Goal: Information Seeking & Learning: Learn about a topic

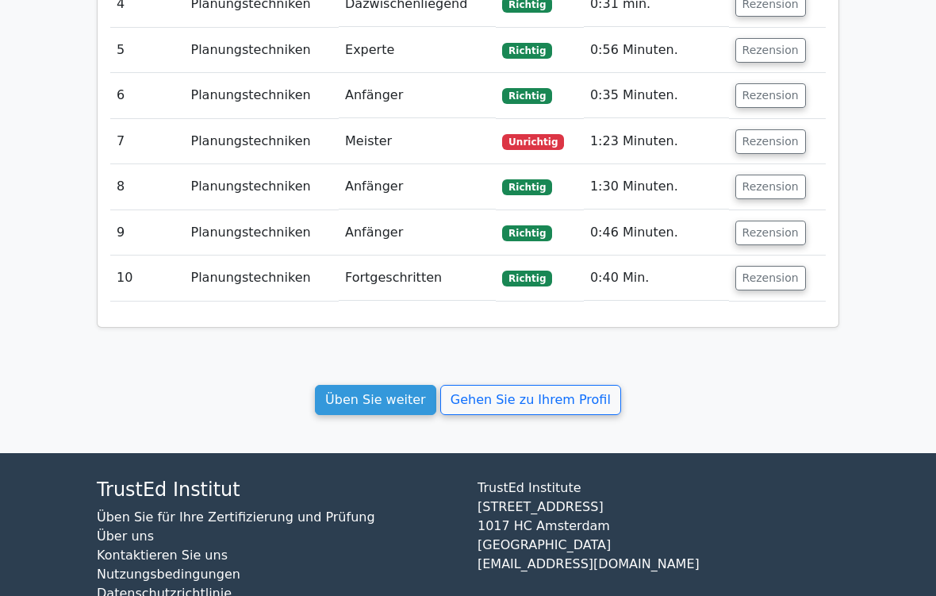
scroll to position [1680, 0]
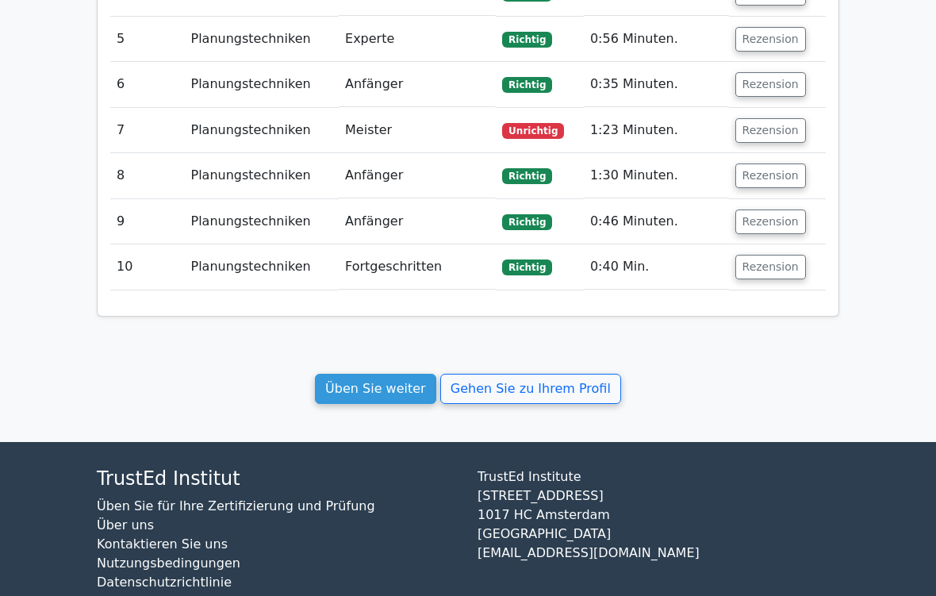
click at [406, 374] on link "Üben Sie weiter" at bounding box center [375, 389] width 121 height 30
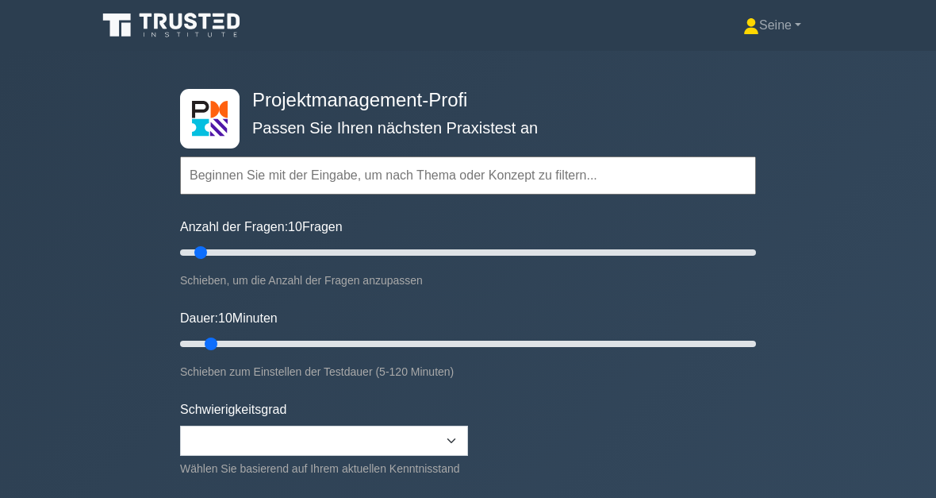
click at [377, 206] on form "Topics Scope Management Time Management Cost Management Quality Management Risk…" at bounding box center [468, 353] width 576 height 490
click at [405, 243] on input "Anzahl der Fragen: 10 Fragen" at bounding box center [468, 252] width 576 height 19
click at [361, 249] on input "Anzahl der Fragen: 80 Fragen" at bounding box center [468, 252] width 576 height 19
type input "60"
click at [344, 259] on input "Anzahl der Fragen: 65 Fragen" at bounding box center [468, 252] width 576 height 19
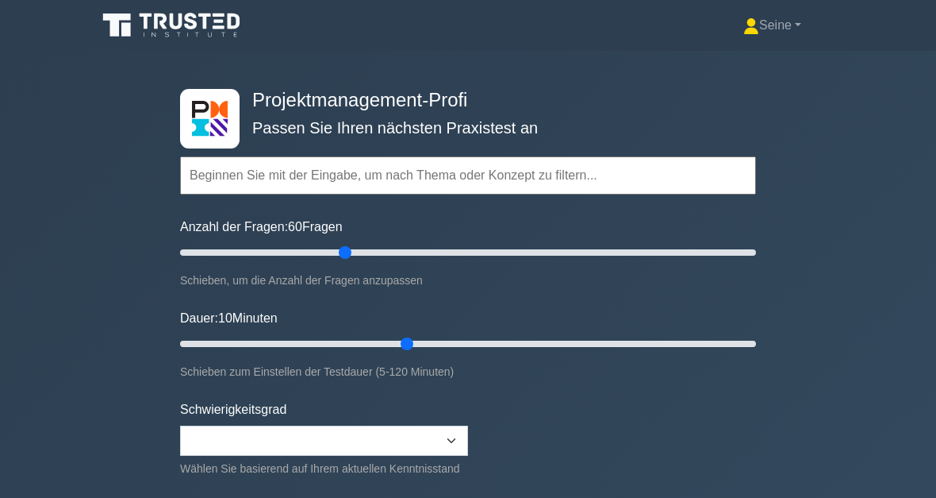
click at [408, 341] on input "Dauer: 10 Minuten" at bounding box center [468, 343] width 576 height 19
click at [452, 340] on input "Dauer: 50 Minuten" at bounding box center [468, 343] width 576 height 19
click at [517, 334] on input "Dauer: 60 Minuten" at bounding box center [468, 343] width 576 height 19
type input "75"
click at [535, 343] on input "Dauer: 70 Minuten" at bounding box center [468, 343] width 576 height 19
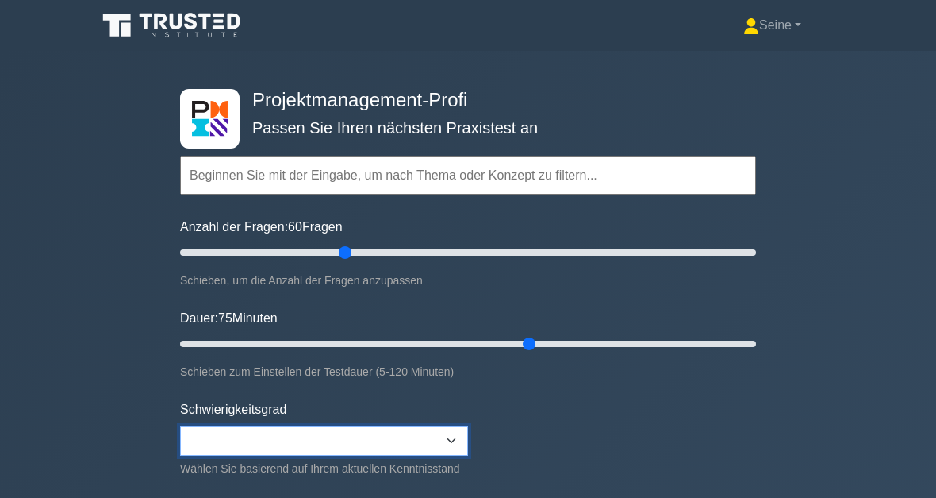
click at [458, 438] on select "Beginner Intermediate Expert" at bounding box center [324, 440] width 288 height 30
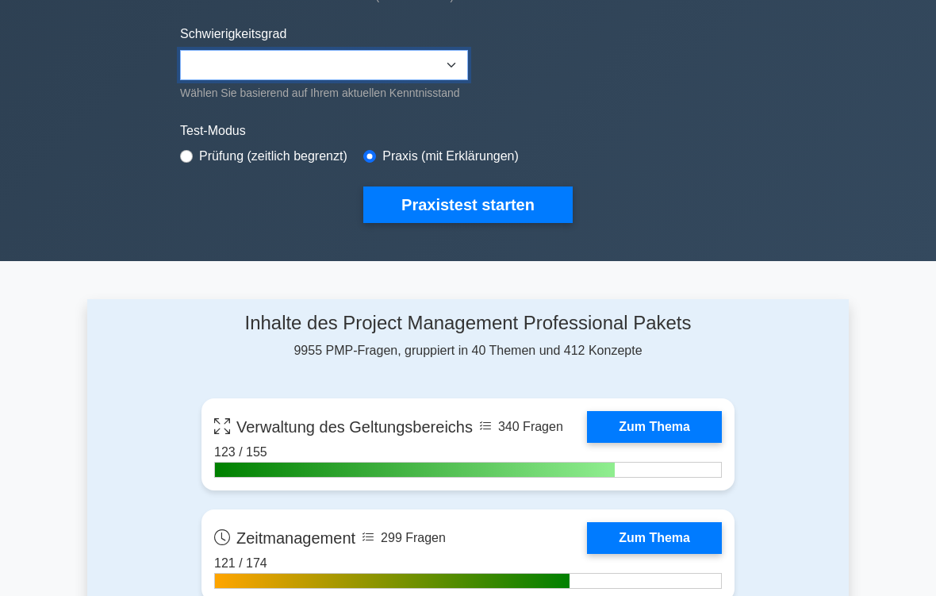
scroll to position [375, 0]
click at [499, 224] on button "Praxistest starten" at bounding box center [468, 205] width 210 height 37
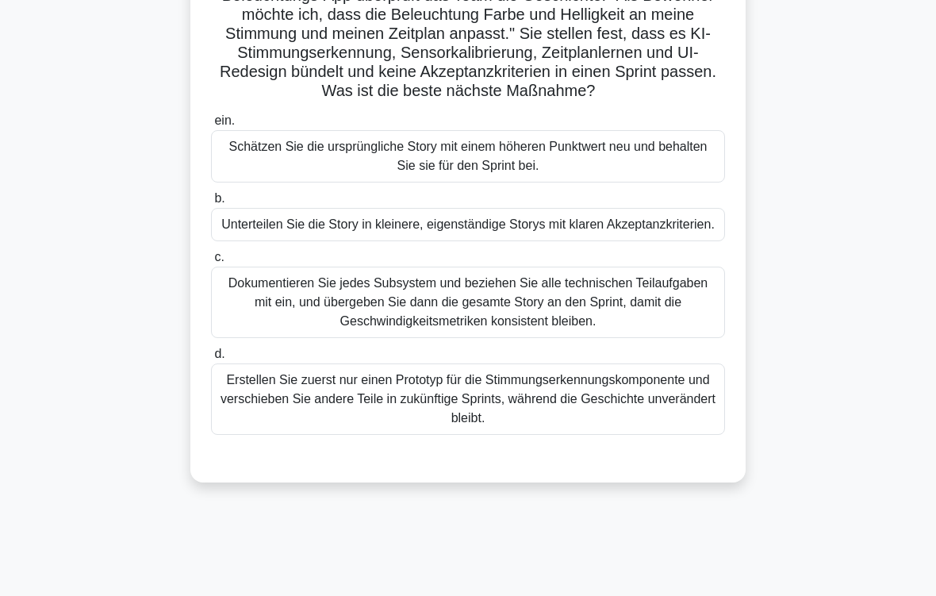
scroll to position [163, 0]
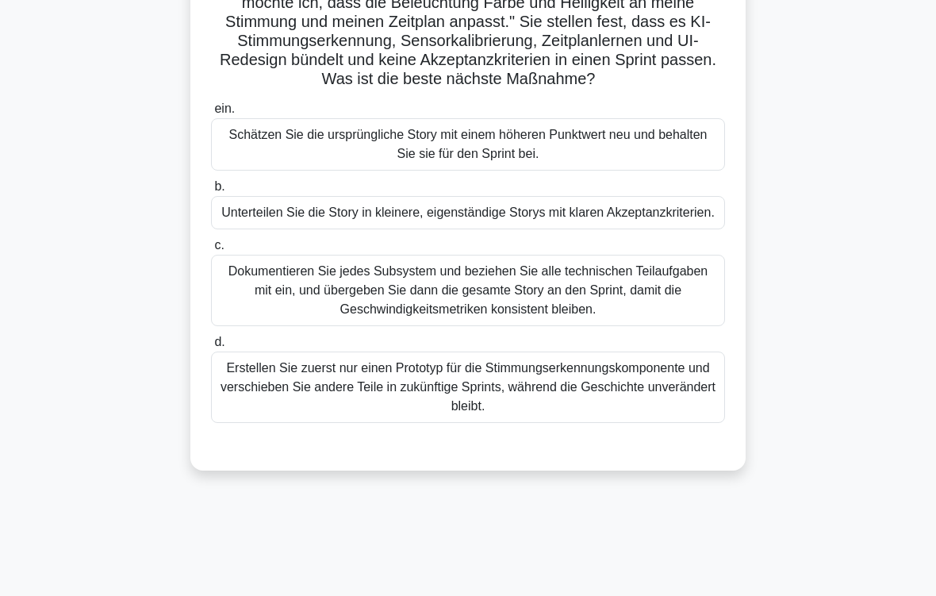
click at [570, 229] on div "Unterteilen Sie die Story in kleinere, eigenständige Storys mit klaren Akzeptan…" at bounding box center [468, 212] width 514 height 33
click at [211, 192] on input "b. Unterteilen Sie die Story in kleinere, eigenständige Storys mit klaren Akzep…" at bounding box center [211, 187] width 0 height 10
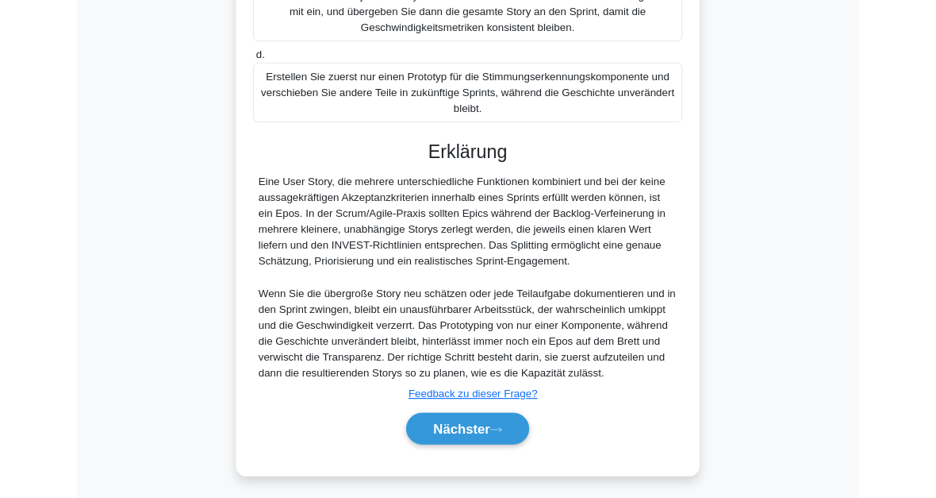
scroll to position [633, 0]
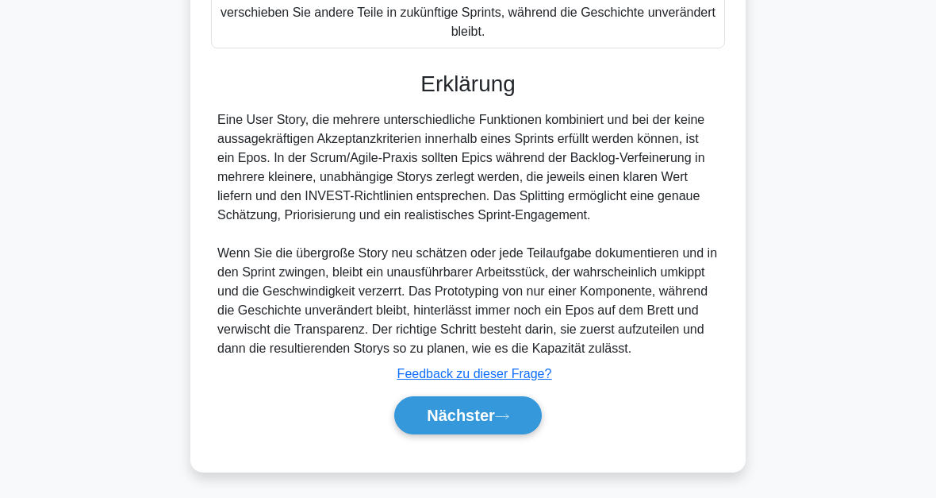
click at [512, 423] on button "Nächster" at bounding box center [468, 415] width 148 height 38
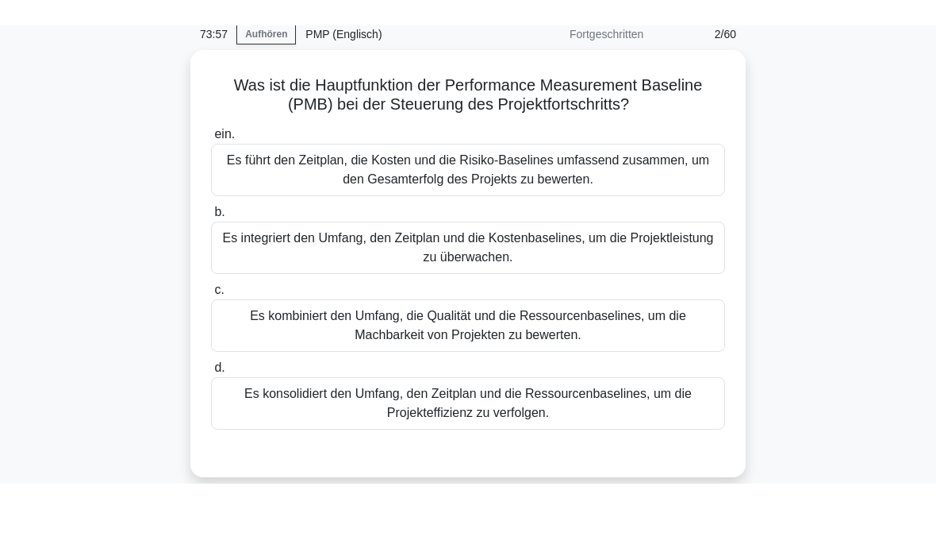
scroll to position [68, 0]
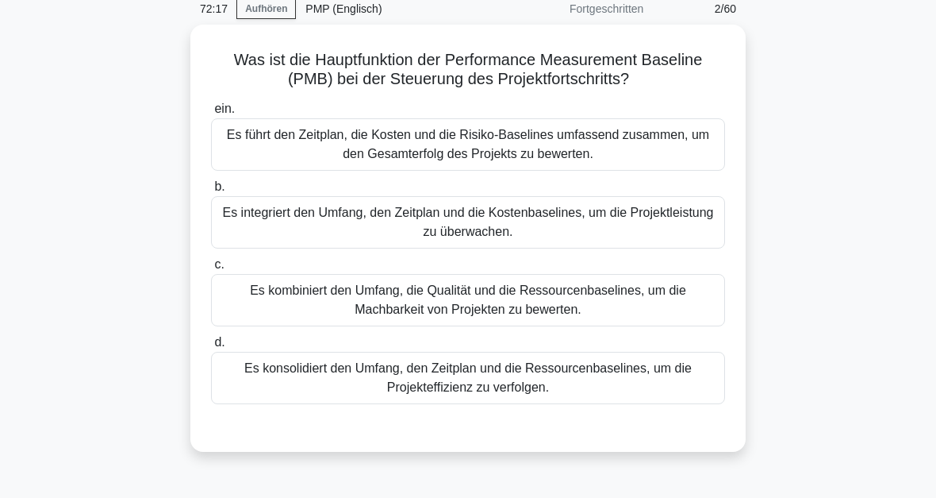
click at [492, 210] on div "Es integriert den Umfang, den Zeitplan und die Kostenbaselines, um die Projektl…" at bounding box center [468, 222] width 514 height 52
click at [211, 192] on input "b. Es integriert den Umfang, den Zeitplan und die Kostenbaselines, um die Proje…" at bounding box center [211, 187] width 0 height 10
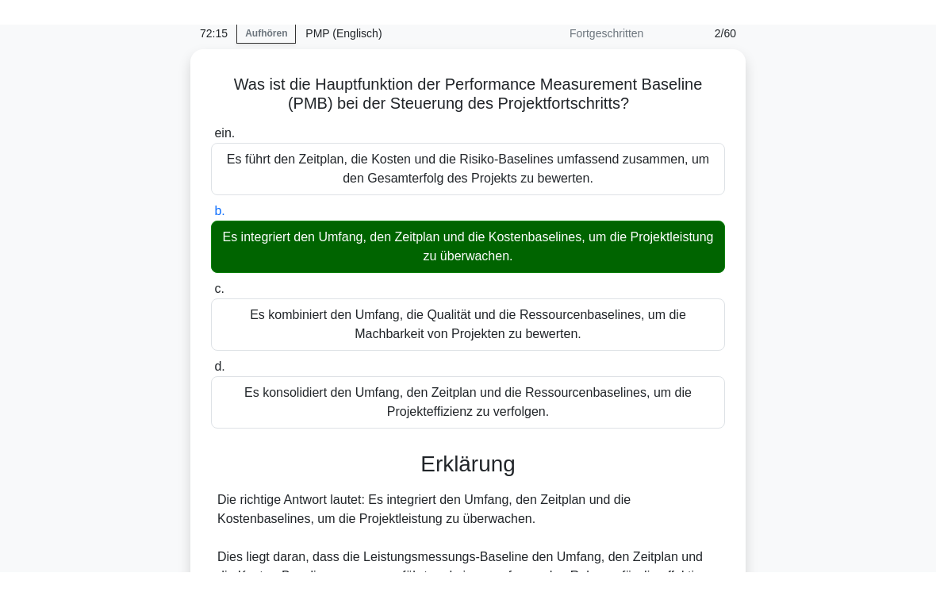
scroll to position [268, 0]
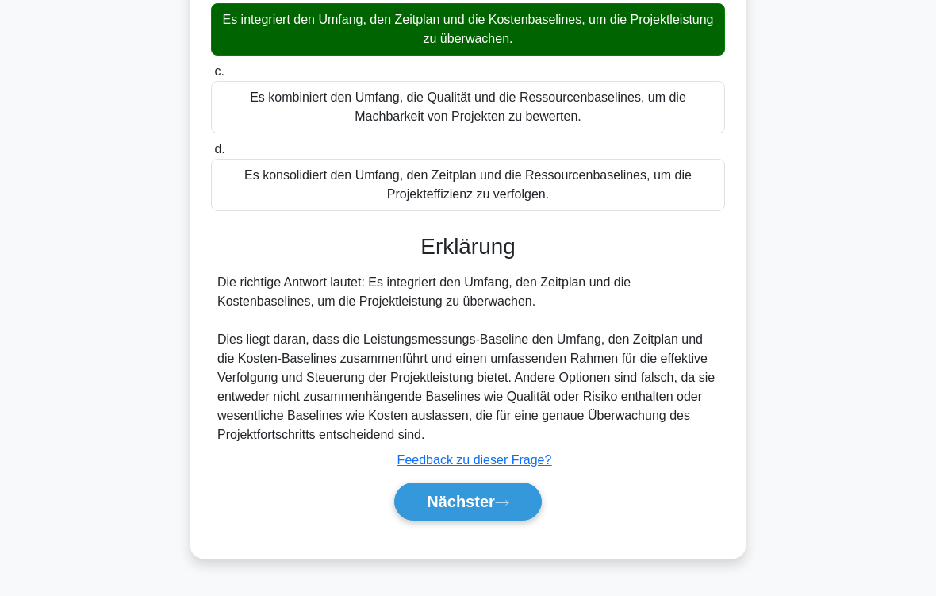
click at [475, 497] on font "Nächster" at bounding box center [461, 501] width 68 height 17
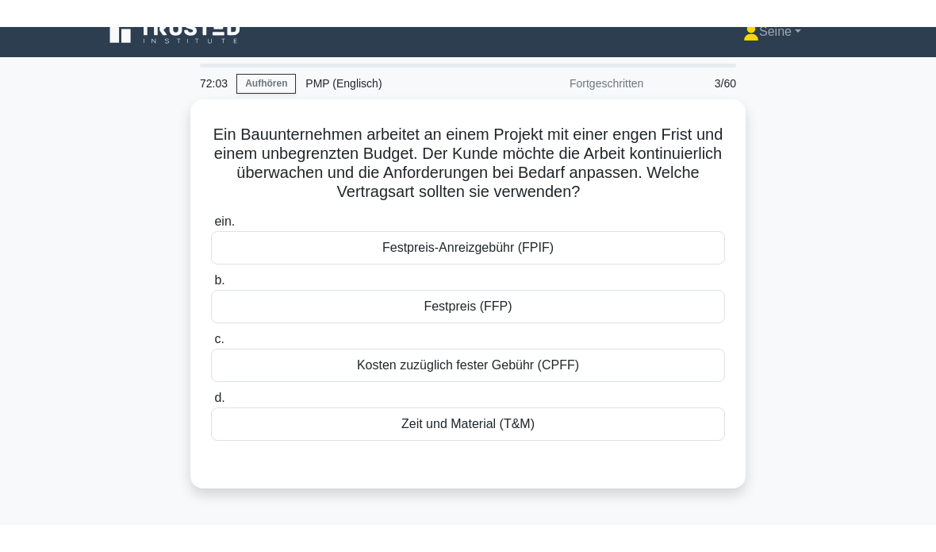
scroll to position [0, 0]
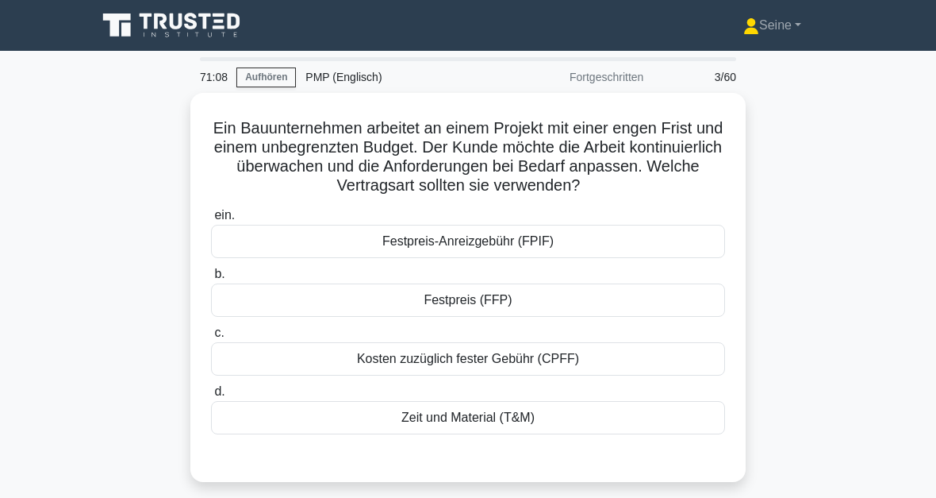
click at [547, 363] on div "Kosten zuzüglich fester Gebühr (CPFF)" at bounding box center [468, 358] width 514 height 33
click at [211, 338] on input "c. Kosten zuzüglich fester Gebühr (CPFF)" at bounding box center [211, 333] width 0 height 10
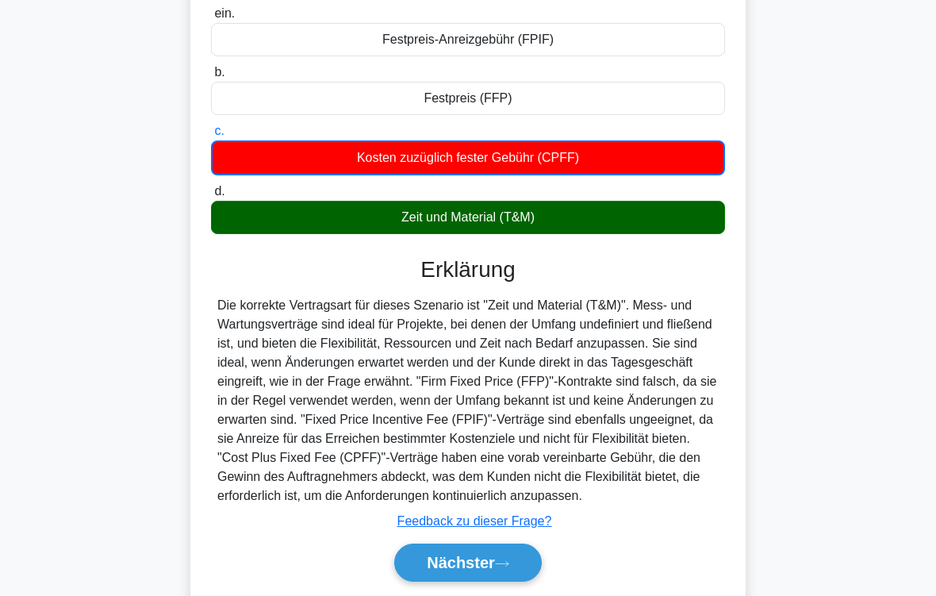
scroll to position [289, 0]
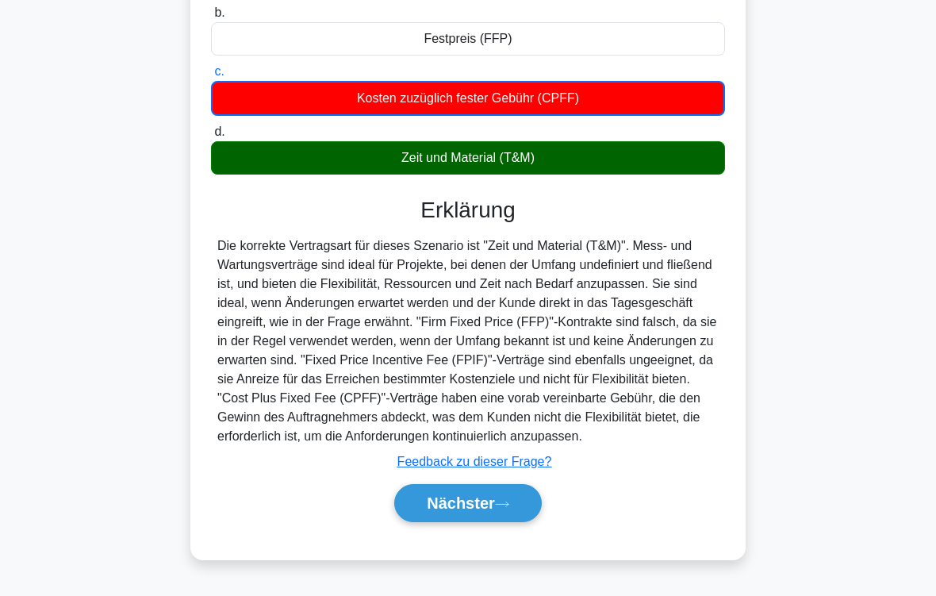
click at [495, 497] on font "Nächster" at bounding box center [461, 502] width 68 height 17
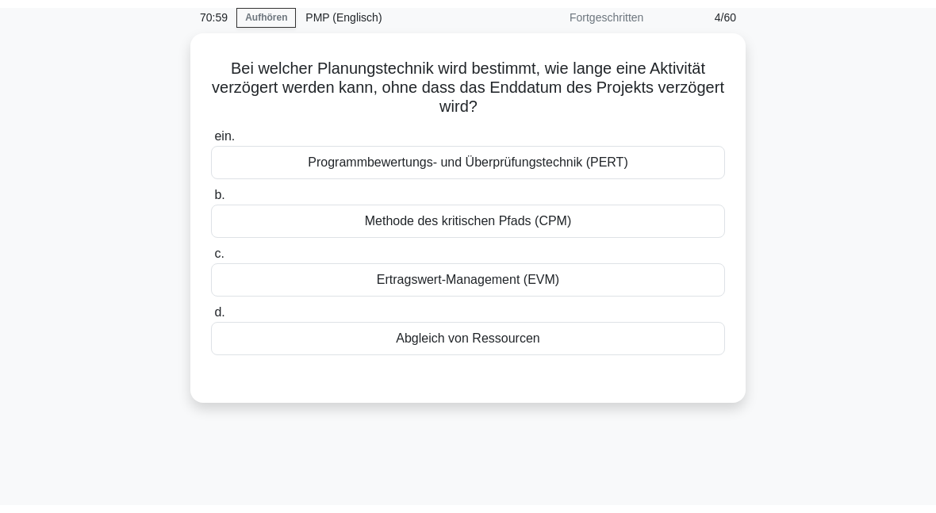
scroll to position [67, 0]
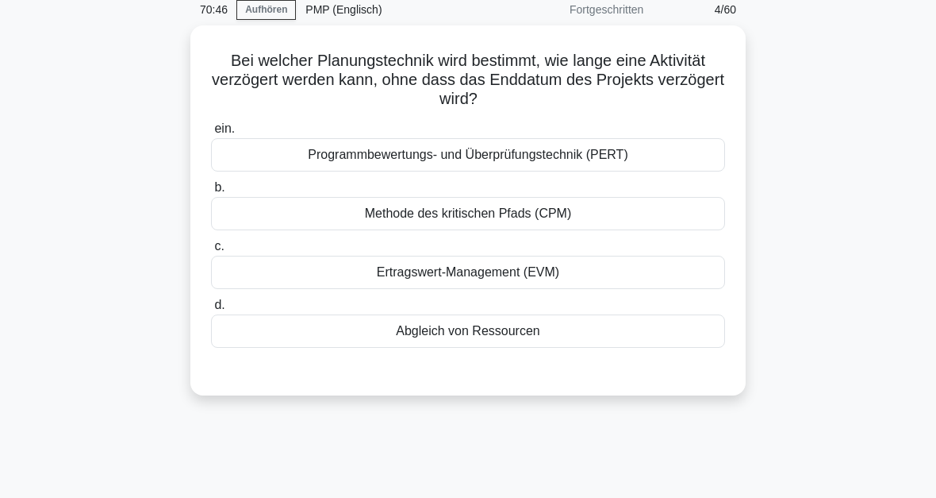
click at [526, 335] on div "Abgleich von Ressourcen" at bounding box center [468, 330] width 514 height 33
click at [211, 310] on input "d. Abgleich von Ressourcen" at bounding box center [211, 305] width 0 height 10
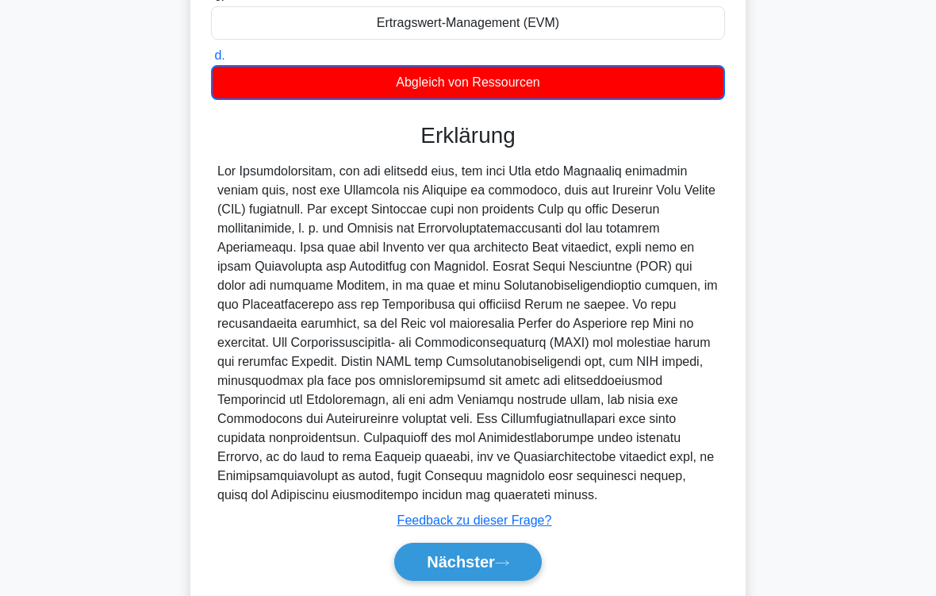
scroll to position [422, 0]
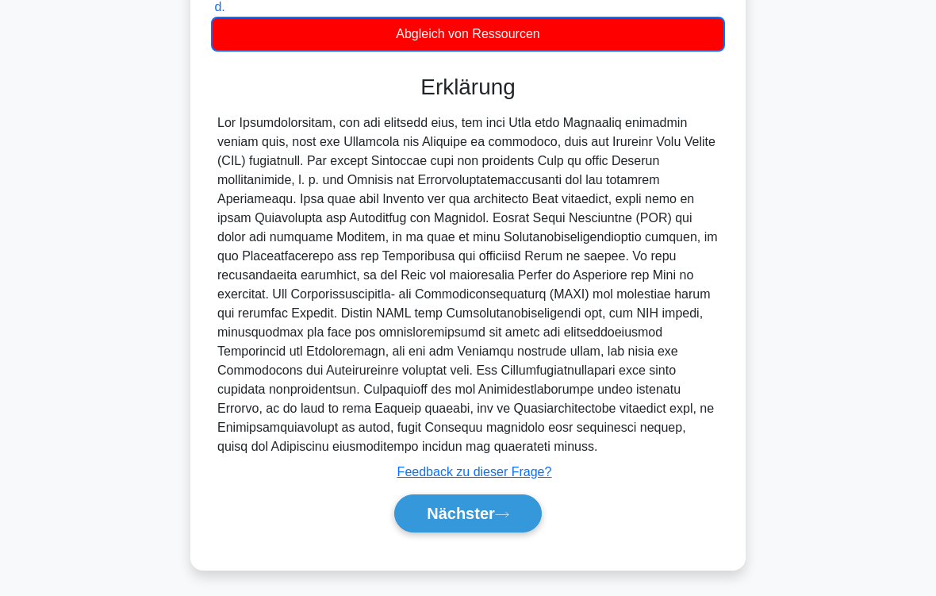
click at [502, 497] on icon at bounding box center [502, 514] width 13 height 5
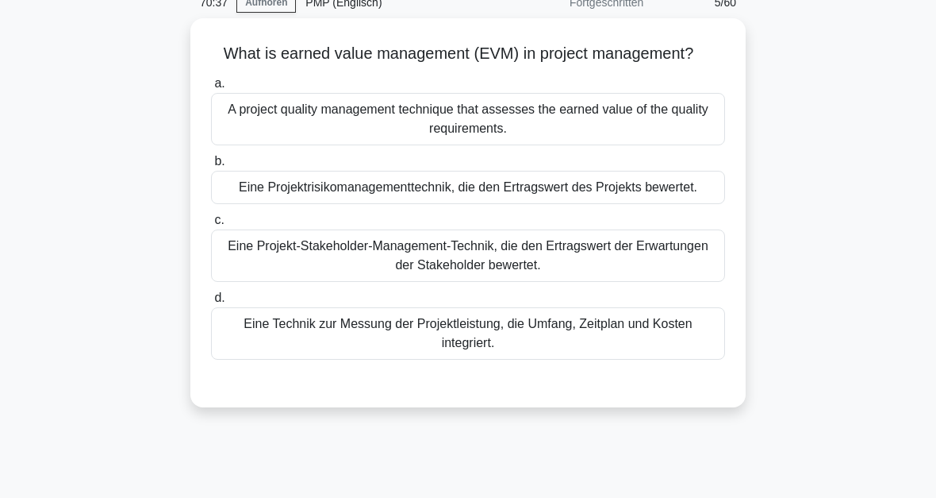
scroll to position [11, 0]
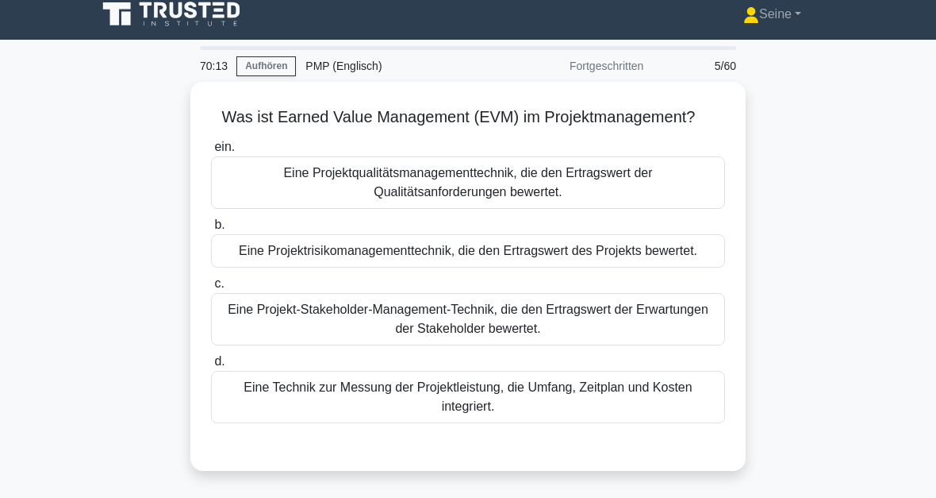
click at [523, 423] on div "Eine Technik zur Messung der Projektleistung, die Umfang, Zeitplan und Kosten i…" at bounding box center [468, 397] width 514 height 52
click at [211, 367] on input "d. Eine Technik zur Messung der Projektleistung, die Umfang, Zeitplan und Koste…" at bounding box center [211, 361] width 0 height 10
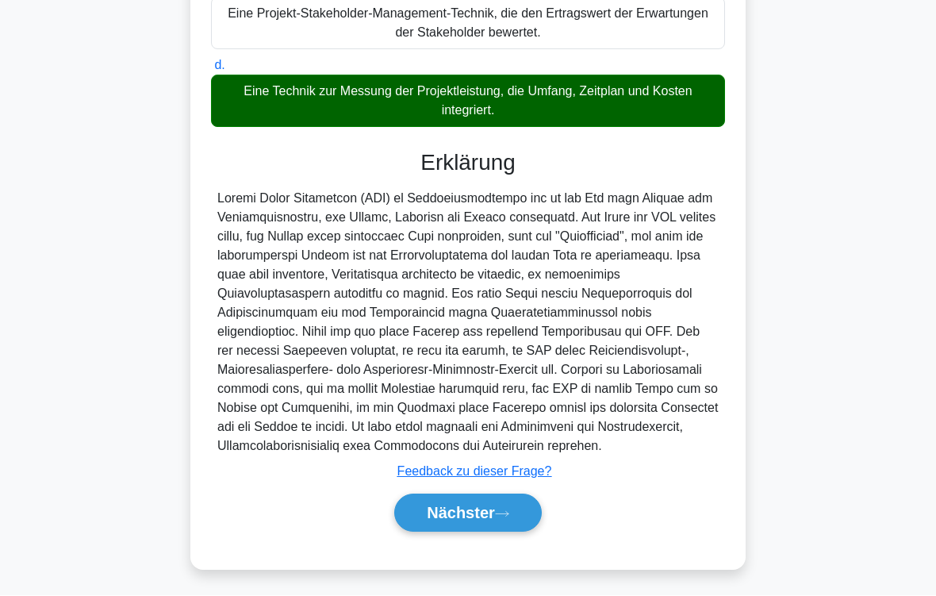
scroll to position [402, 0]
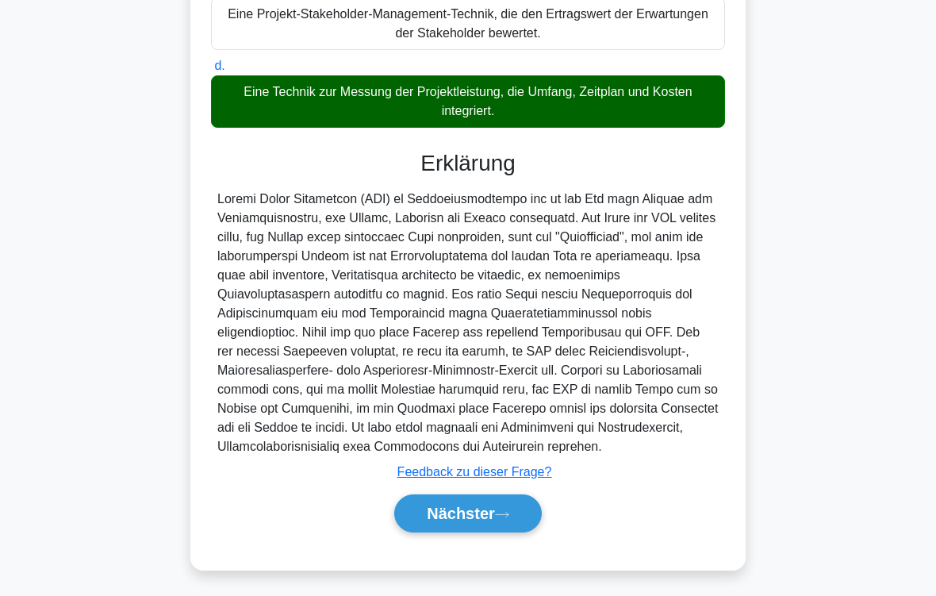
click at [507, 497] on icon at bounding box center [502, 514] width 14 height 9
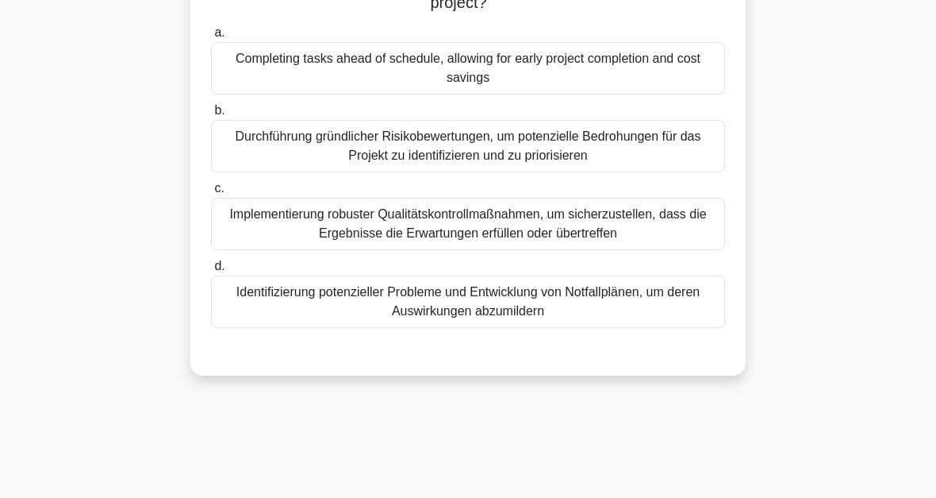
scroll to position [106, 0]
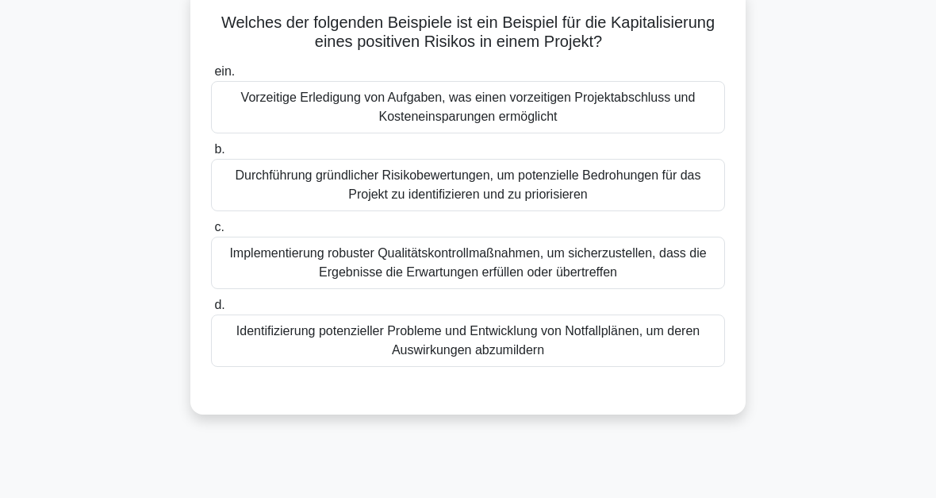
click at [527, 107] on div "Vorzeitige Erledigung von Aufgaben, was einen vorzeitigen Projektabschluss und …" at bounding box center [468, 107] width 514 height 52
click at [211, 77] on input "ein. Vorzeitige Erledigung von Aufgaben, was einen vorzeitigen Projektabschluss…" at bounding box center [211, 72] width 0 height 10
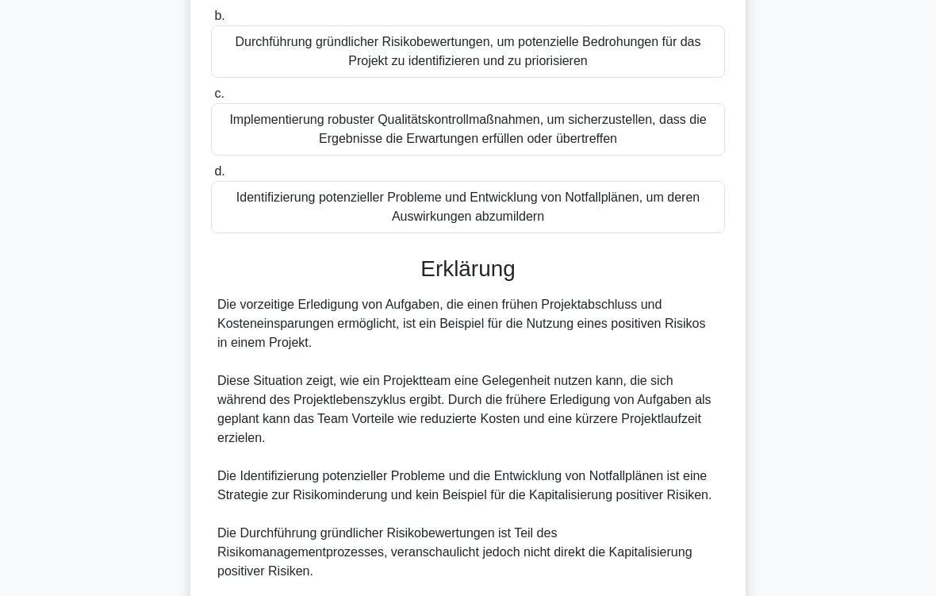
scroll to position [459, 0]
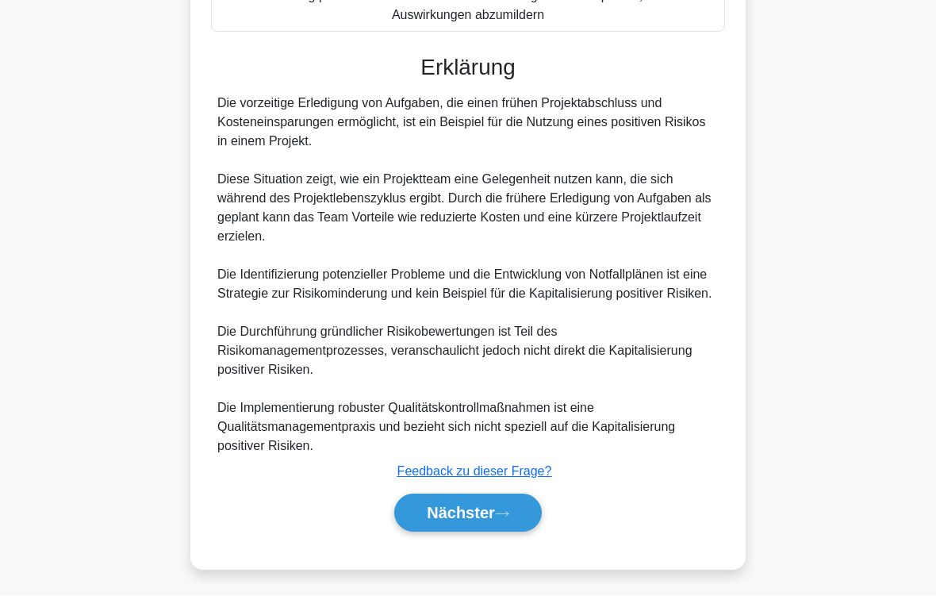
click at [502, 497] on icon at bounding box center [502, 514] width 14 height 9
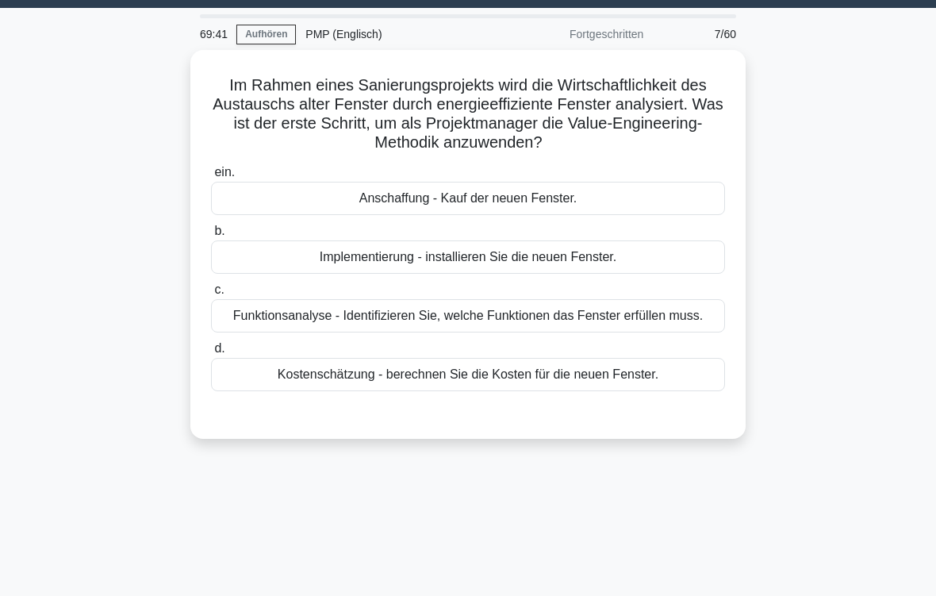
scroll to position [43, 0]
click at [497, 321] on div "Funktionsanalyse - Identifizieren Sie, welche Funktionen das Fenster erfüllen m…" at bounding box center [468, 315] width 514 height 33
click at [211, 295] on input "c. Funktionsanalyse - Identifizieren Sie, welche Funktionen das Fenster erfülle…" at bounding box center [211, 290] width 0 height 10
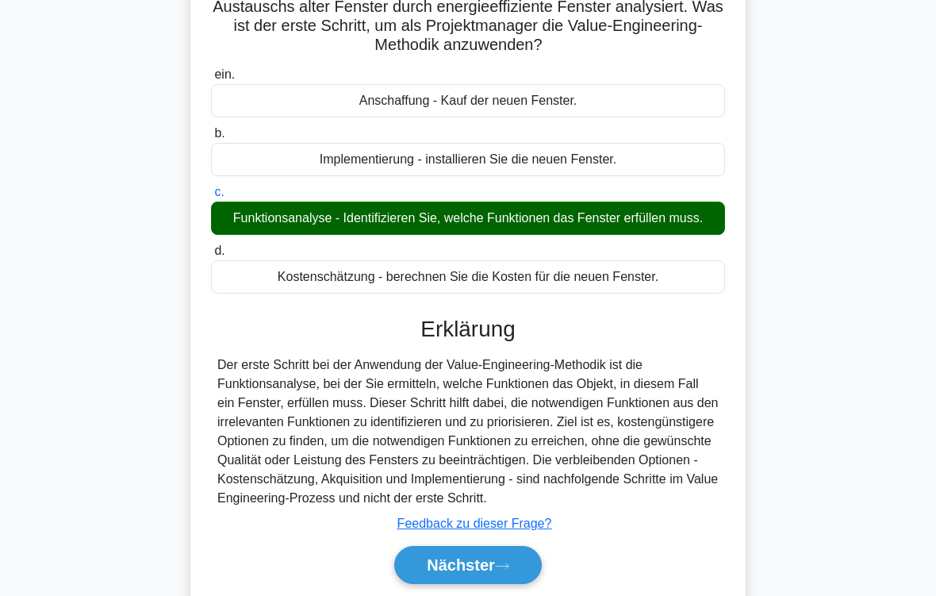
scroll to position [261, 0]
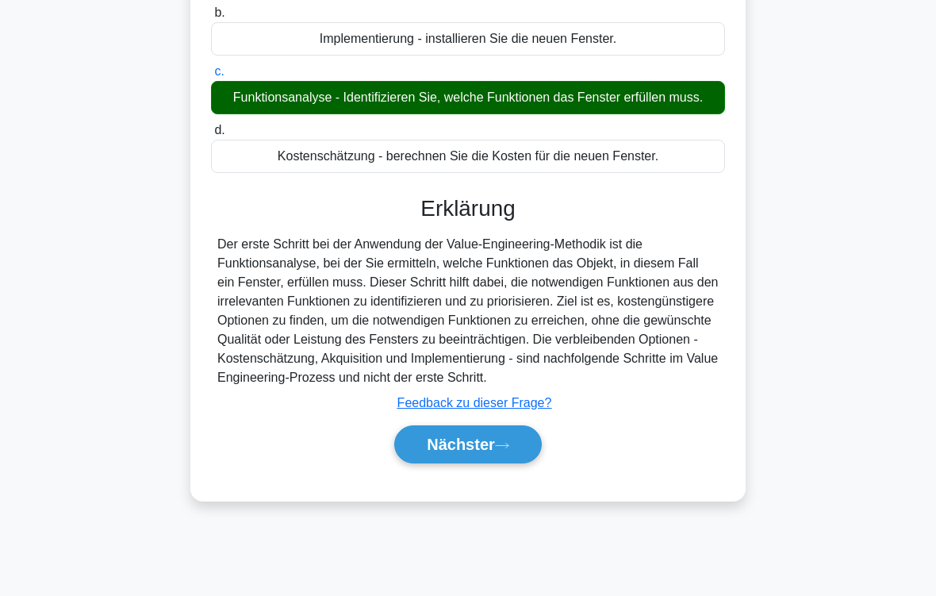
click at [509, 463] on button "Nächster" at bounding box center [468, 444] width 148 height 38
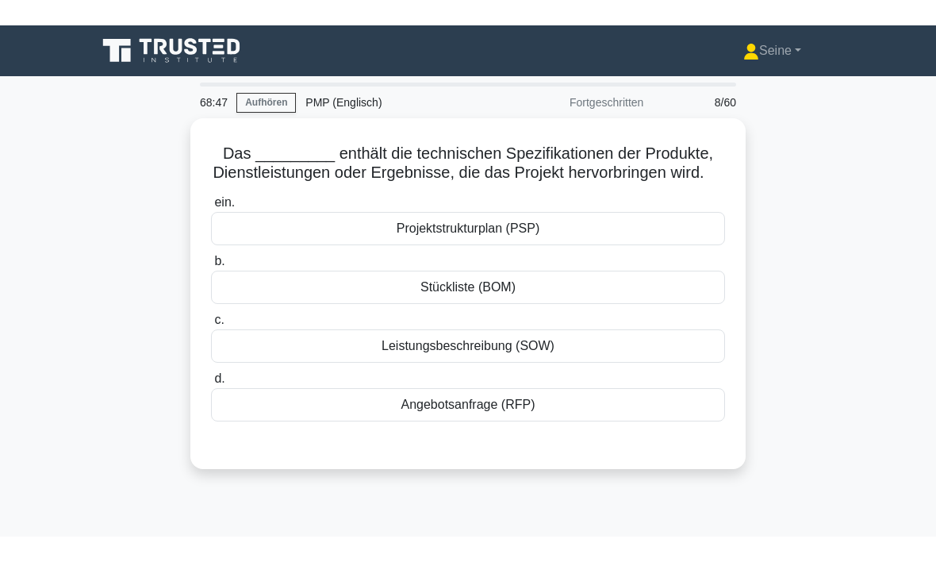
scroll to position [13, 0]
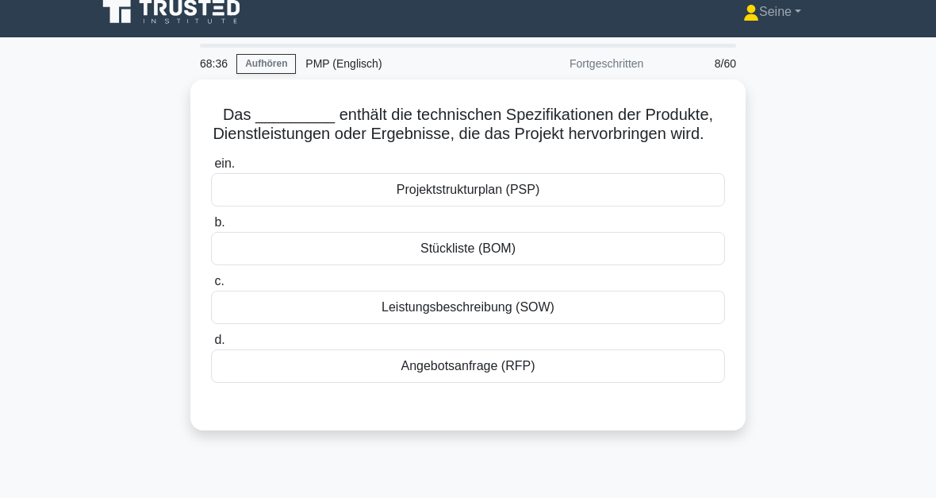
click at [562, 324] on div "Leistungsbeschreibung (SOW)" at bounding box center [468, 306] width 514 height 33
click at [211, 286] on input "c. Leistungsbeschreibung (SOW)" at bounding box center [211, 281] width 0 height 10
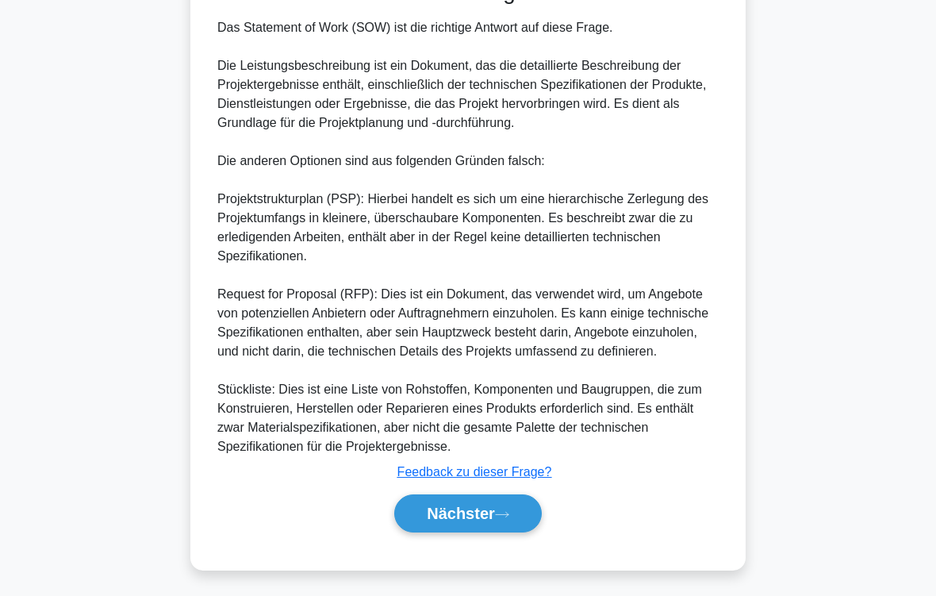
scroll to position [497, 0]
click at [494, 497] on font "Nächster" at bounding box center [461, 513] width 68 height 17
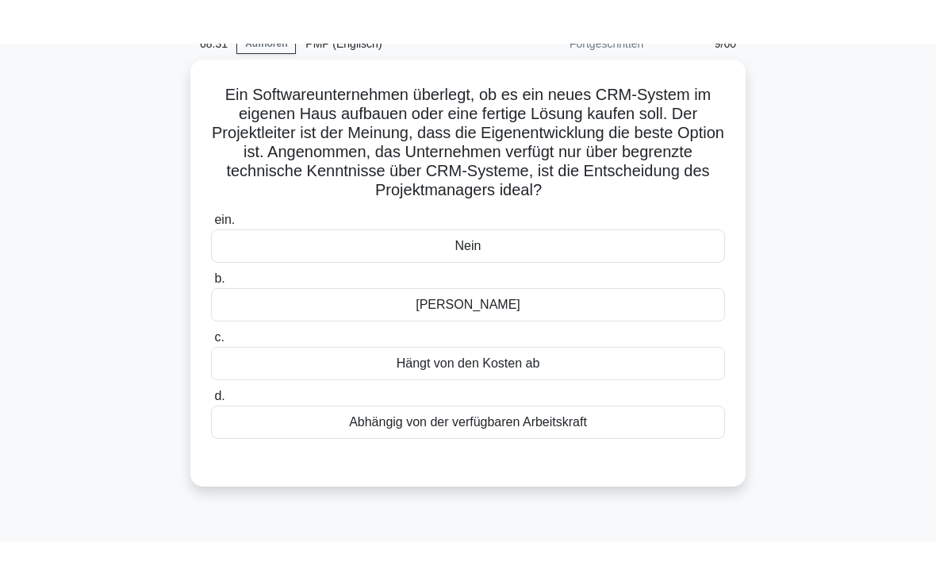
scroll to position [77, 0]
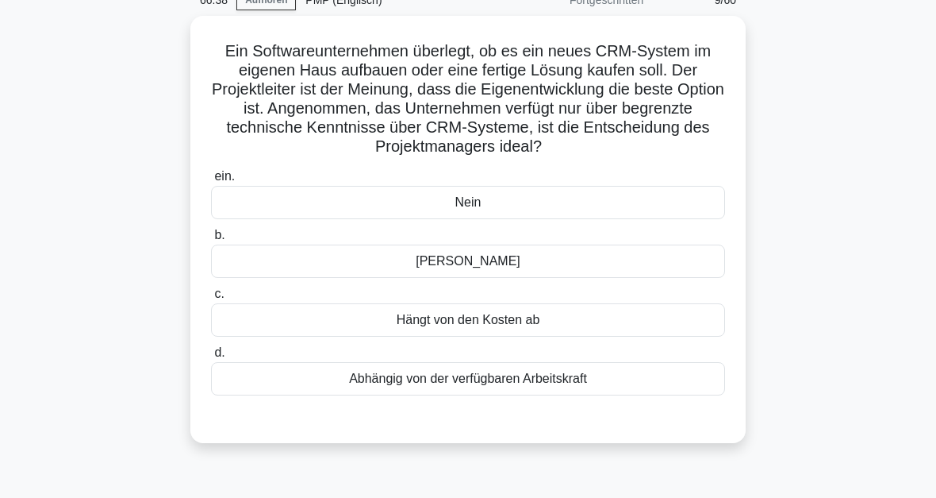
click at [485, 219] on div "Nein" at bounding box center [468, 202] width 514 height 33
click at [211, 182] on input "ein. Nein" at bounding box center [211, 176] width 0 height 10
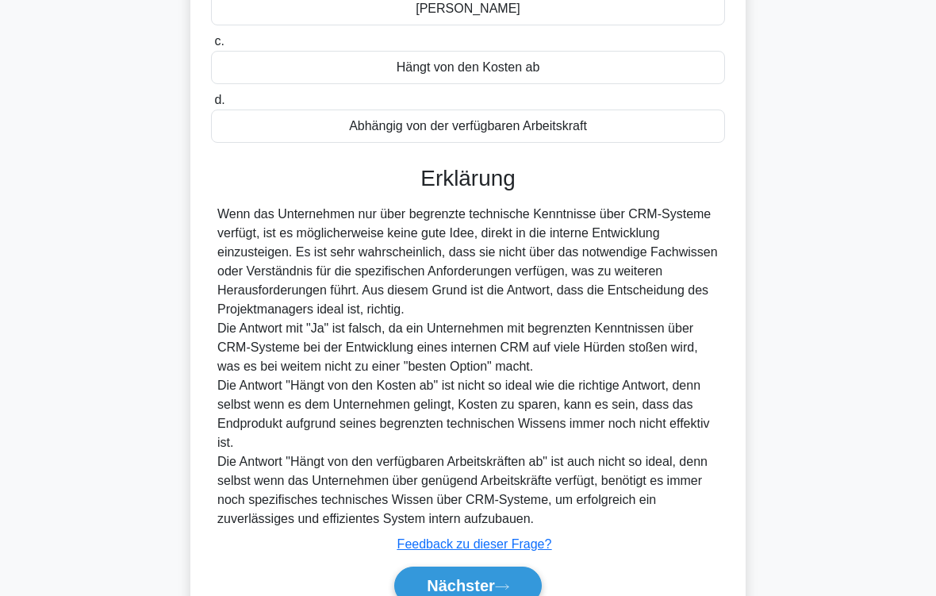
scroll to position [459, 0]
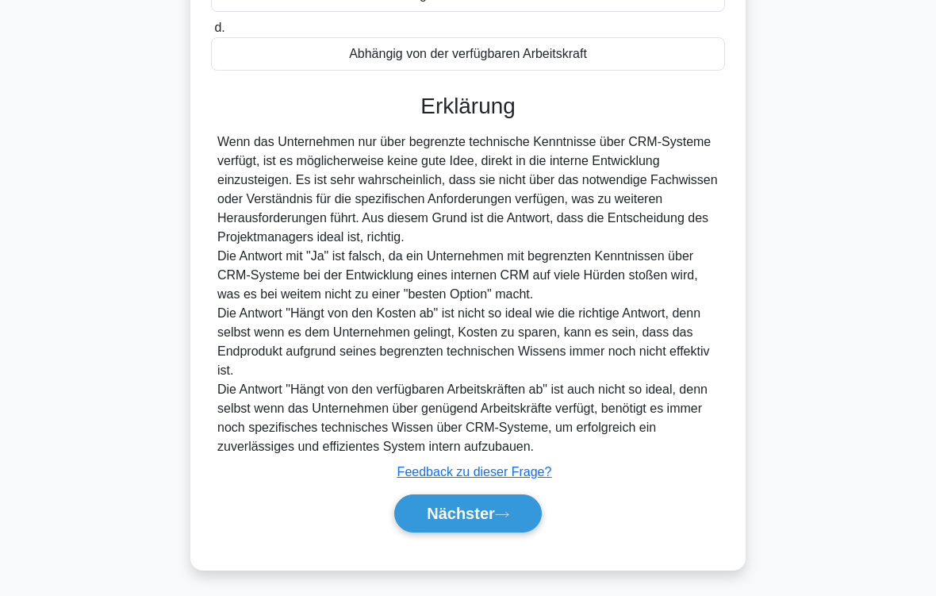
click at [485, 497] on font "Nächster" at bounding box center [461, 513] width 68 height 17
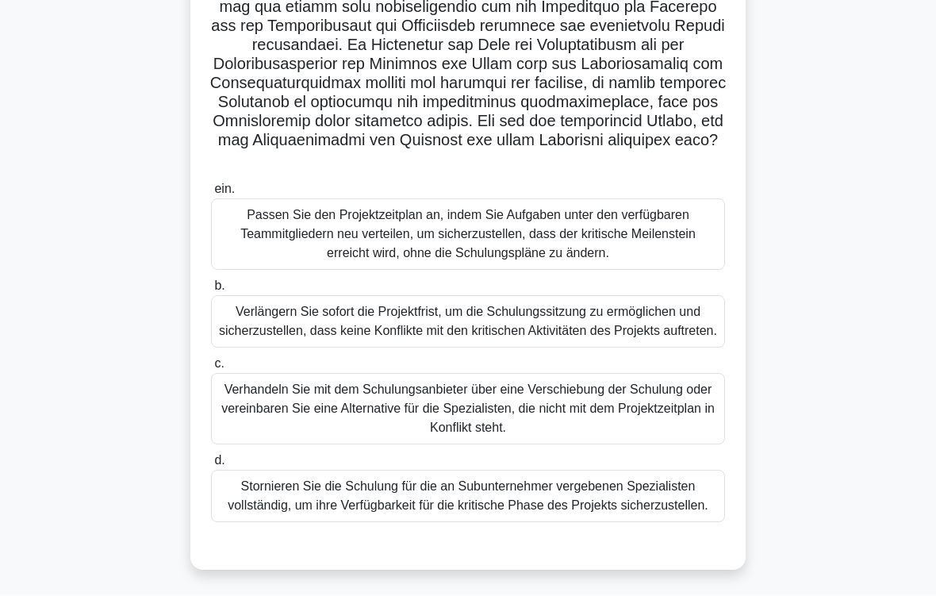
scroll to position [290, 0]
click at [536, 445] on div "Verhandeln Sie mit dem Schulungsanbieter über eine Verschiebung der Schulung od…" at bounding box center [468, 409] width 514 height 71
click at [211, 370] on input "c. Verhandeln Sie mit dem Schulungsanbieter über eine Verschiebung der Schulung…" at bounding box center [211, 365] width 0 height 10
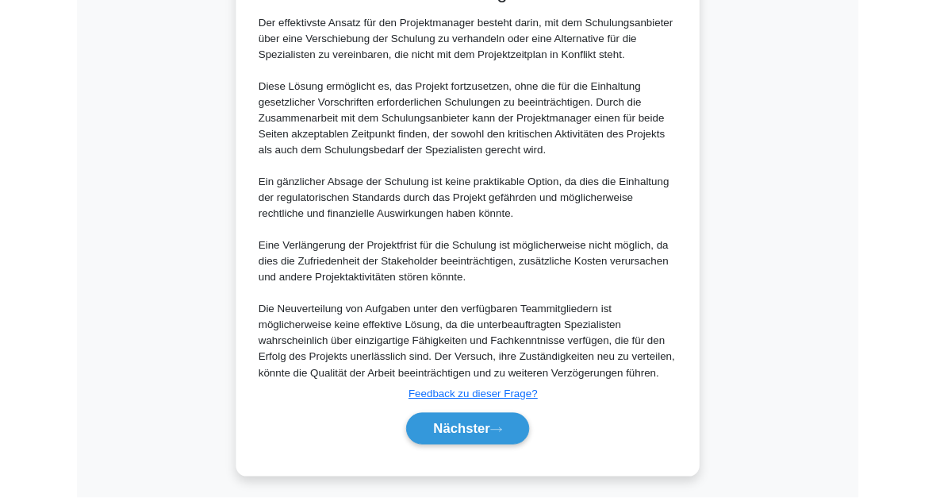
scroll to position [1071, 0]
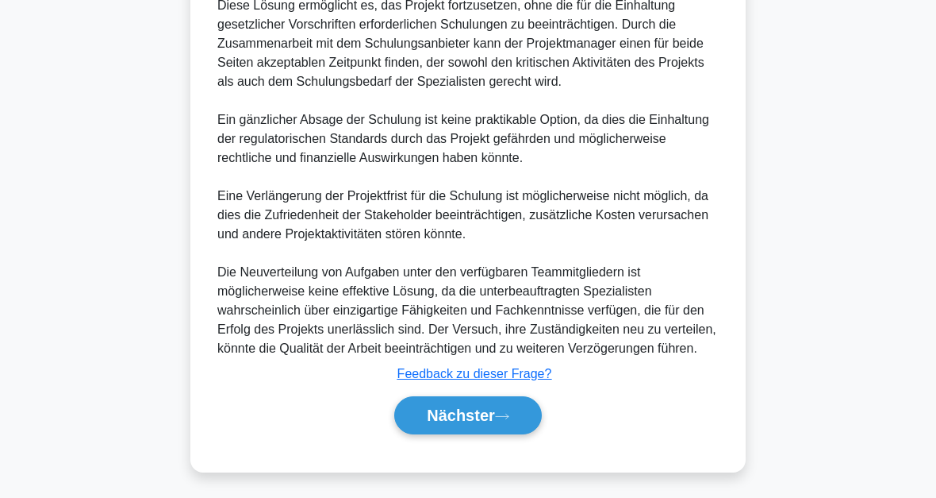
click at [504, 419] on button "Nächster" at bounding box center [468, 415] width 148 height 38
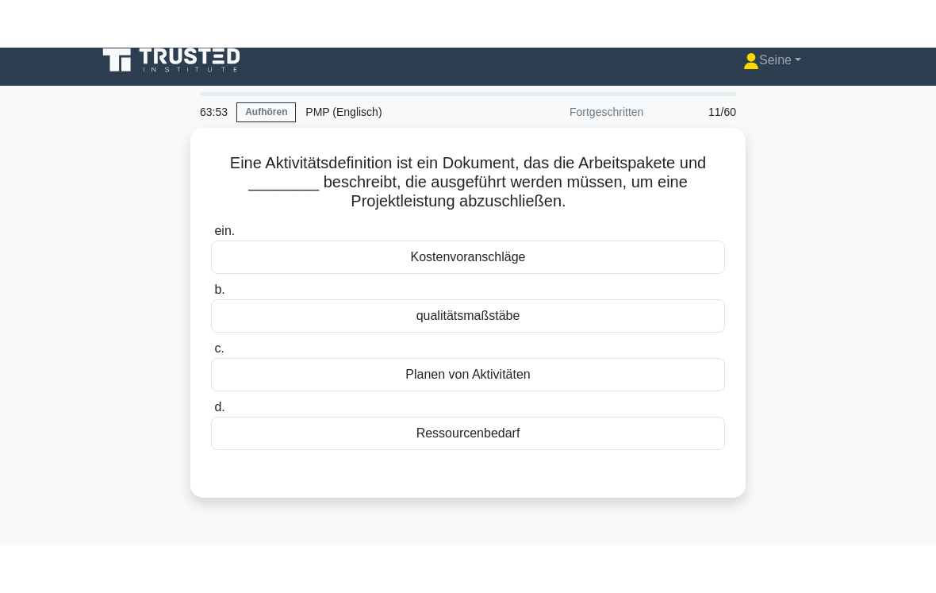
scroll to position [13, 0]
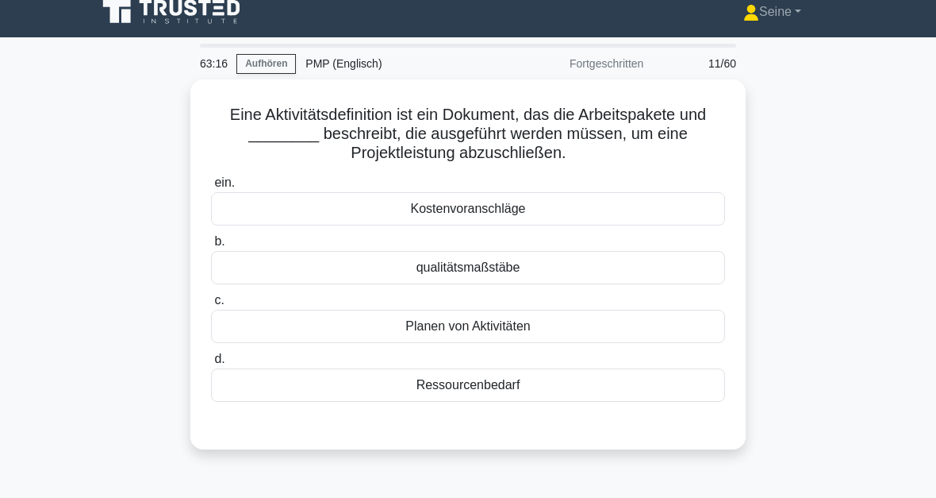
click at [522, 383] on div "Ressourcenbedarf" at bounding box center [468, 384] width 514 height 33
click at [211, 364] on input "d. Ressourcenbedarf" at bounding box center [211, 359] width 0 height 10
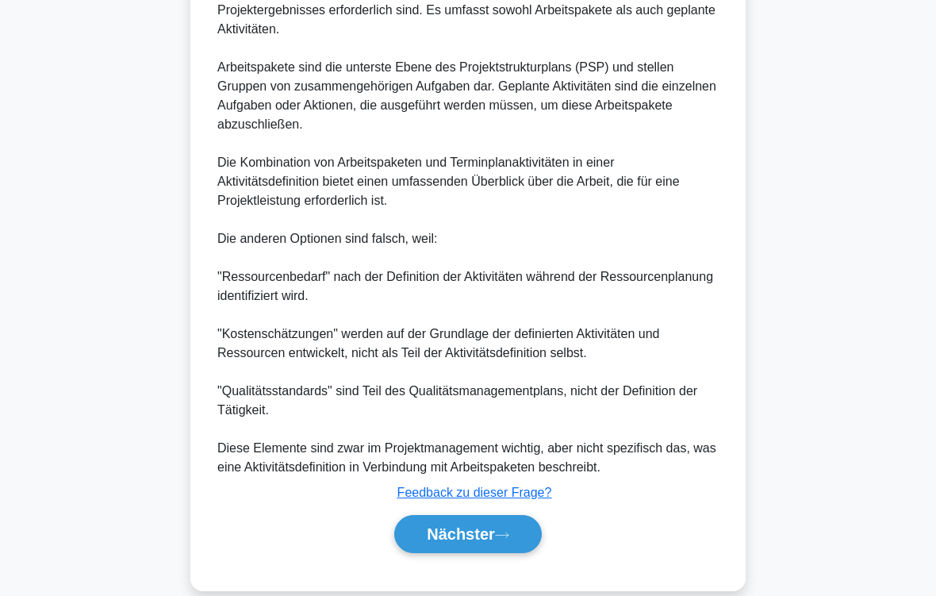
scroll to position [594, 0]
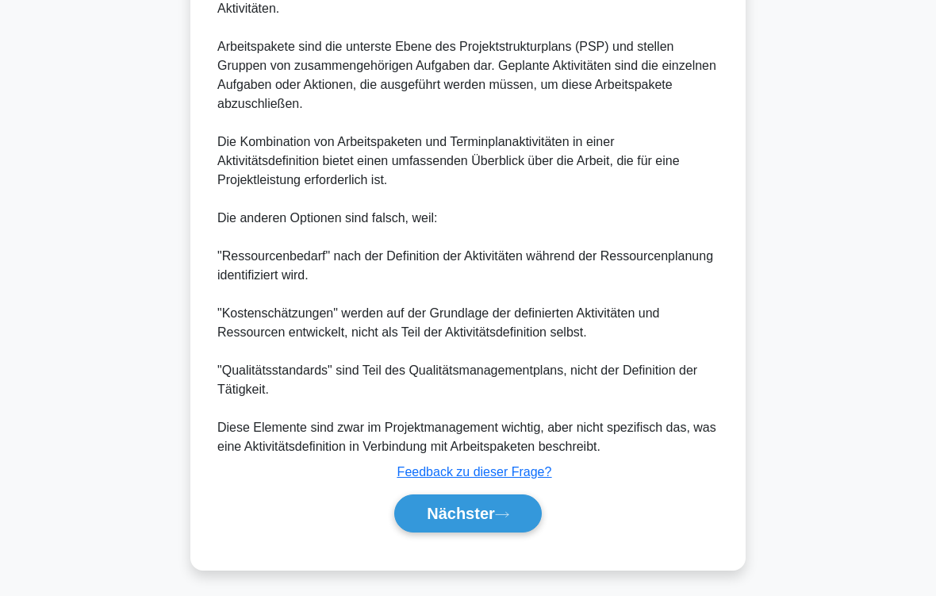
click at [509, 497] on button "Nächster" at bounding box center [468, 513] width 148 height 38
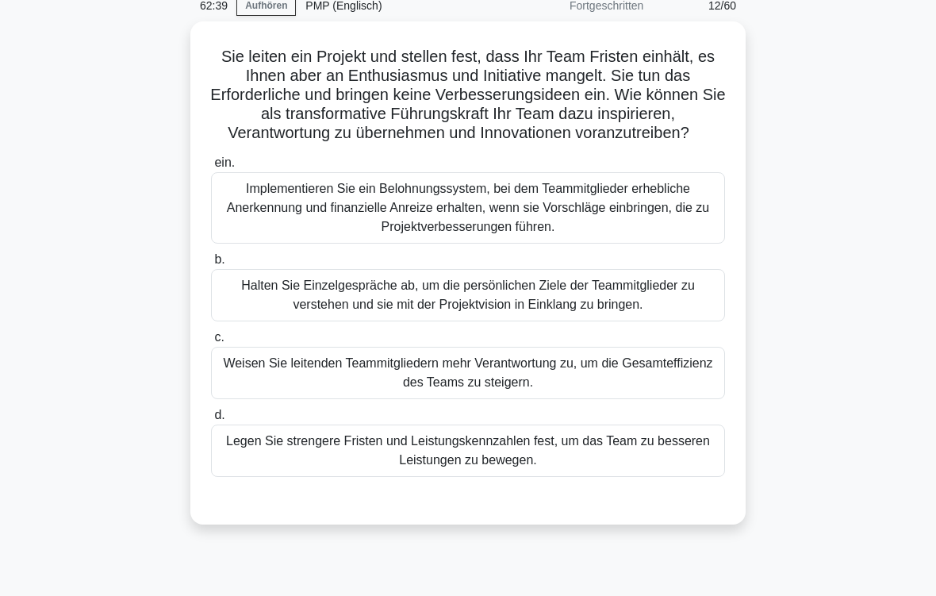
scroll to position [73, 0]
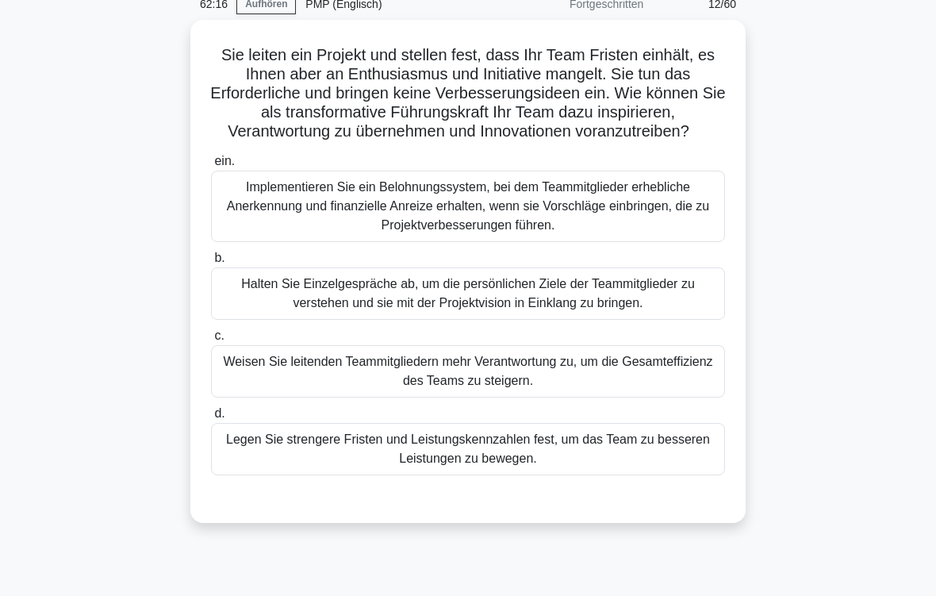
click at [468, 320] on div "Halten Sie Einzelgespräche ab, um die persönlichen Ziele der Teammitglieder zu …" at bounding box center [468, 293] width 514 height 52
click at [211, 263] on input "b. Halten Sie Einzelgespräche ab, um die persönlichen Ziele der Teammitglieder …" at bounding box center [211, 258] width 0 height 10
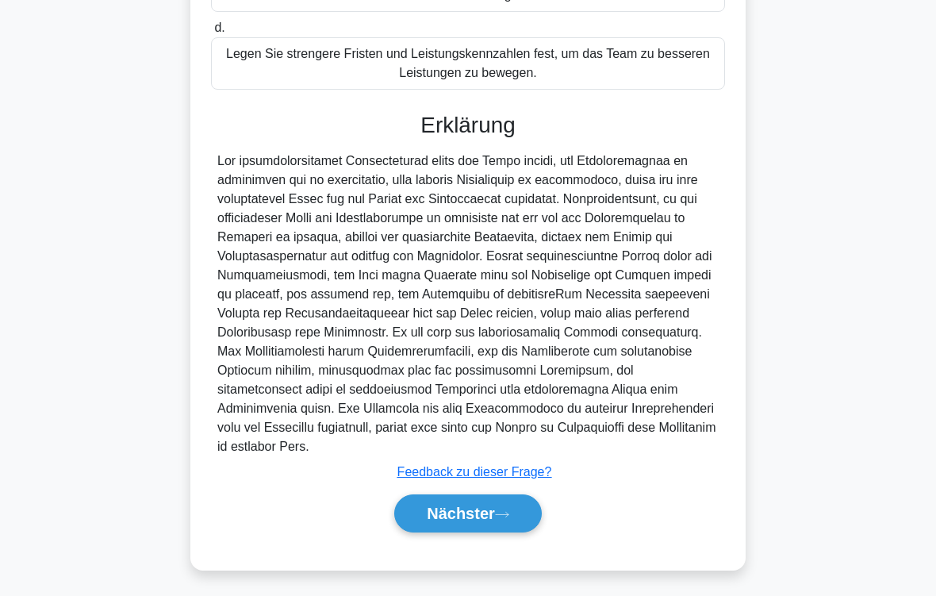
scroll to position [516, 0]
click at [497, 497] on icon at bounding box center [502, 514] width 14 height 9
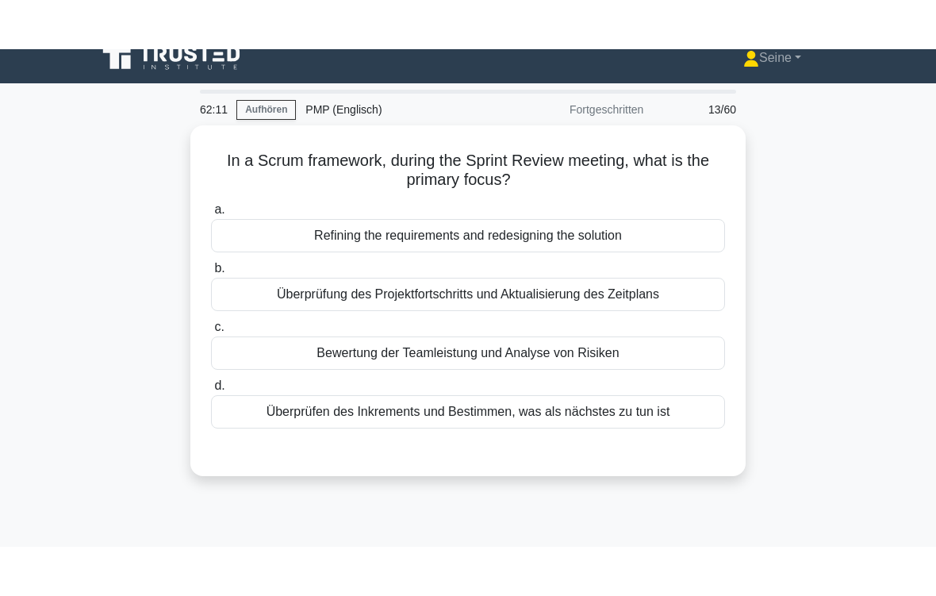
scroll to position [0, 0]
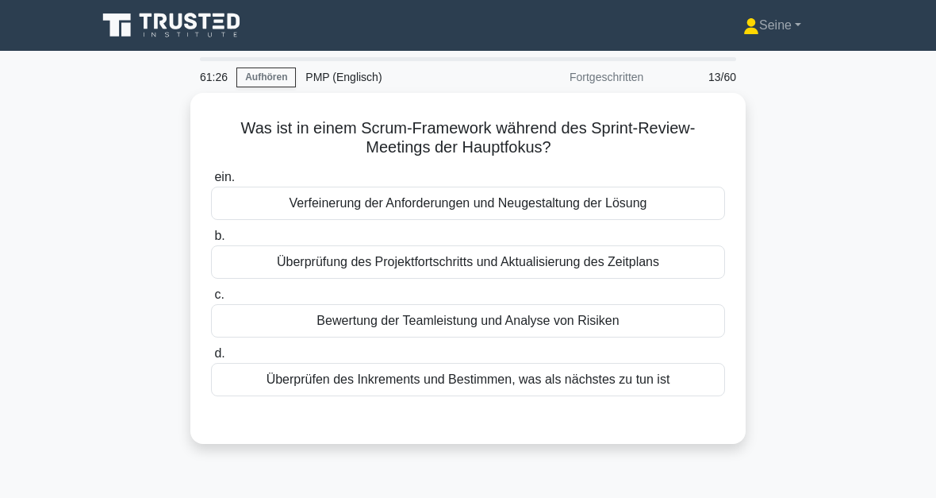
click at [521, 263] on div "Überprüfung des Projektfortschritts und Aktualisierung des Zeitplans" at bounding box center [468, 261] width 514 height 33
click at [211, 241] on input "b. Überprüfung des Projektfortschritts und Aktualisierung des Zeitplans" at bounding box center [211, 236] width 0 height 10
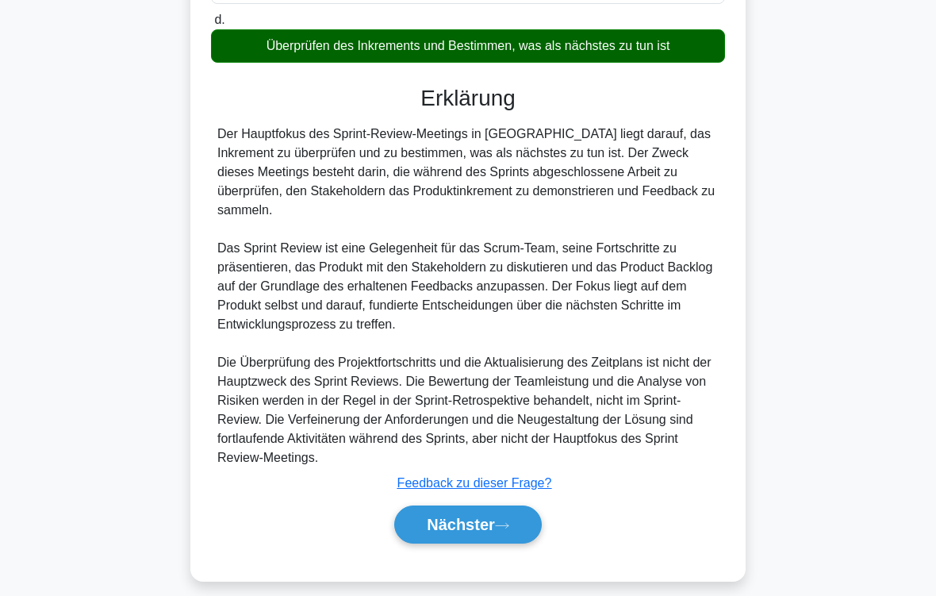
scroll to position [346, 0]
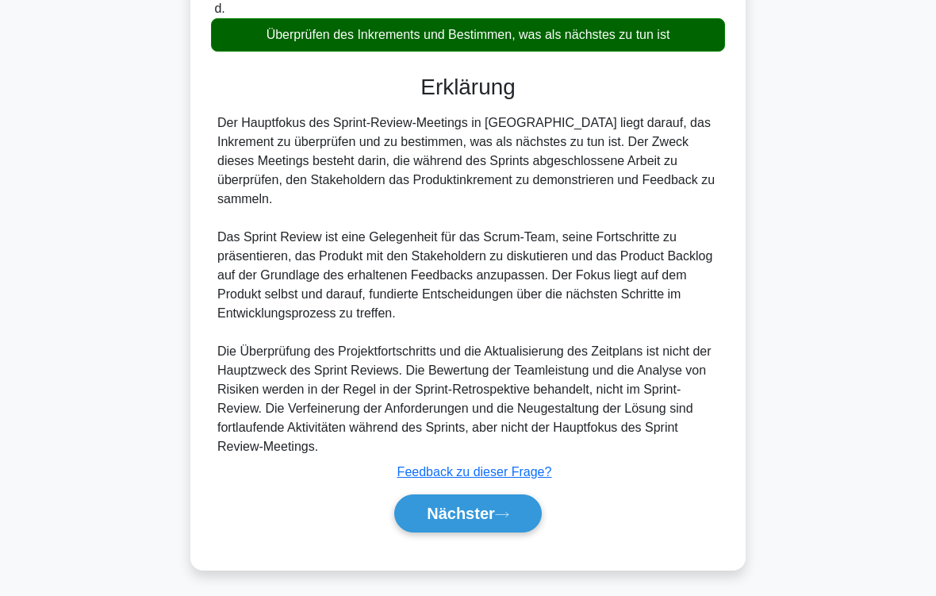
click at [487, 497] on font "Nächster" at bounding box center [461, 513] width 68 height 17
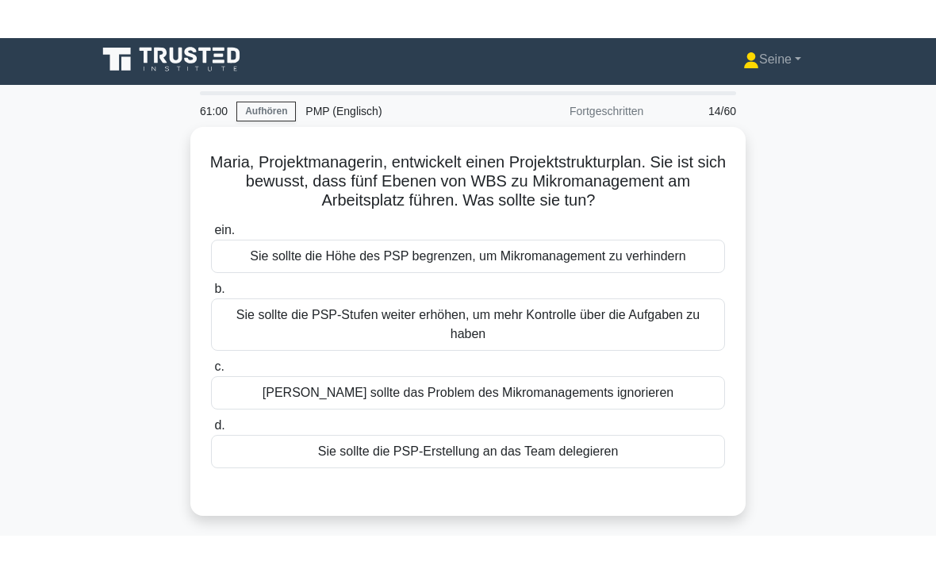
scroll to position [5, 0]
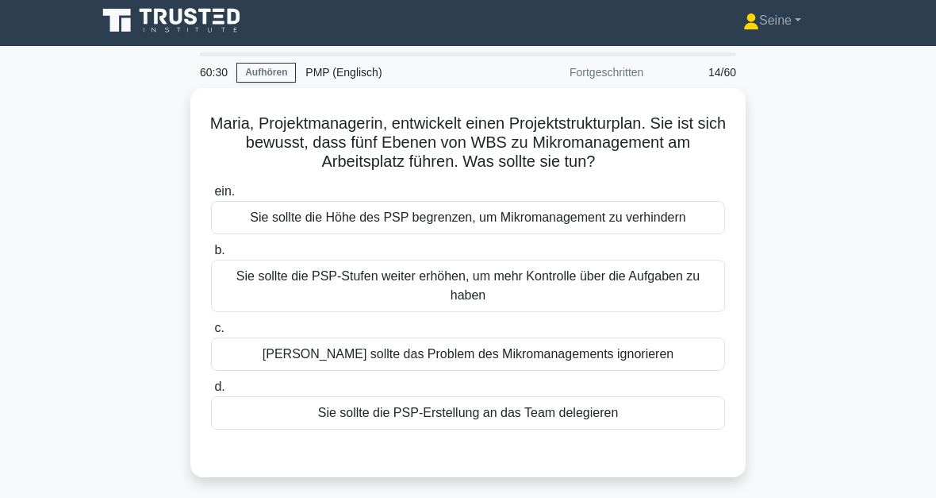
click at [582, 234] on div "Sie sollte die Höhe des PSP begrenzen, um Mikromanagement zu verhindern" at bounding box center [468, 217] width 514 height 33
click at [211, 197] on input "ein. Sie sollte die Höhe des PSP begrenzen, um Mikromanagement zu verhindern" at bounding box center [211, 191] width 0 height 10
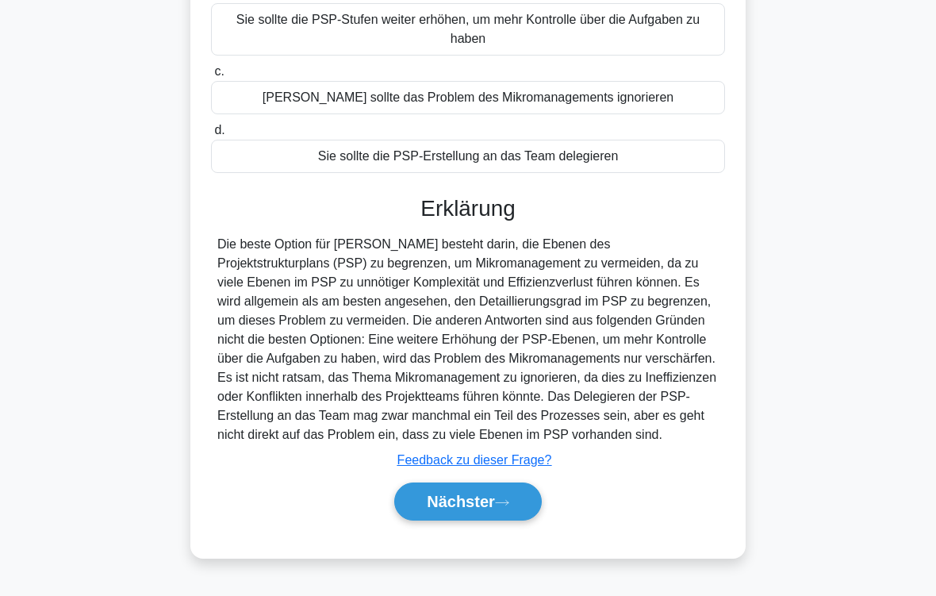
scroll to position [306, 0]
click at [502, 497] on icon at bounding box center [502, 502] width 14 height 9
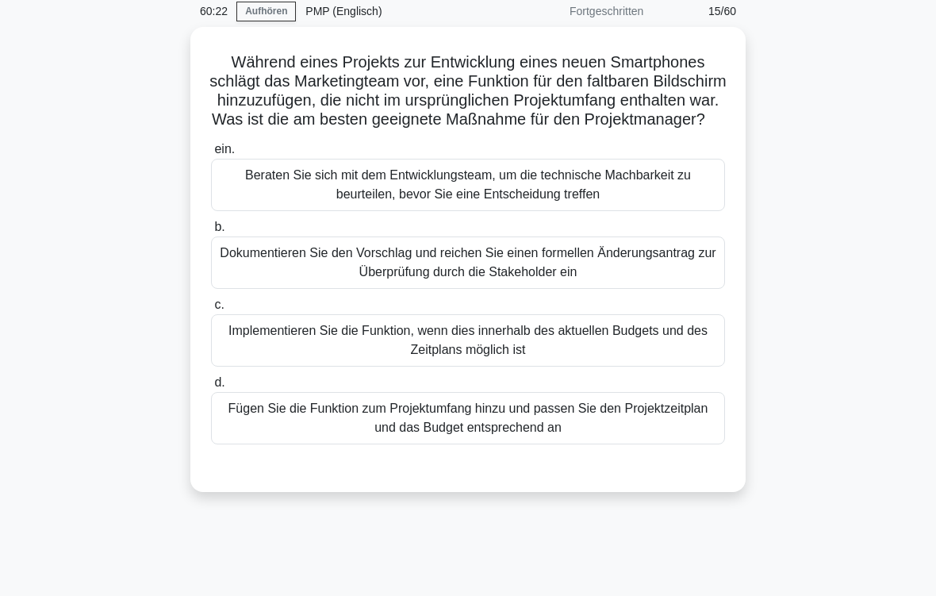
scroll to position [66, 0]
click at [548, 286] on div "Dokumentieren Sie den Vorschlag und reichen Sie einen formellen Änderungsantrag…" at bounding box center [468, 262] width 514 height 52
click at [211, 233] on input "b. Dokumentieren Sie den Vorschlag und reichen Sie einen formellen Änderungsant…" at bounding box center [211, 227] width 0 height 10
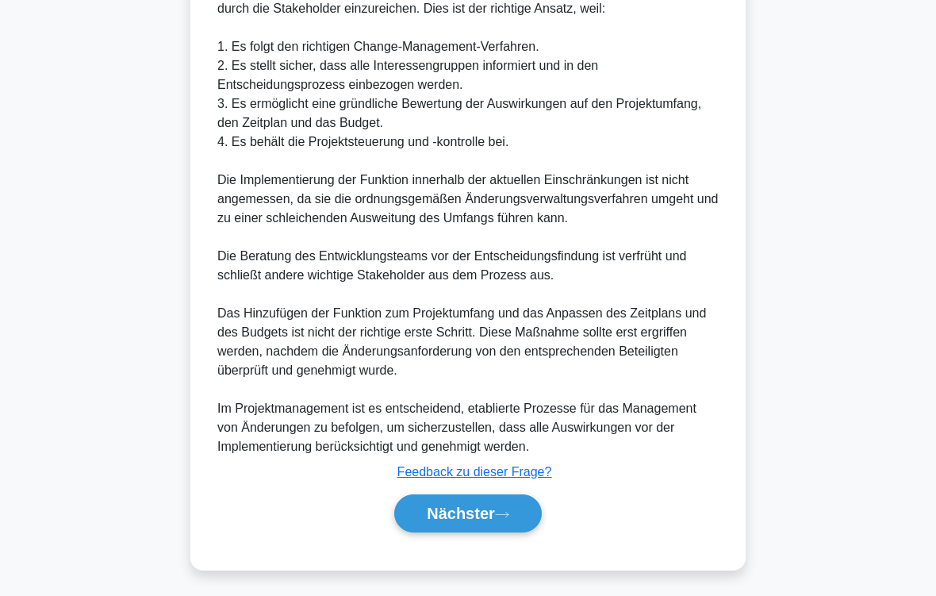
scroll to position [687, 0]
click at [497, 497] on icon at bounding box center [502, 514] width 14 height 9
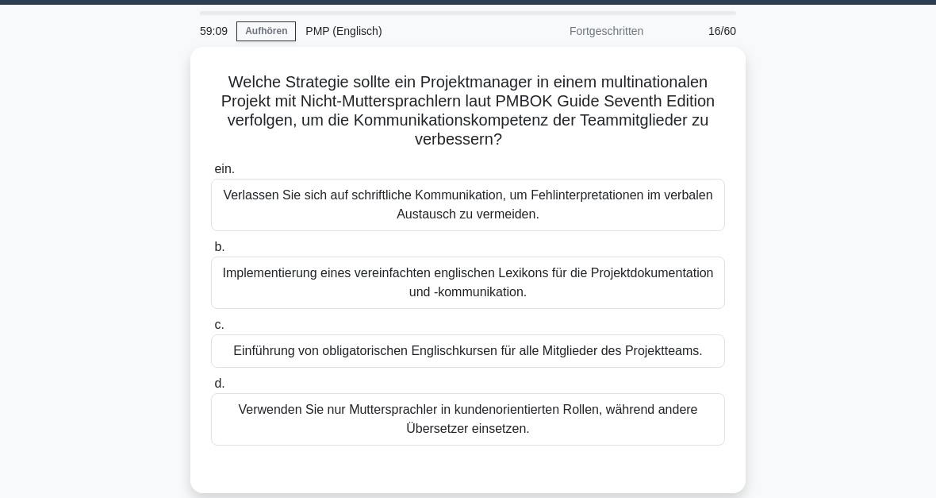
scroll to position [46, 0]
click at [517, 298] on div "Implementierung eines vereinfachten englischen Lexikons für die Projektdokument…" at bounding box center [468, 282] width 514 height 52
click at [211, 252] on input "b. Implementierung eines vereinfachten englischen Lexikons für die Projektdokum…" at bounding box center [211, 247] width 0 height 10
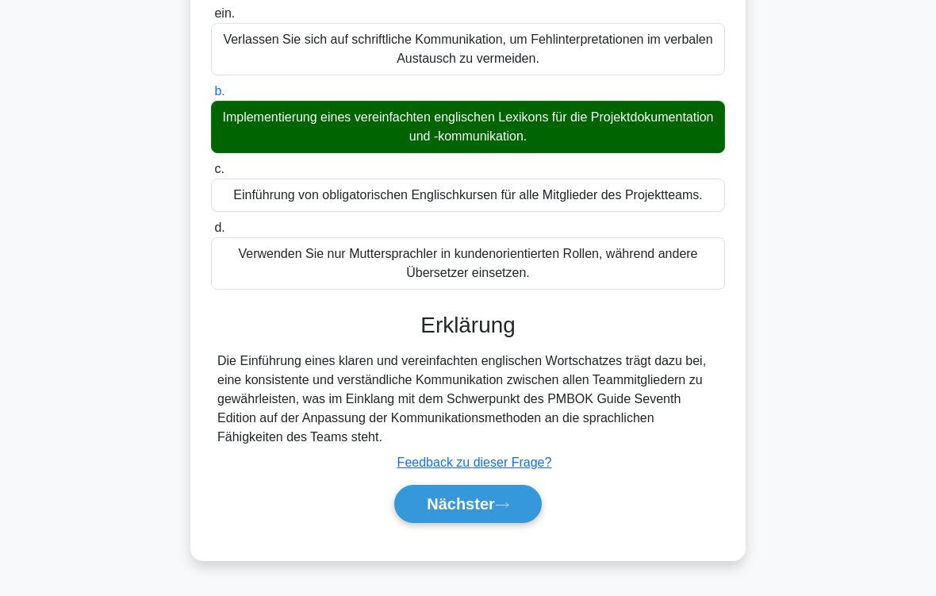
scroll to position [261, 0]
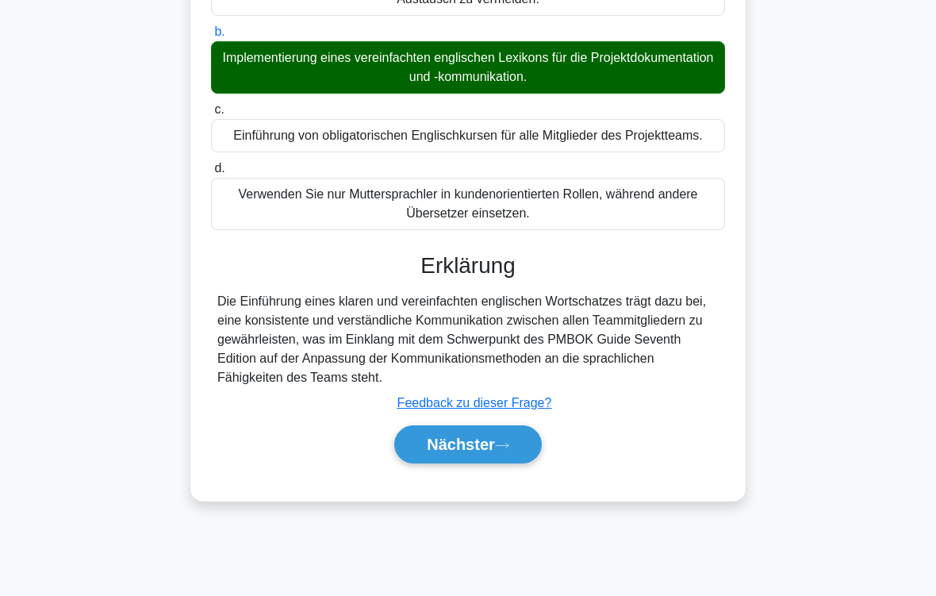
click at [504, 450] on icon at bounding box center [502, 445] width 14 height 9
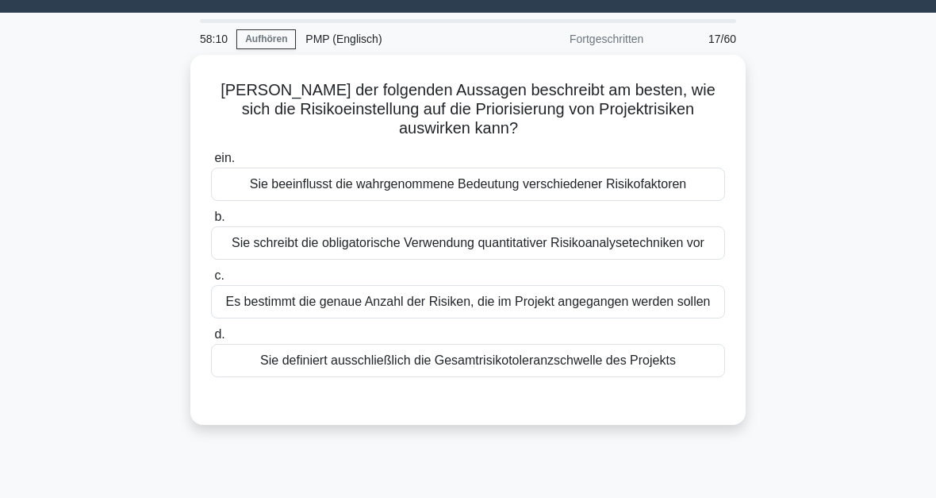
scroll to position [38, 0]
click at [530, 189] on div "Sie beeinflusst die wahrgenommene Bedeutung verschiedener Risikofaktoren" at bounding box center [468, 183] width 514 height 33
click at [211, 163] on input "ein. Sie beeinflusst die wahrgenommene Bedeutung verschiedener Risikofaktoren" at bounding box center [211, 158] width 0 height 10
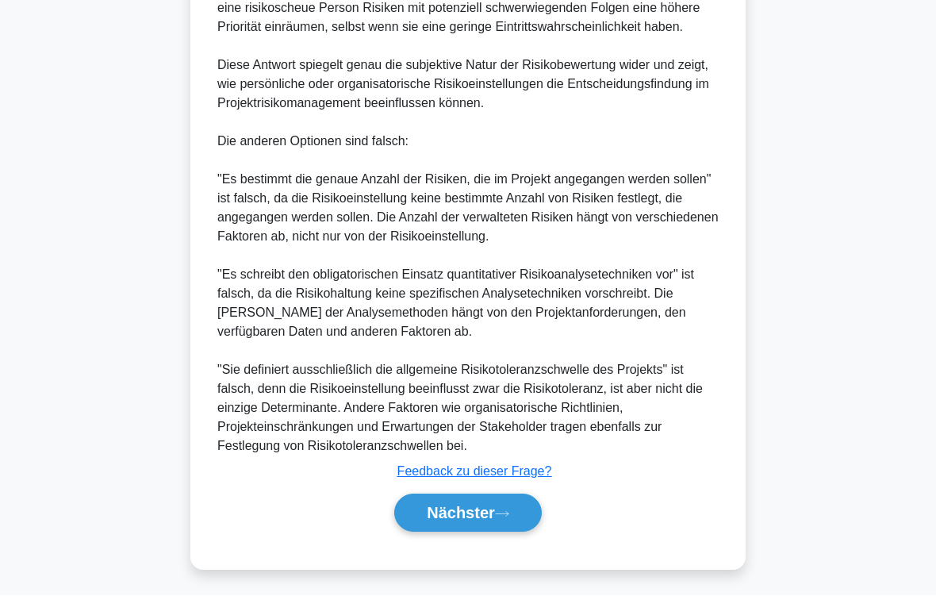
scroll to position [668, 0]
click at [516, 497] on button "Nächster" at bounding box center [468, 513] width 148 height 38
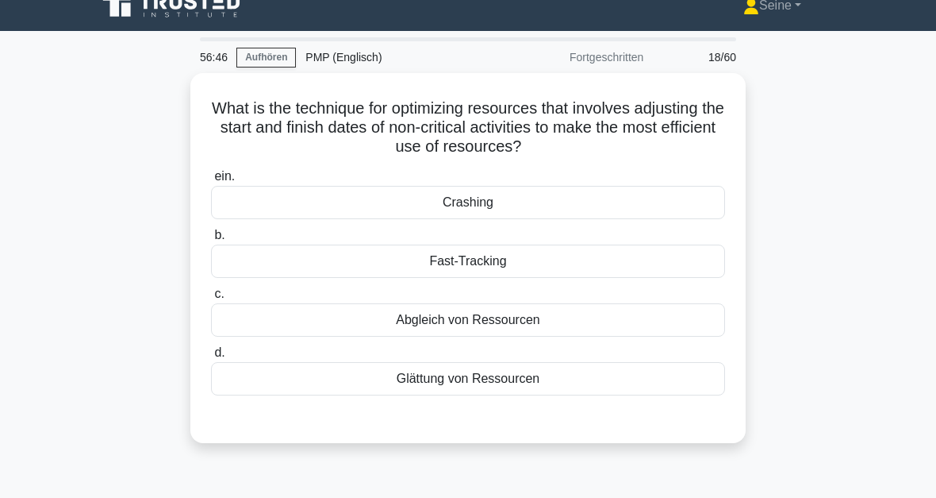
scroll to position [21, 0]
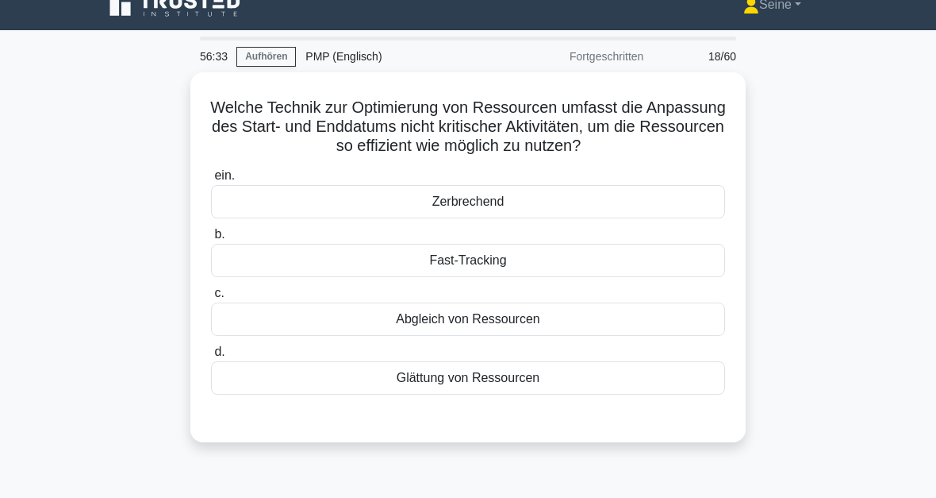
click at [520, 336] on div "Abgleich von Ressourcen" at bounding box center [468, 318] width 514 height 33
click at [211, 298] on input "c. Abgleich von Ressourcen" at bounding box center [211, 293] width 0 height 10
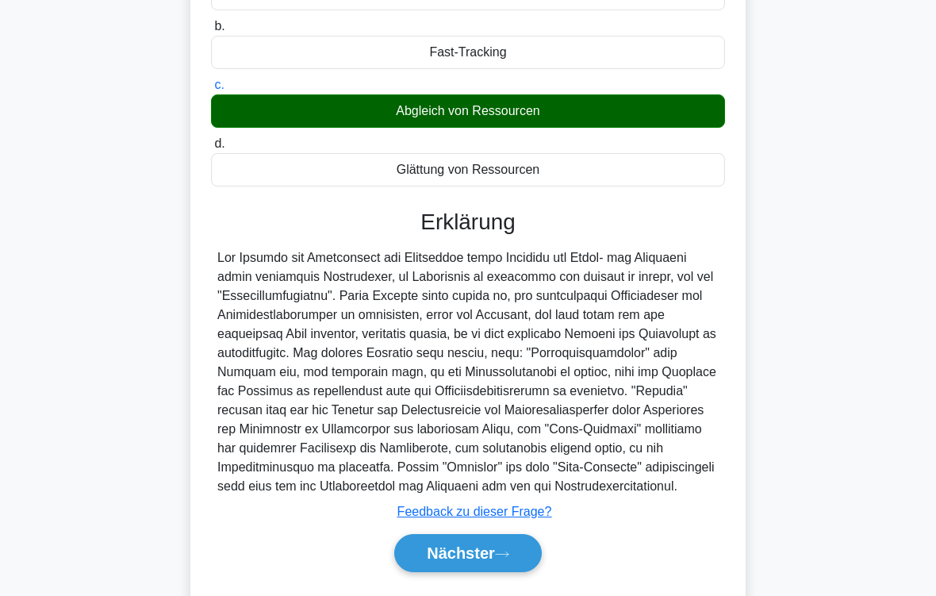
scroll to position [344, 0]
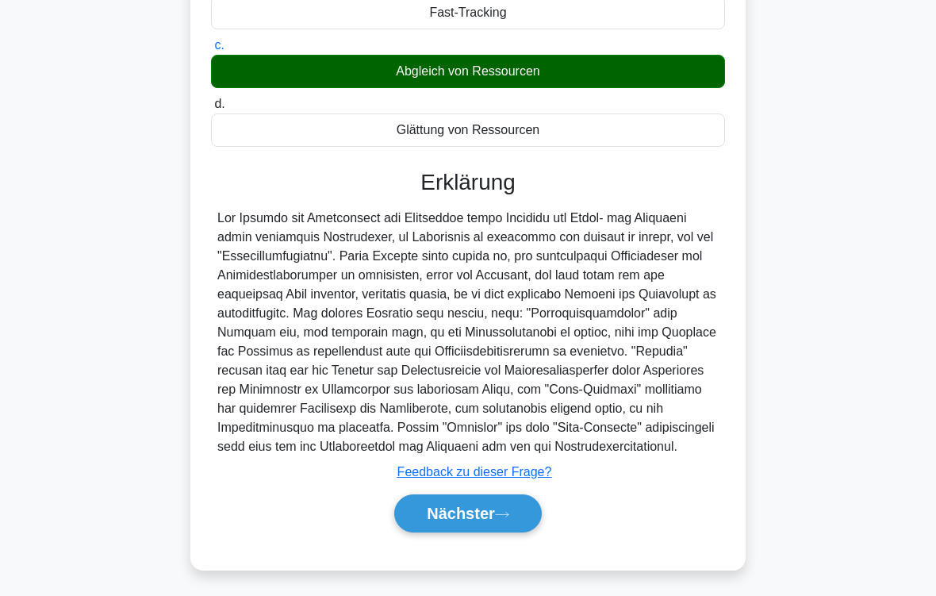
click at [502, 497] on icon at bounding box center [502, 514] width 14 height 9
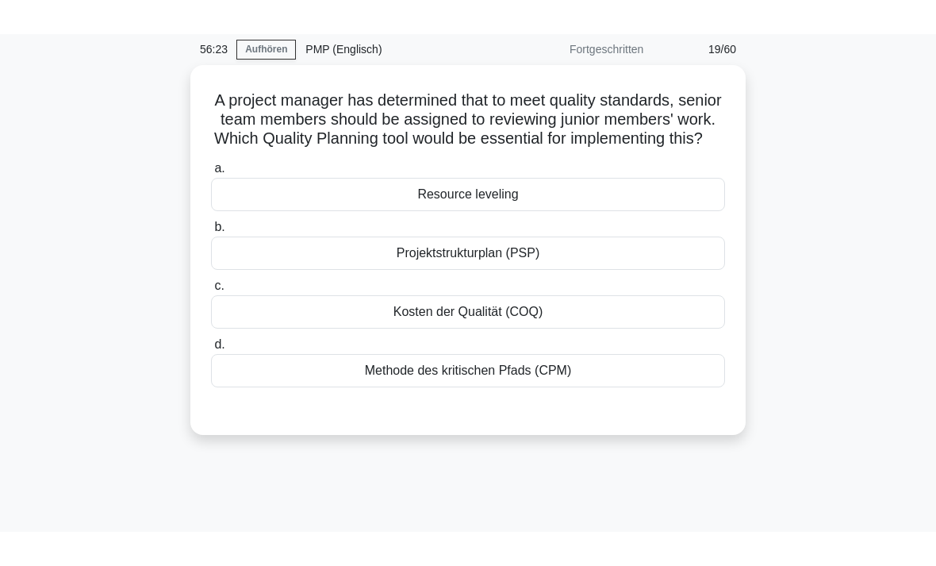
scroll to position [0, 0]
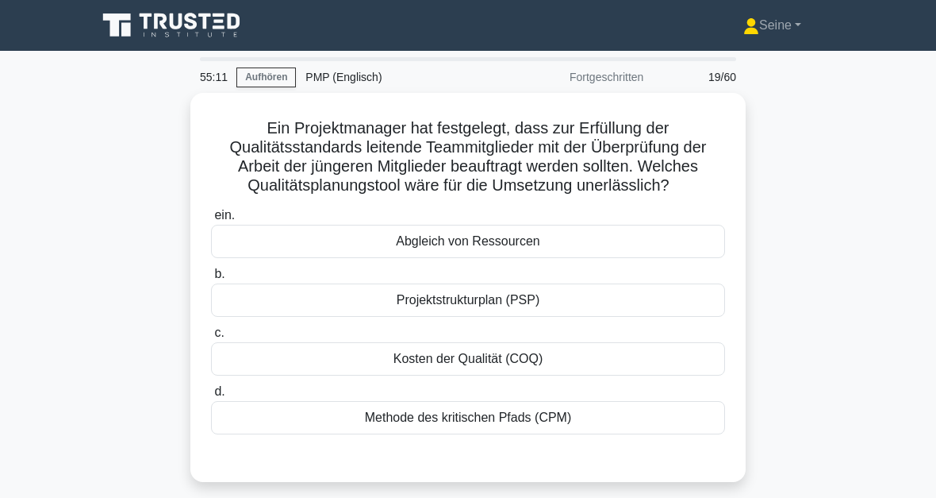
click at [489, 317] on div "Projektstrukturplan (PSP)" at bounding box center [468, 299] width 514 height 33
click at [211, 279] on input "b. Projektstrukturplan (PSP)" at bounding box center [211, 274] width 0 height 10
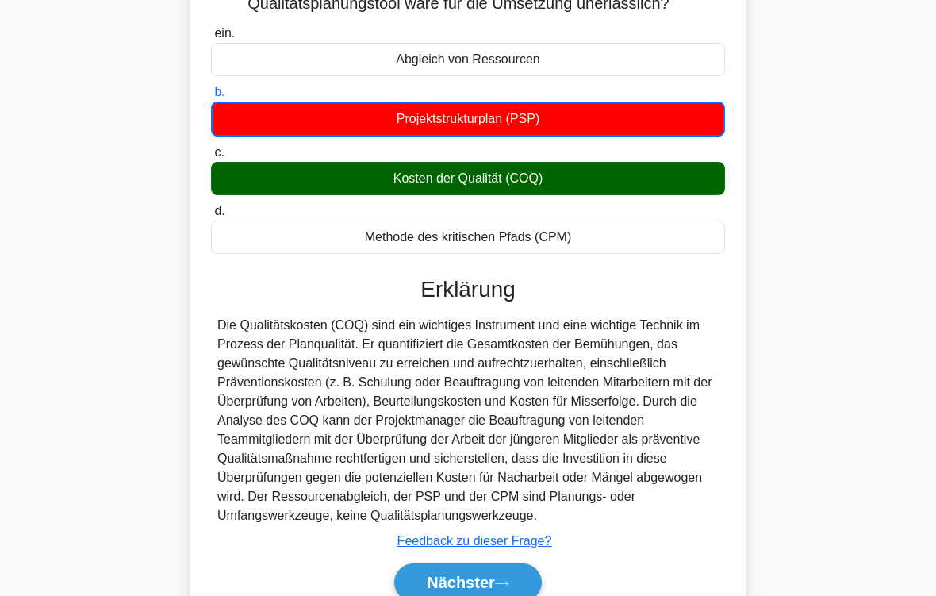
scroll to position [289, 0]
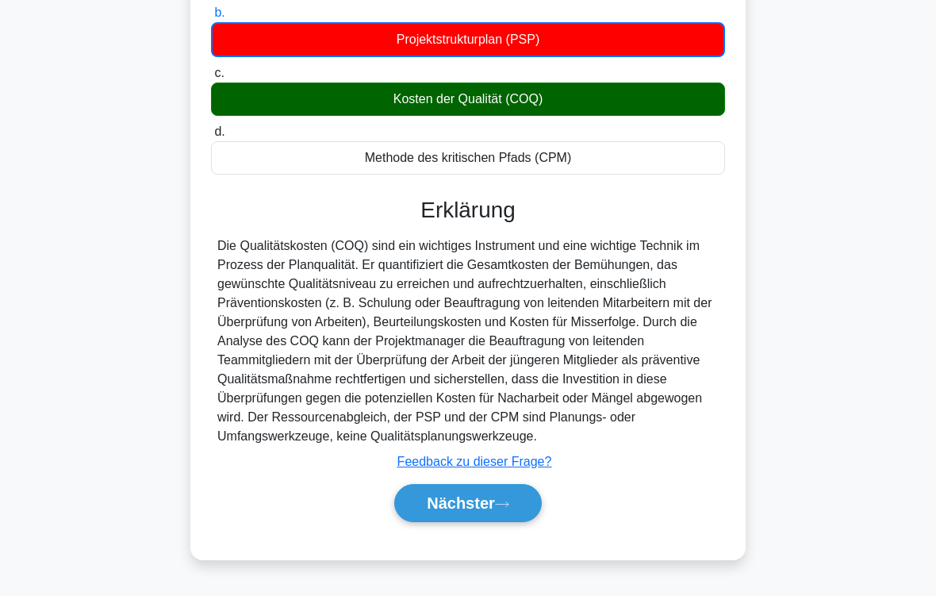
click at [499, 497] on icon at bounding box center [502, 504] width 14 height 9
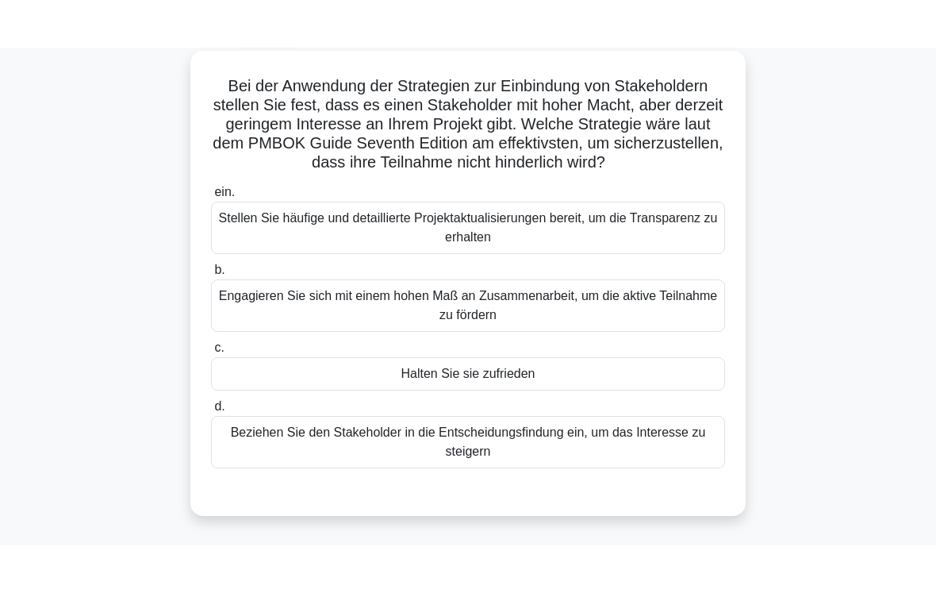
scroll to position [90, 0]
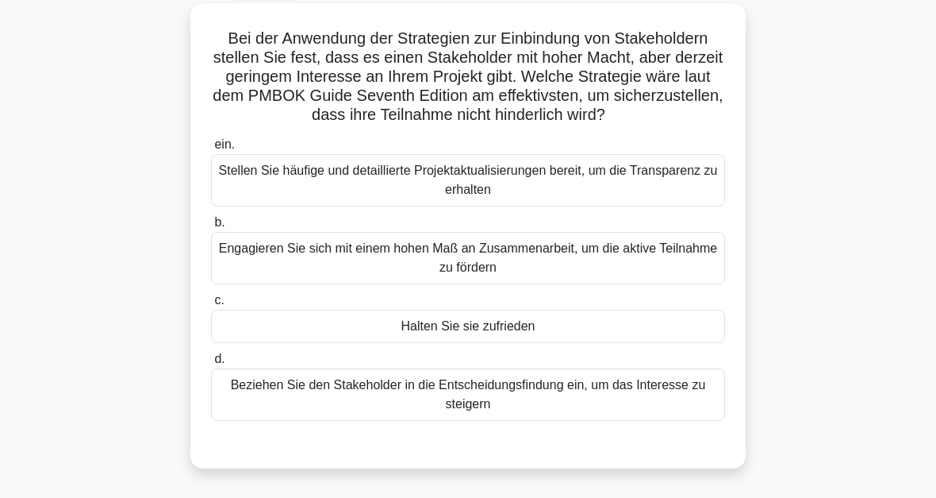
click at [535, 343] on div "Halten Sie sie zufrieden" at bounding box center [468, 326] width 514 height 33
click at [211, 306] on input "c. Halten Sie sie zufrieden" at bounding box center [211, 300] width 0 height 10
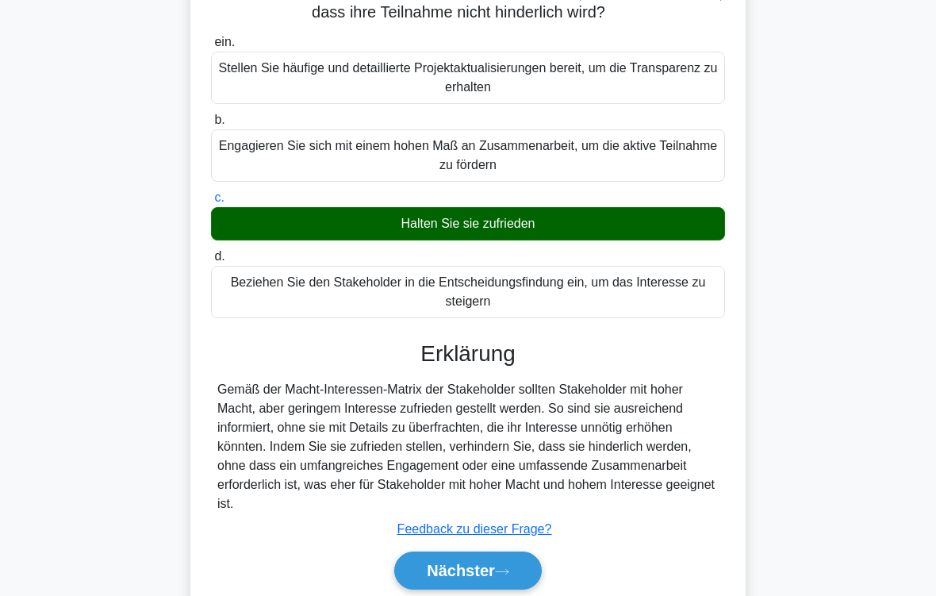
scroll to position [268, 0]
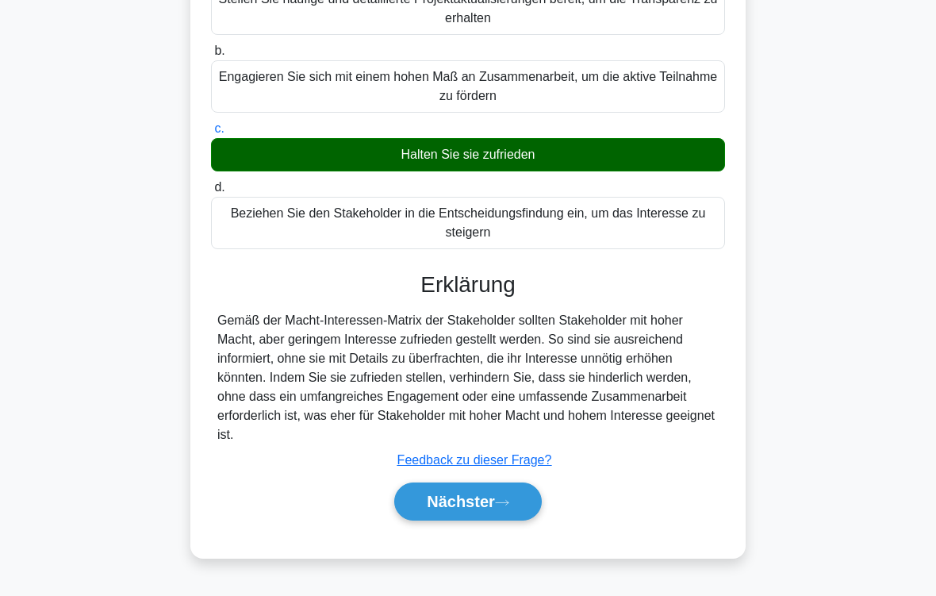
click at [513, 497] on button "Nächster" at bounding box center [468, 502] width 148 height 38
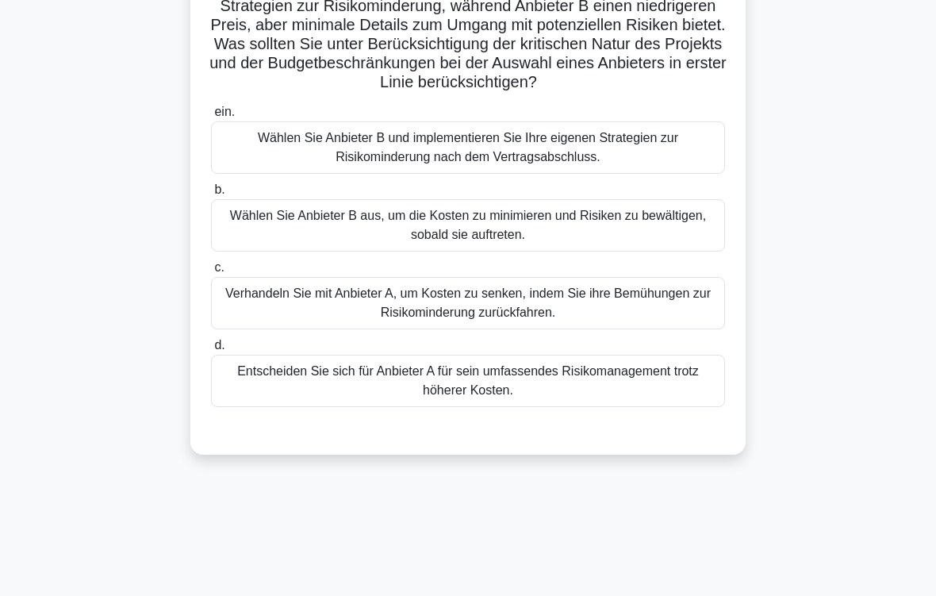
scroll to position [180, 0]
click at [601, 315] on div "Verhandeln Sie mit Anbieter A, um Kosten zu senken, indem Sie ihre Bemühungen z…" at bounding box center [468, 302] width 514 height 52
click at [211, 272] on input "c. Verhandeln Sie mit Anbieter A, um Kosten zu senken, indem Sie ihre Bemühunge…" at bounding box center [211, 267] width 0 height 10
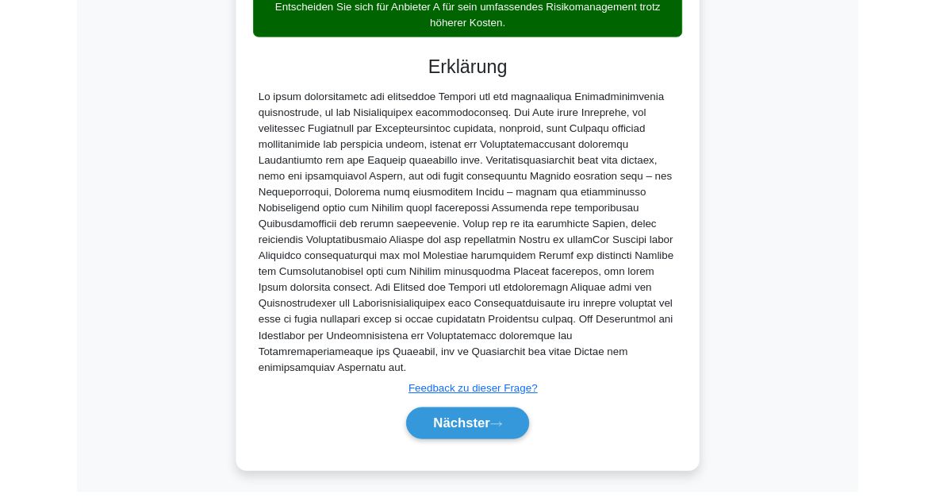
scroll to position [692, 0]
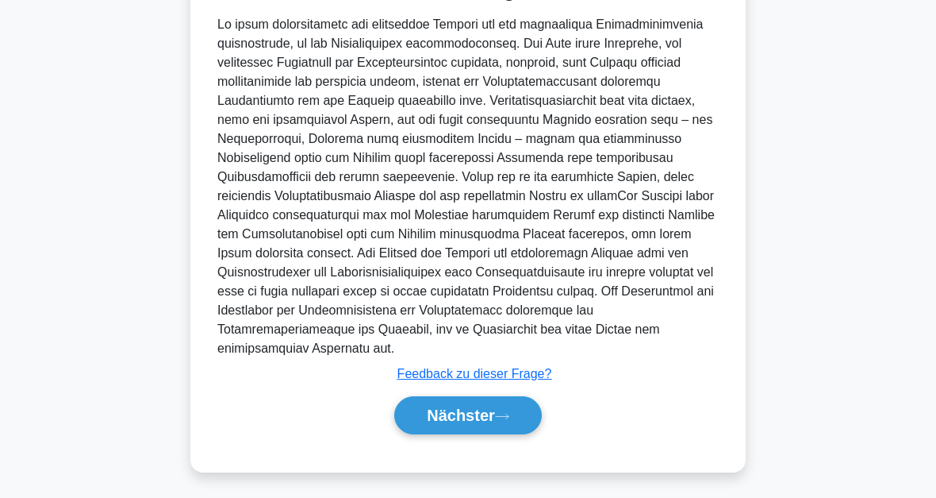
click at [488, 417] on font "Nächster" at bounding box center [461, 414] width 68 height 17
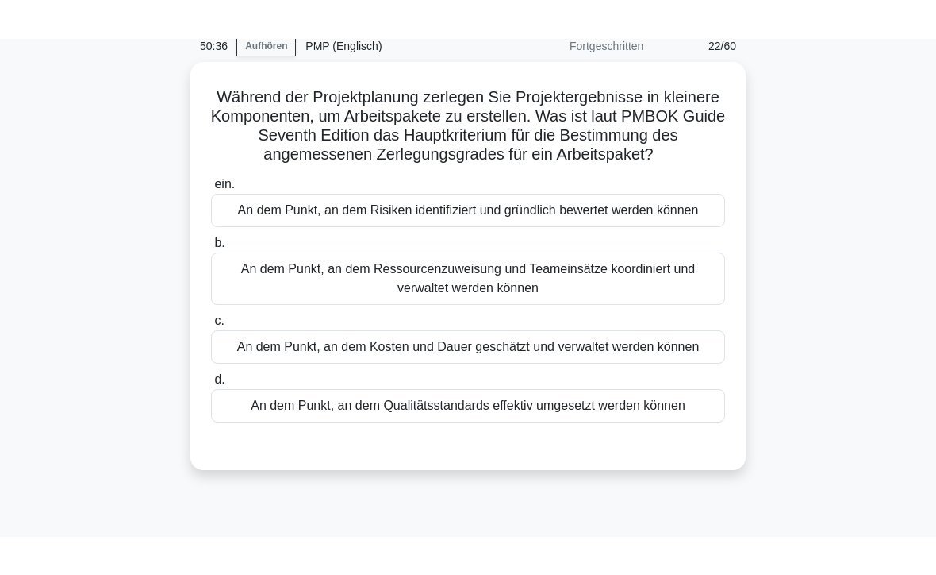
scroll to position [71, 0]
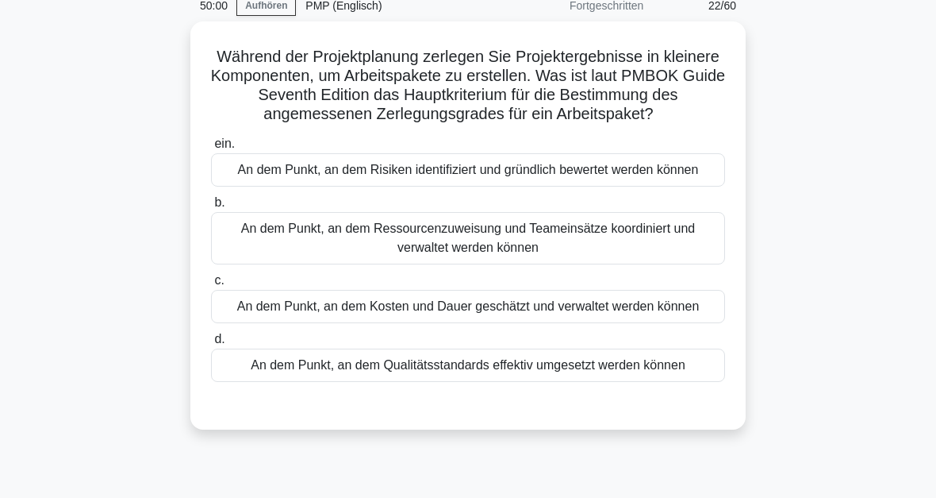
click at [479, 323] on div "An dem Punkt, an dem Kosten und Dauer geschätzt und verwaltet werden können" at bounding box center [468, 306] width 514 height 33
click at [211, 286] on input "c. An dem Punkt, an dem Kosten und Dauer geschätzt und verwaltet werden können" at bounding box center [211, 280] width 0 height 10
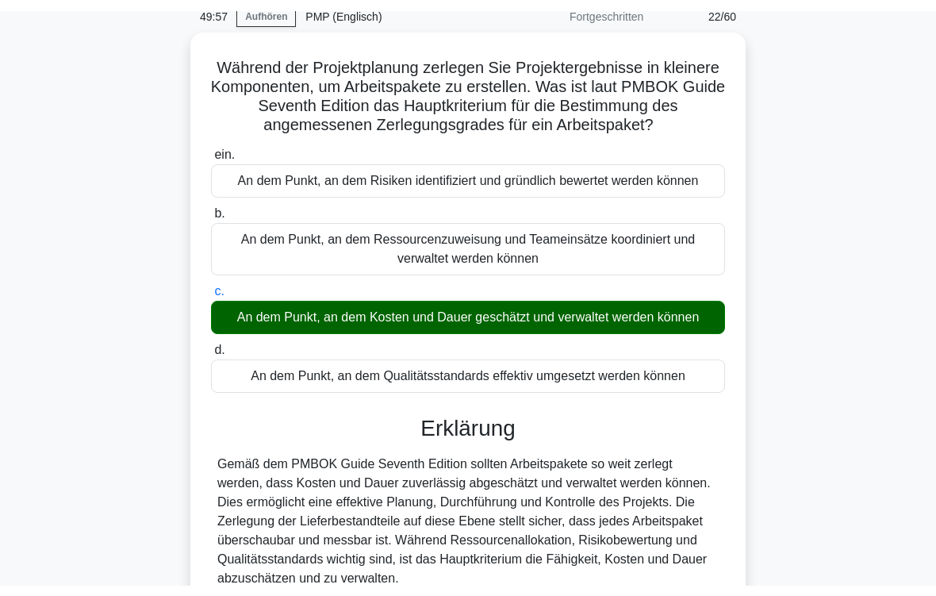
scroll to position [268, 0]
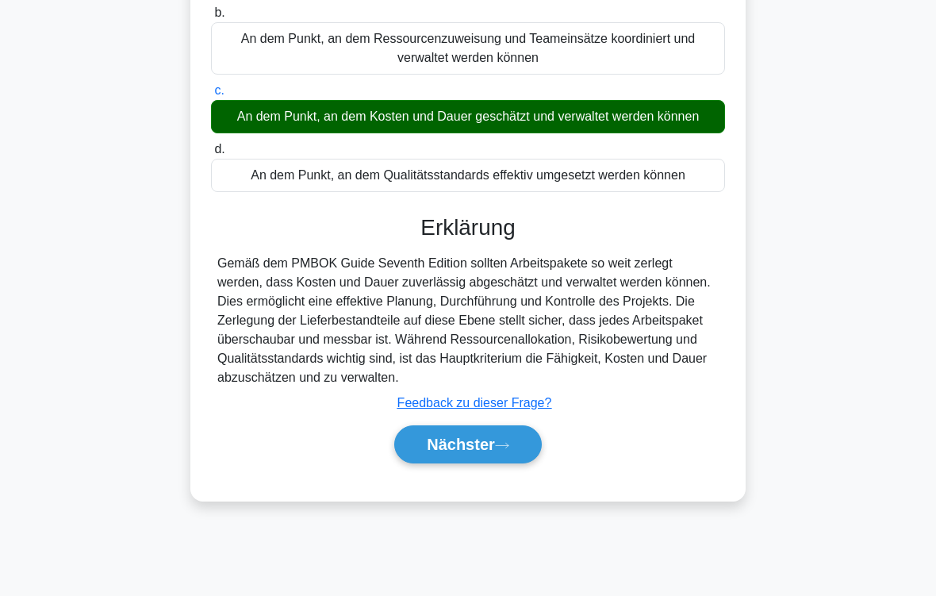
click at [495, 453] on font "Nächster" at bounding box center [461, 444] width 68 height 17
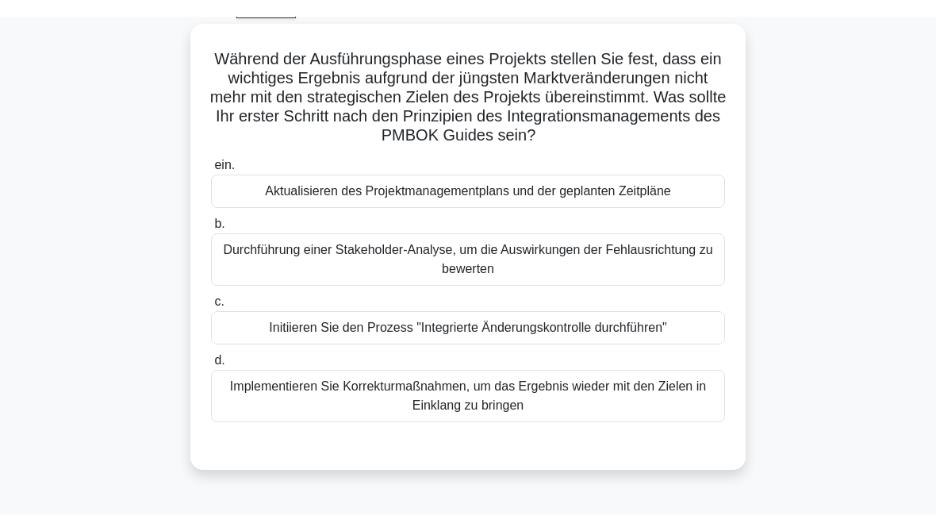
scroll to position [85, 0]
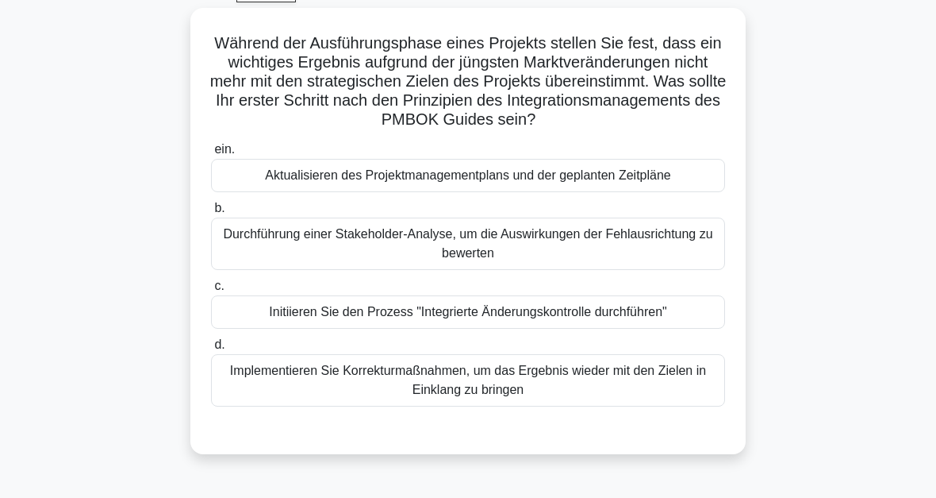
click at [559, 260] on div "Durchführung einer Stakeholder-Analyse, um die Auswirkungen der Fehlausrichtung…" at bounding box center [468, 243] width 514 height 52
click at [211, 213] on input "b. Durchführung einer Stakeholder-Analyse, um die Auswirkungen der Fehlausricht…" at bounding box center [211, 208] width 0 height 10
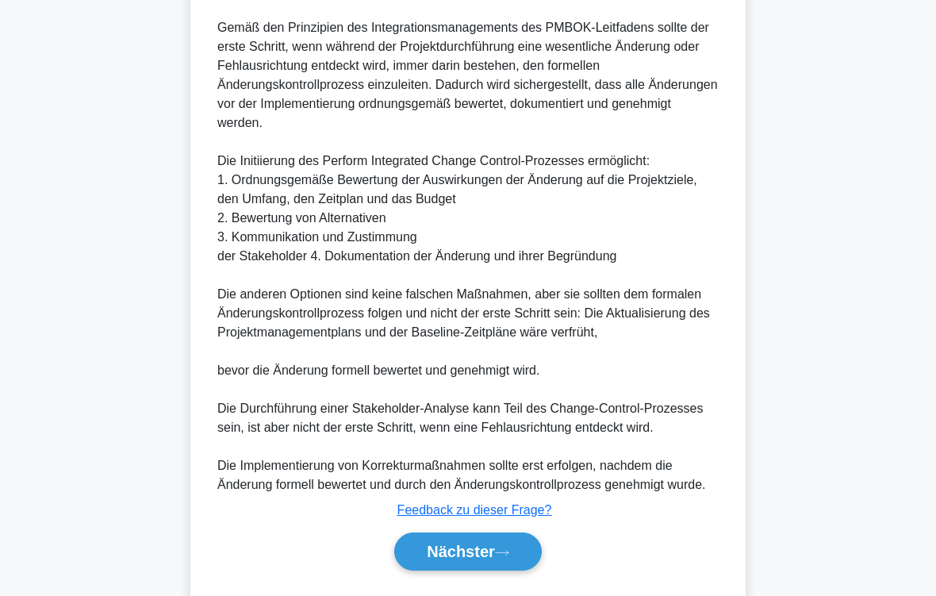
scroll to position [708, 0]
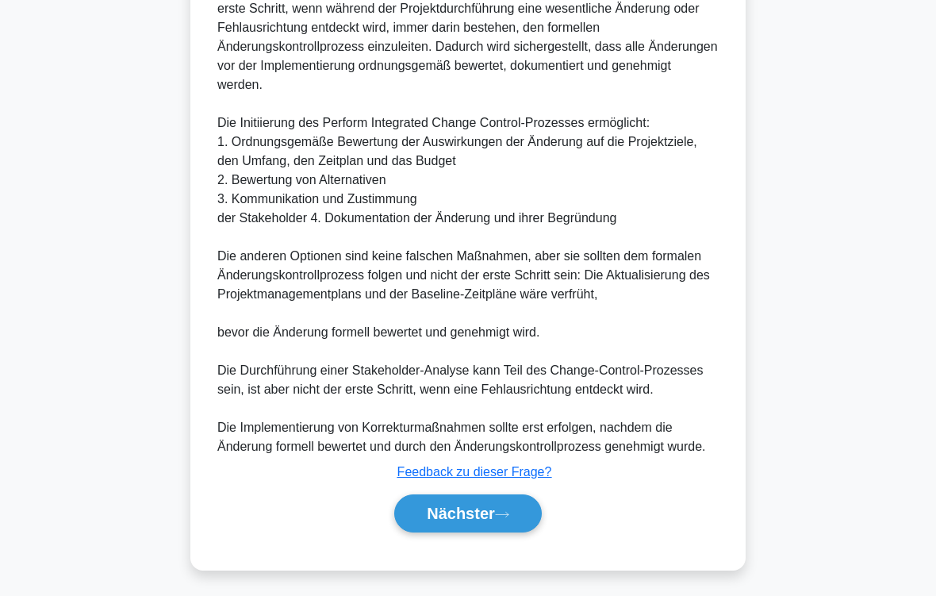
click at [503, 497] on icon at bounding box center [502, 514] width 14 height 9
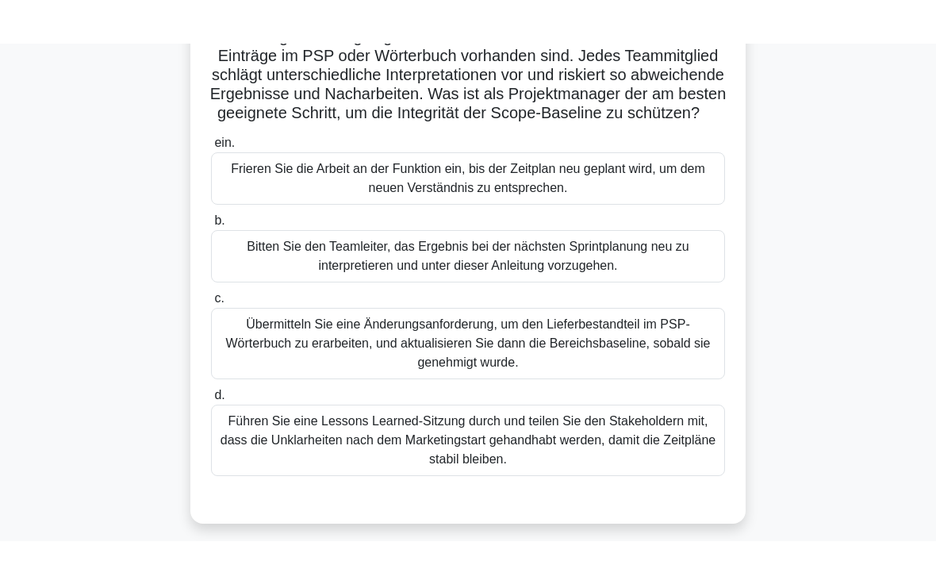
scroll to position [173, 0]
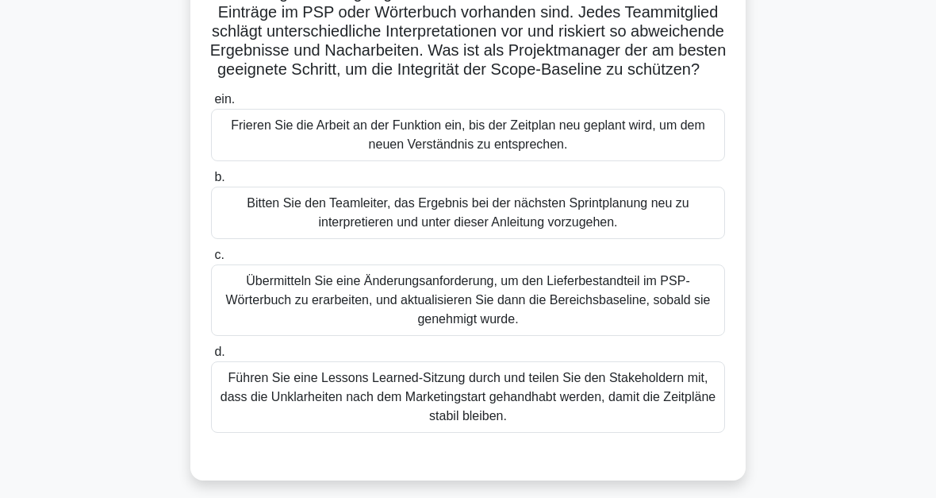
click at [564, 336] on div "Übermitteln Sie eine Änderungsanforderung, um den Lieferbestandteil im PSP-Wört…" at bounding box center [468, 299] width 514 height 71
click at [211, 260] on input "c. Übermitteln Sie eine Änderungsanforderung, um den Lieferbestandteil im PSP-W…" at bounding box center [211, 255] width 0 height 10
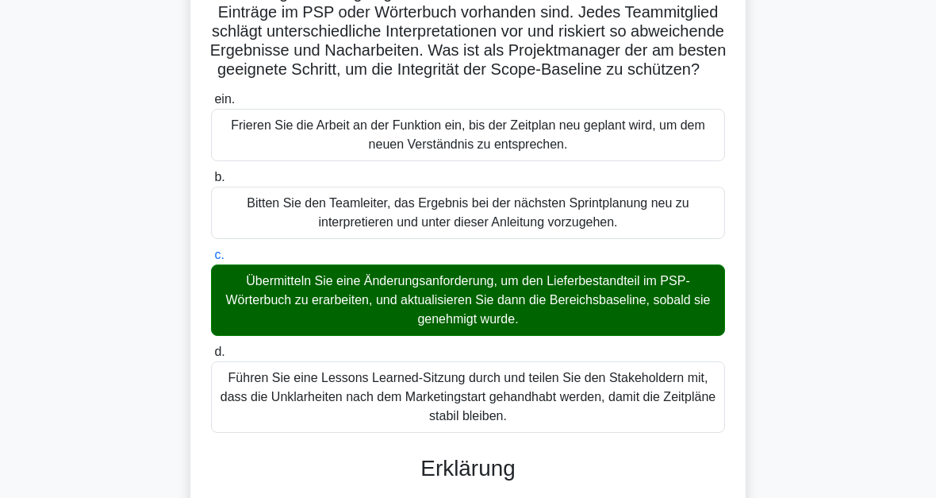
click at [861, 360] on main "47:33 Aufhören PMP (Englisch) Fortgeschritten 24/60 Während einer Projektprüfun…" at bounding box center [468, 398] width 936 height 1041
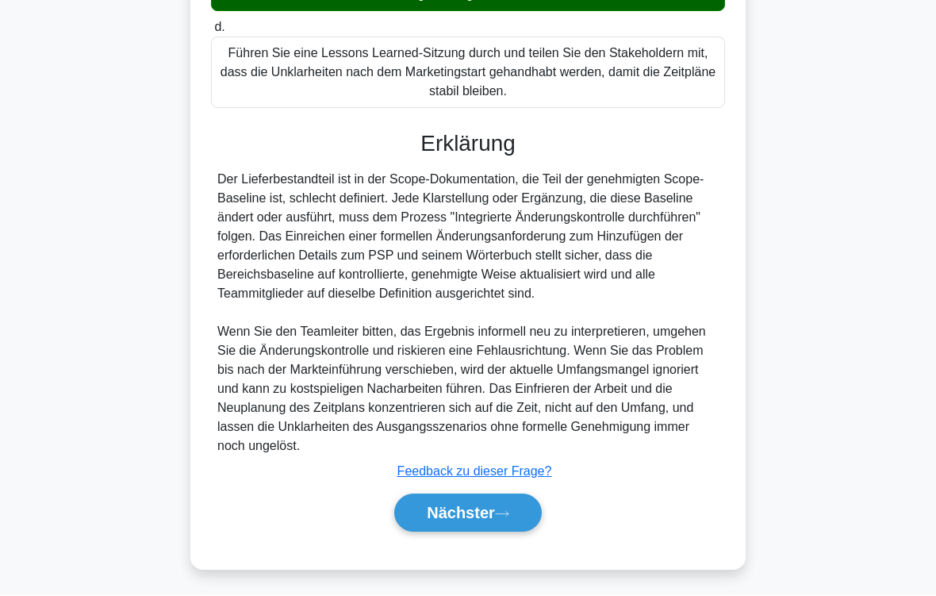
scroll to position [573, 0]
click at [479, 497] on font "Nächster" at bounding box center [461, 513] width 68 height 17
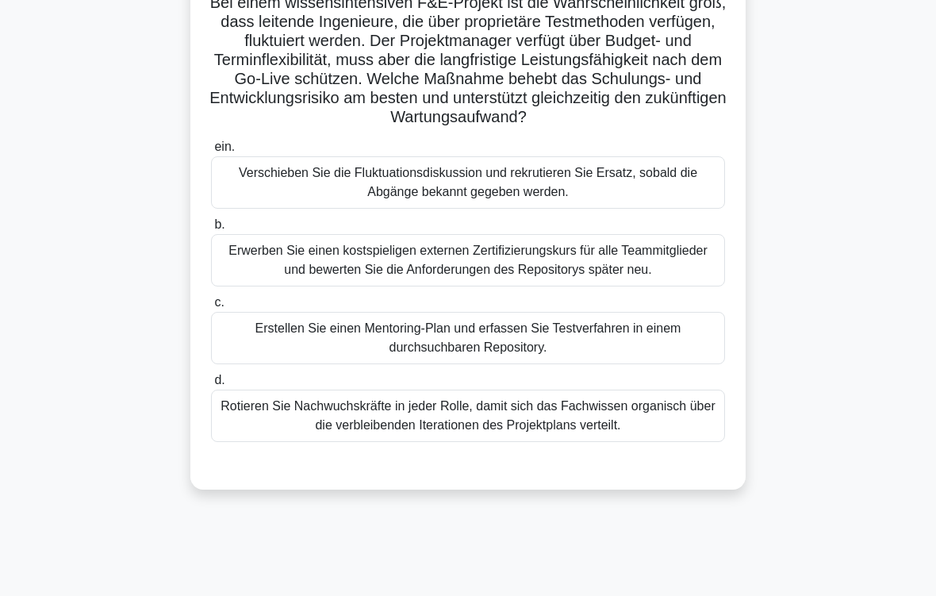
scroll to position [125, 0]
click at [505, 364] on div "Erstellen Sie einen Mentoring-Plan und erfassen Sie Testverfahren in einem durc…" at bounding box center [468, 338] width 514 height 52
click at [211, 308] on input "c. Erstellen Sie einen Mentoring-Plan und erfassen Sie Testverfahren in einem d…" at bounding box center [211, 303] width 0 height 10
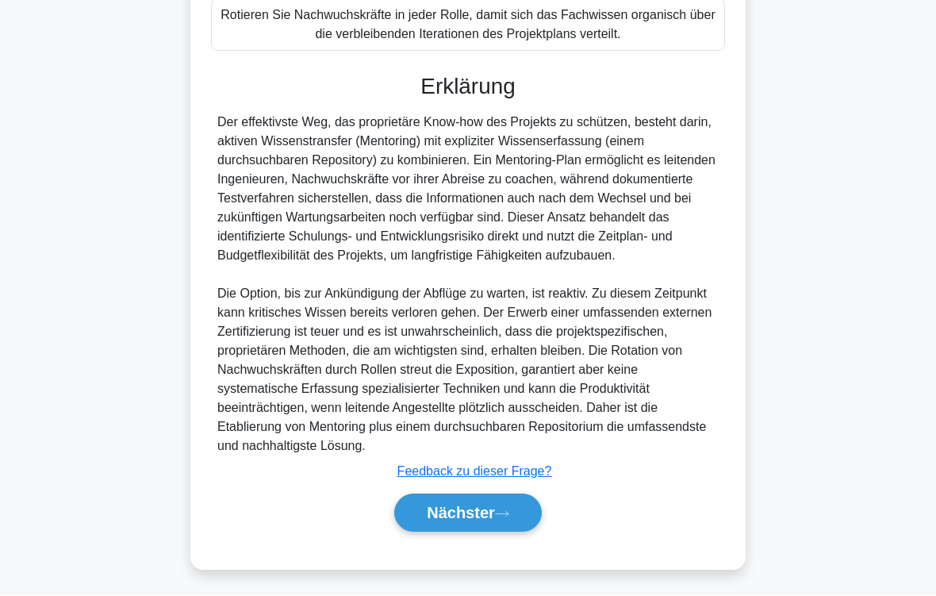
scroll to position [592, 0]
click at [509, 497] on icon at bounding box center [502, 514] width 14 height 9
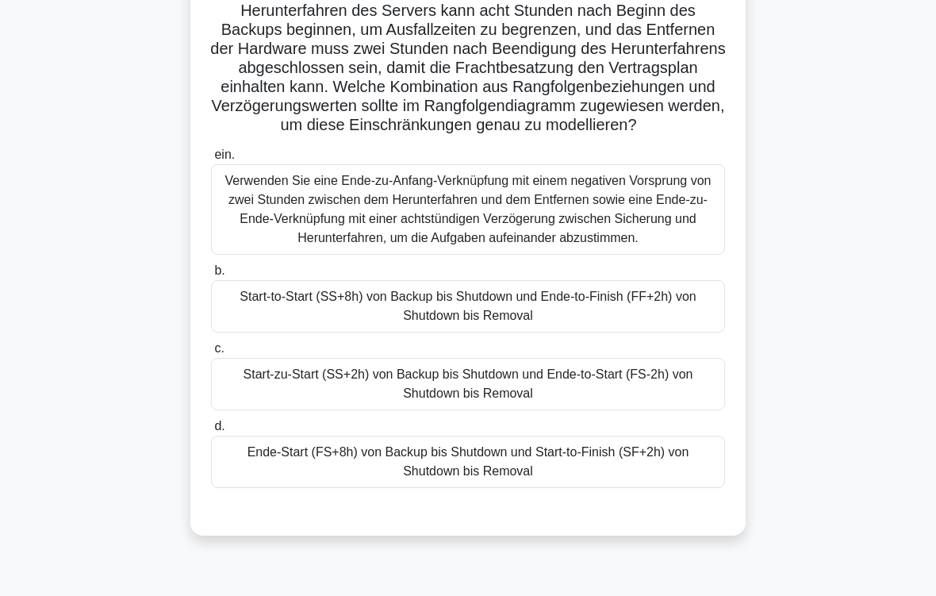
scroll to position [156, 0]
click at [497, 333] on div "Start-to-Start (SS+8h) von Backup bis Shutdown und Ende-to-Finish (FF+2h) von S…" at bounding box center [468, 306] width 514 height 52
click at [211, 276] on input "b. Start-to-Start (SS+8h) von Backup bis Shutdown und Ende-to-Finish (FF+2h) vo…" at bounding box center [211, 271] width 0 height 10
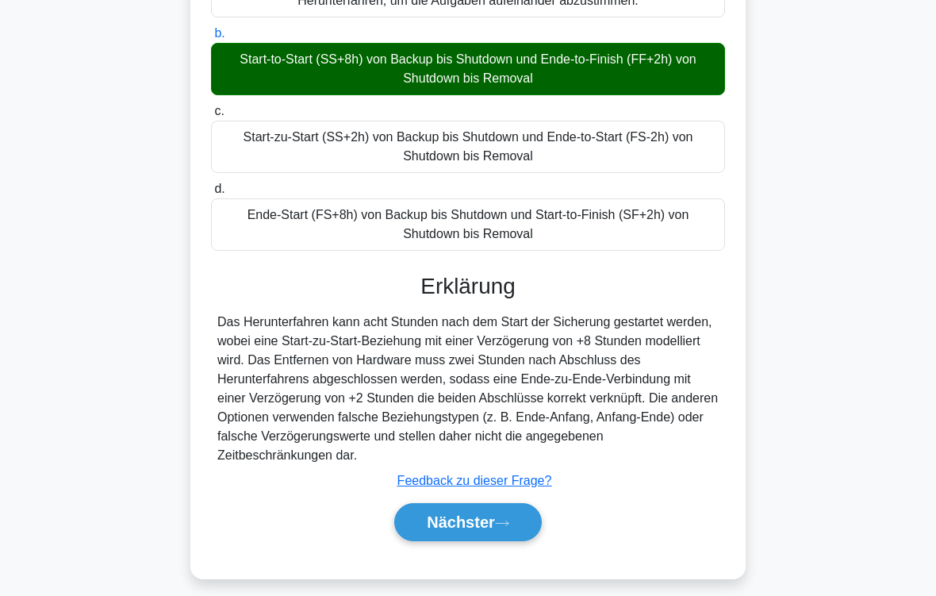
scroll to position [459, 0]
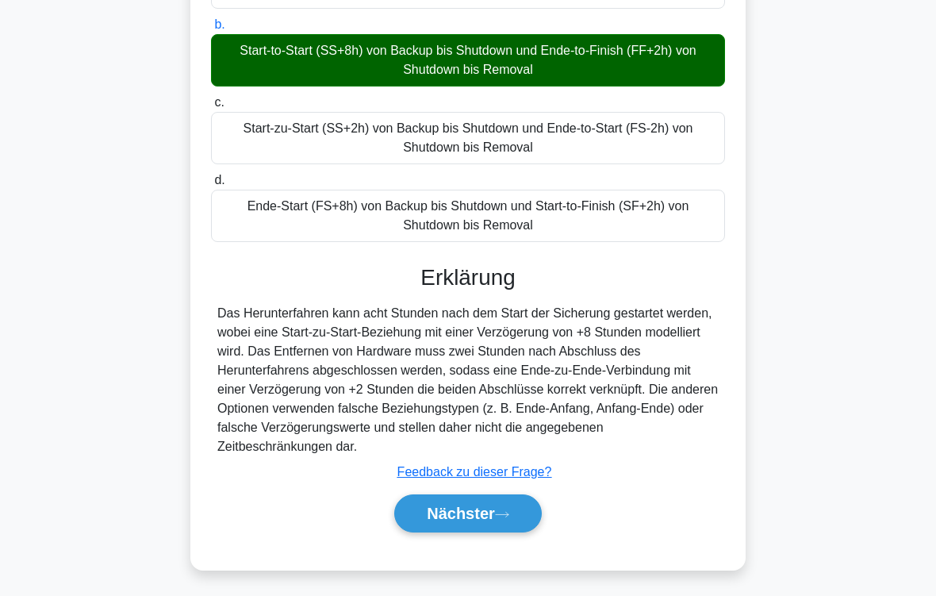
click at [501, 497] on button "Nächster" at bounding box center [468, 513] width 148 height 38
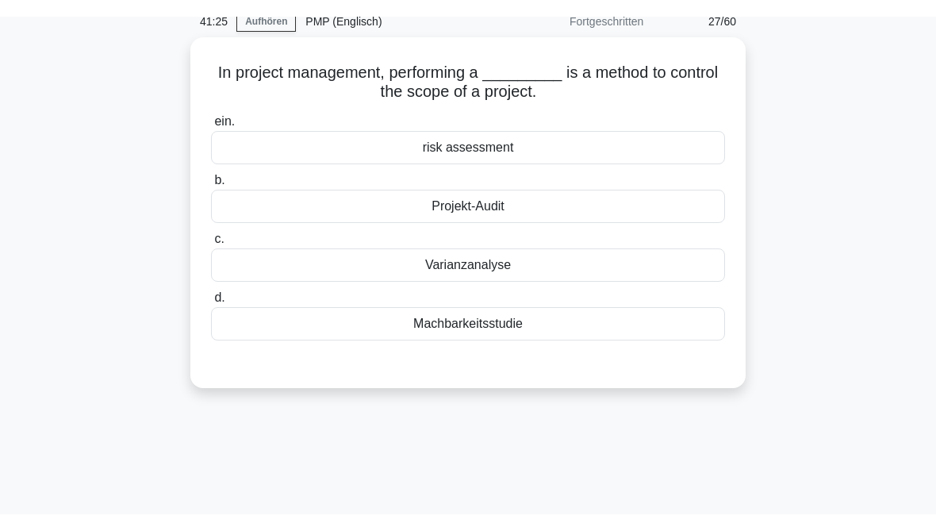
scroll to position [0, 0]
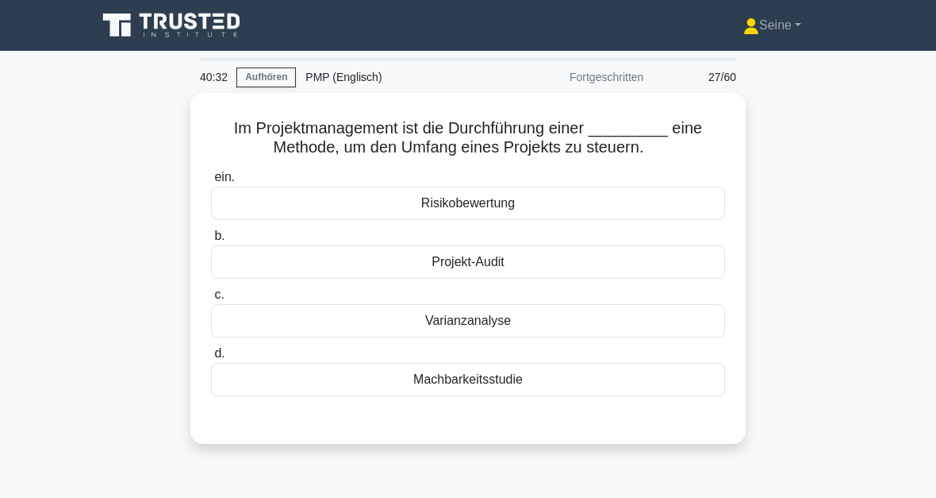
click at [502, 370] on div "Machbarkeitsstudie" at bounding box center [468, 379] width 514 height 33
click at [211, 359] on input "d. Machbarkeitsstudie" at bounding box center [211, 353] width 0 height 10
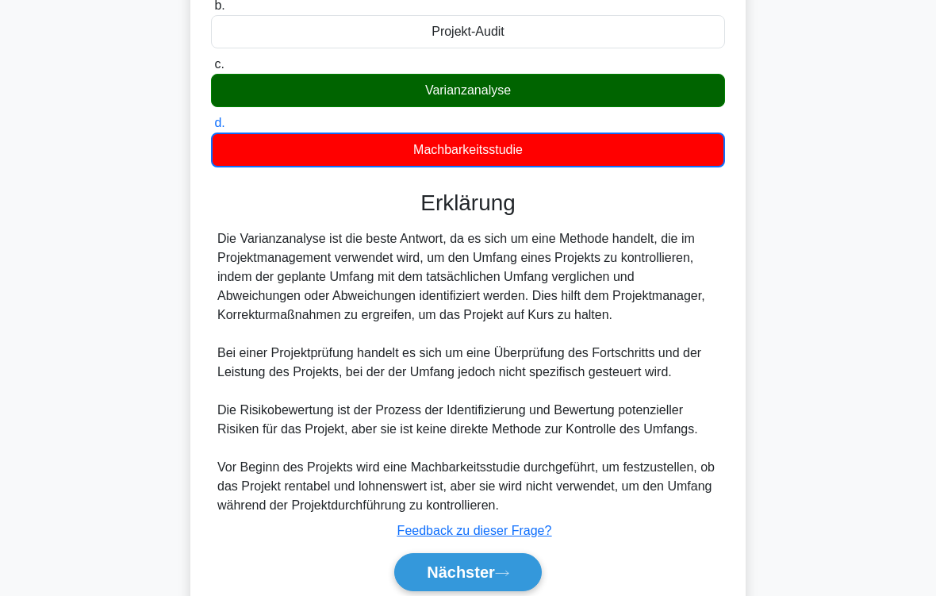
scroll to position [365, 0]
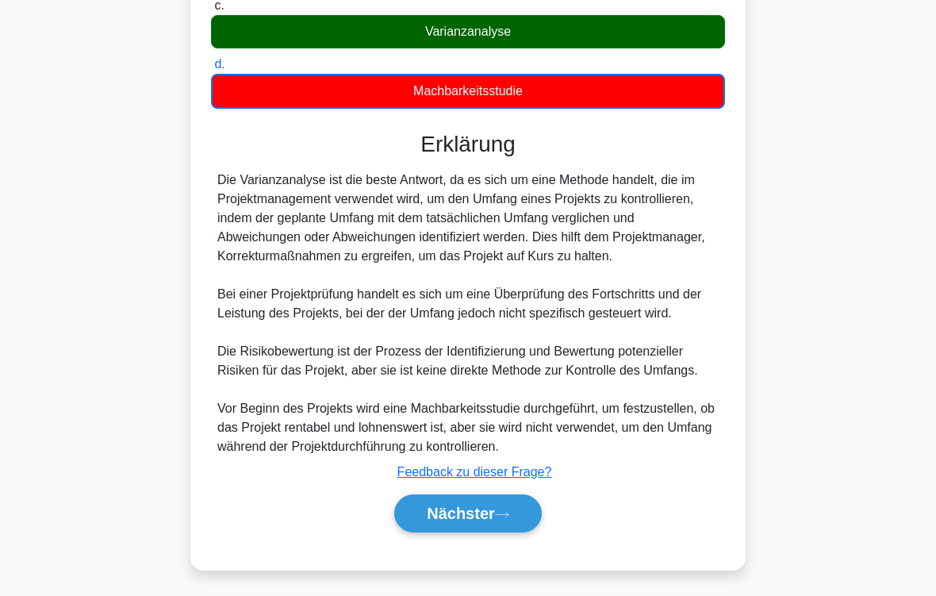
click at [514, 497] on button "Nächster" at bounding box center [468, 513] width 148 height 38
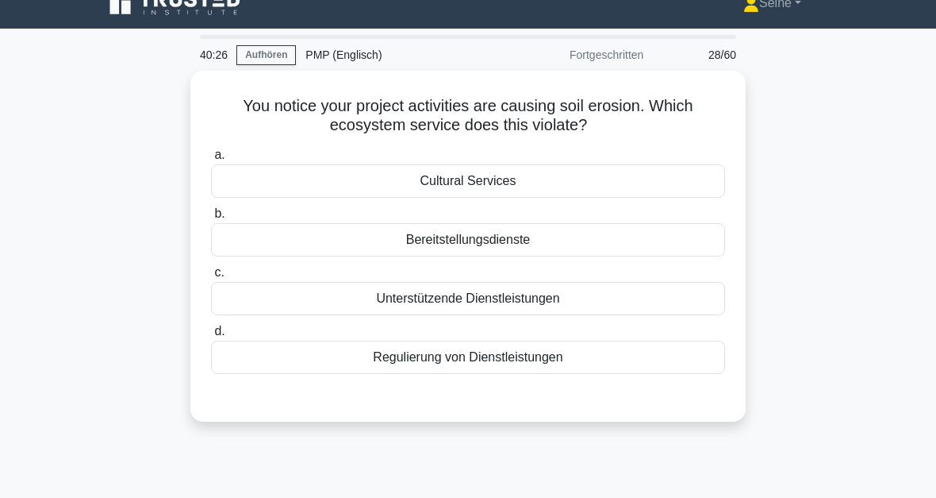
scroll to position [0, 0]
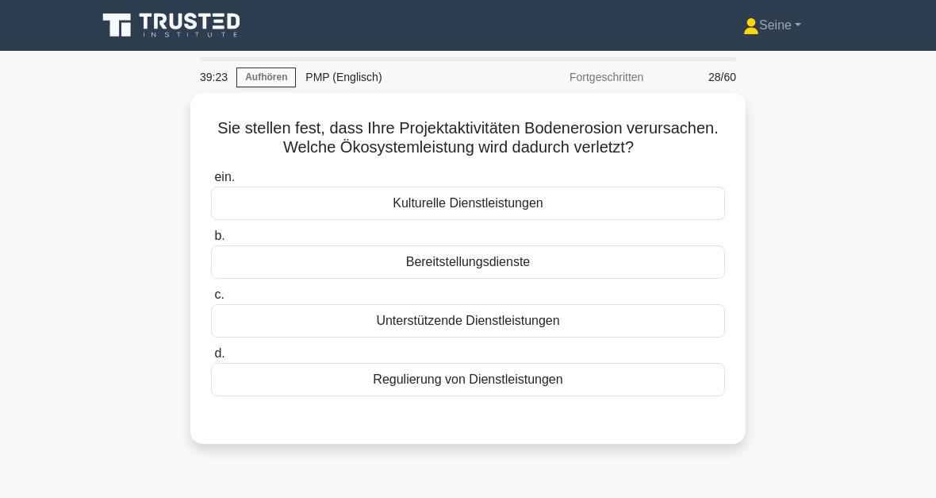
click at [542, 278] on div "Bereitstellungsdienste" at bounding box center [468, 261] width 514 height 33
click at [211, 241] on input "b. Bereitstellungsdienste" at bounding box center [211, 236] width 0 height 10
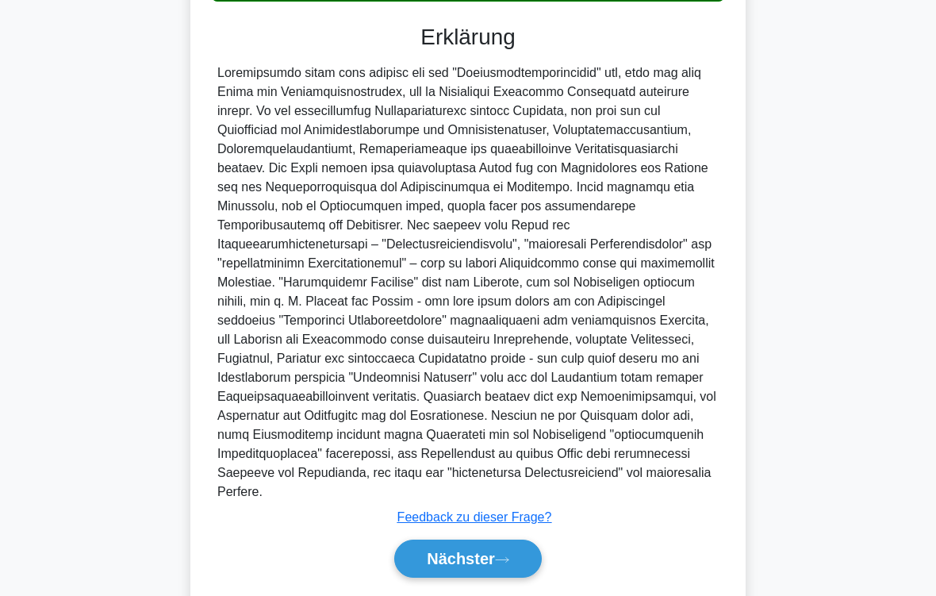
scroll to position [517, 0]
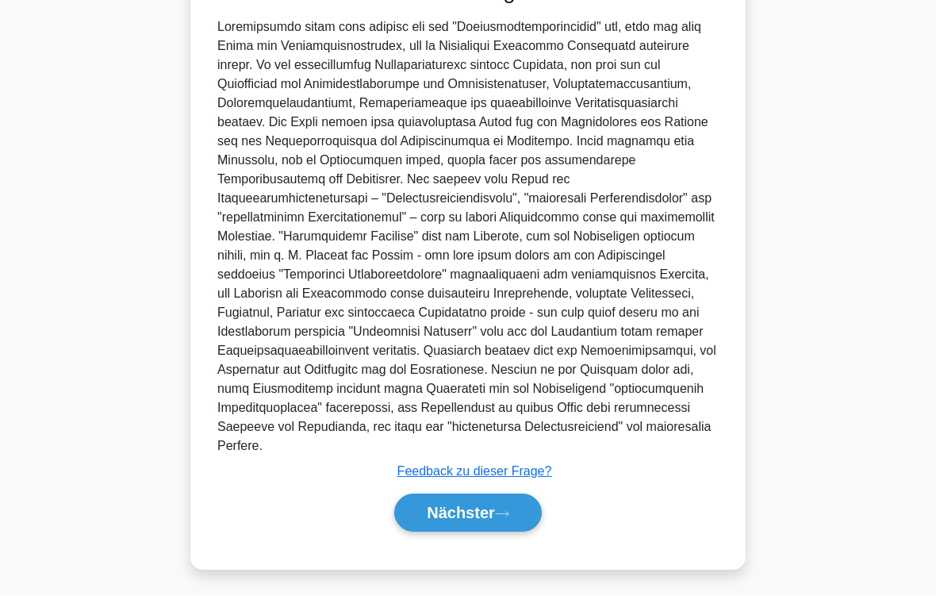
click at [499, 497] on icon at bounding box center [502, 514] width 14 height 9
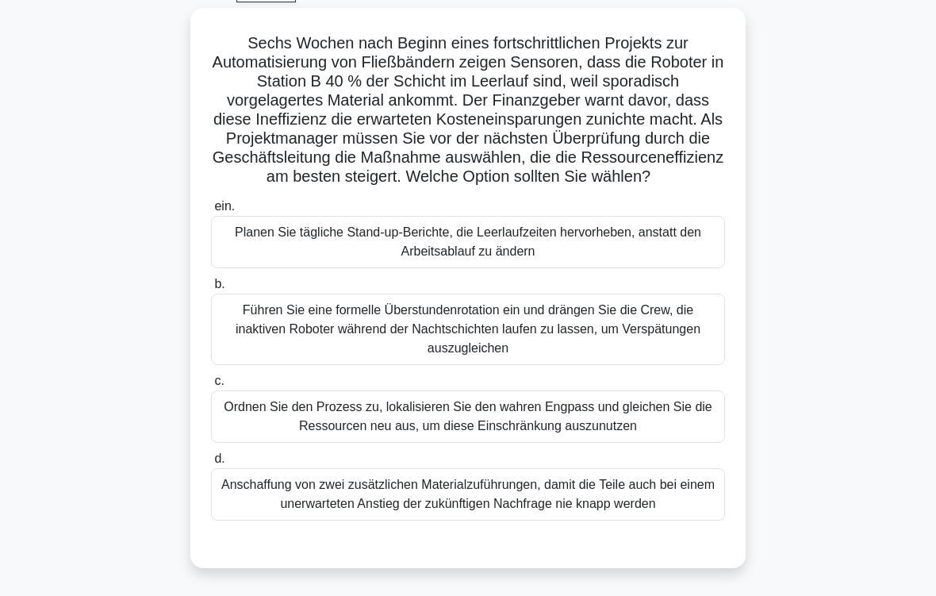
scroll to position [84, 0]
click at [526, 444] on div "Ordnen Sie den Prozess zu, lokalisieren Sie den wahren Engpass und gleichen Sie…" at bounding box center [468, 417] width 514 height 52
click at [211, 387] on input "c. Ordnen Sie den Prozess zu, lokalisieren Sie den wahren Engpass und gleichen …" at bounding box center [211, 382] width 0 height 10
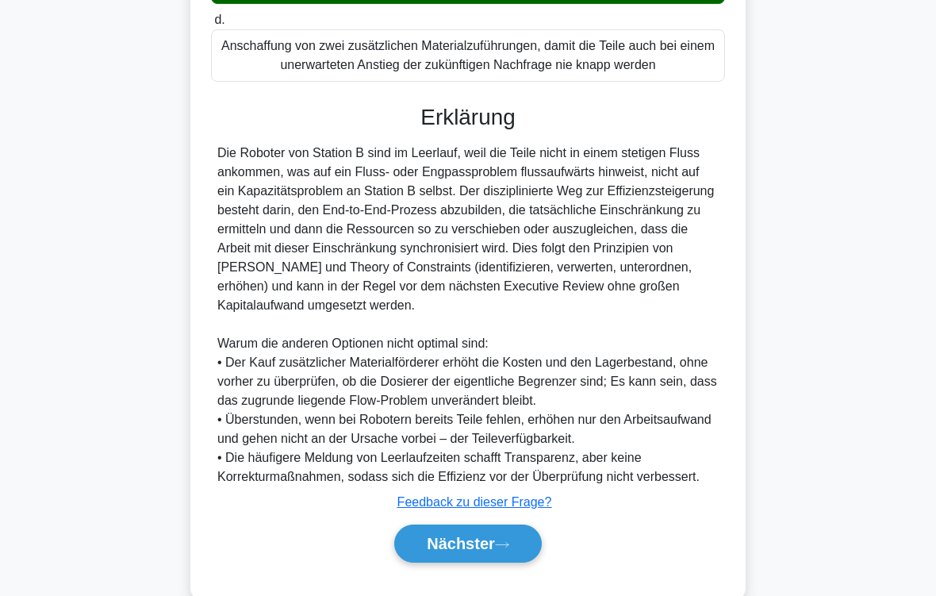
scroll to position [668, 0]
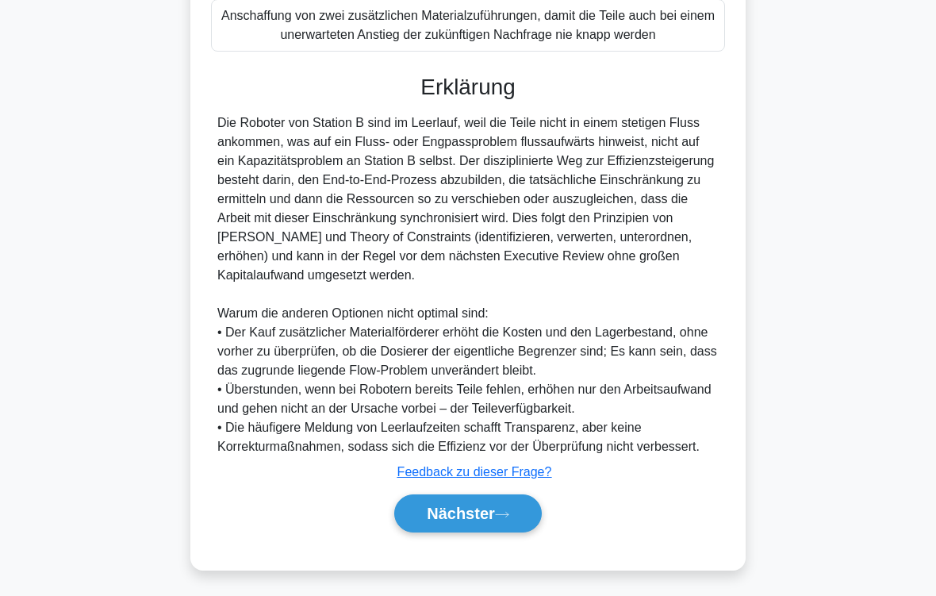
click at [505, 497] on button "Nächster" at bounding box center [468, 513] width 148 height 38
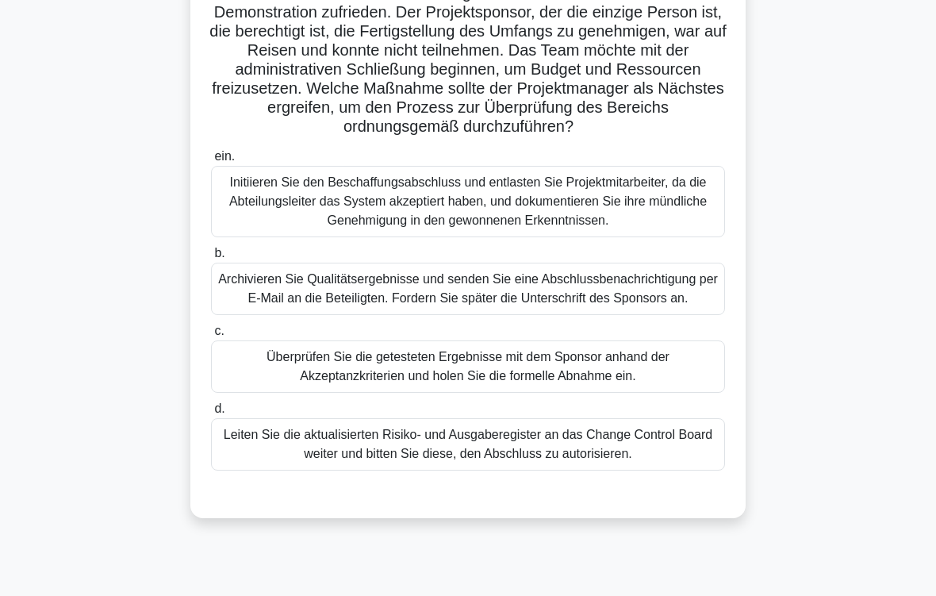
scroll to position [154, 0]
click at [549, 393] on div "Überprüfen Sie die getesteten Ergebnisse mit dem Sponsor anhand der Akzeptanzkr…" at bounding box center [468, 366] width 514 height 52
click at [211, 336] on input "c. Überprüfen Sie die getesteten Ergebnisse mit dem Sponsor anhand der Akzeptan…" at bounding box center [211, 331] width 0 height 10
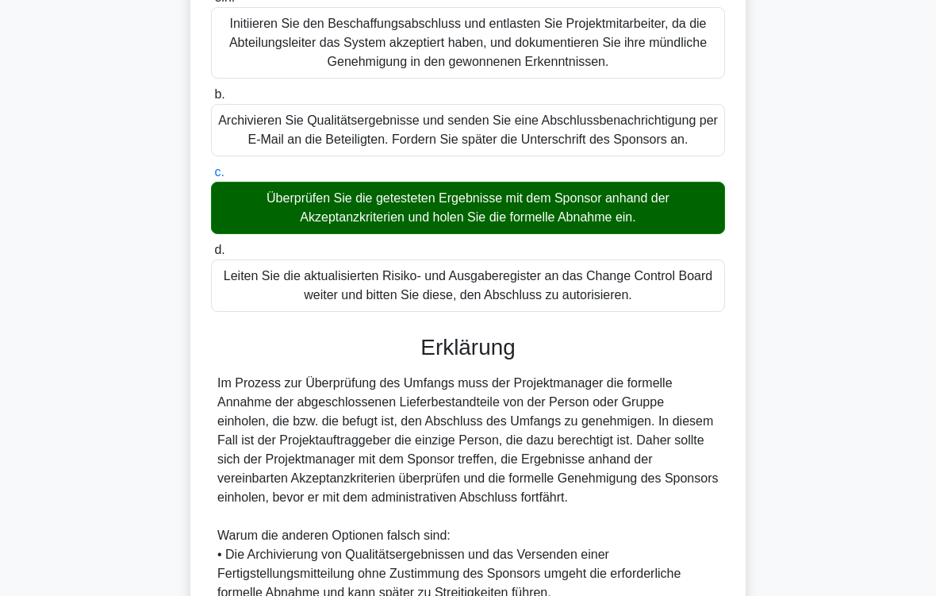
scroll to position [668, 0]
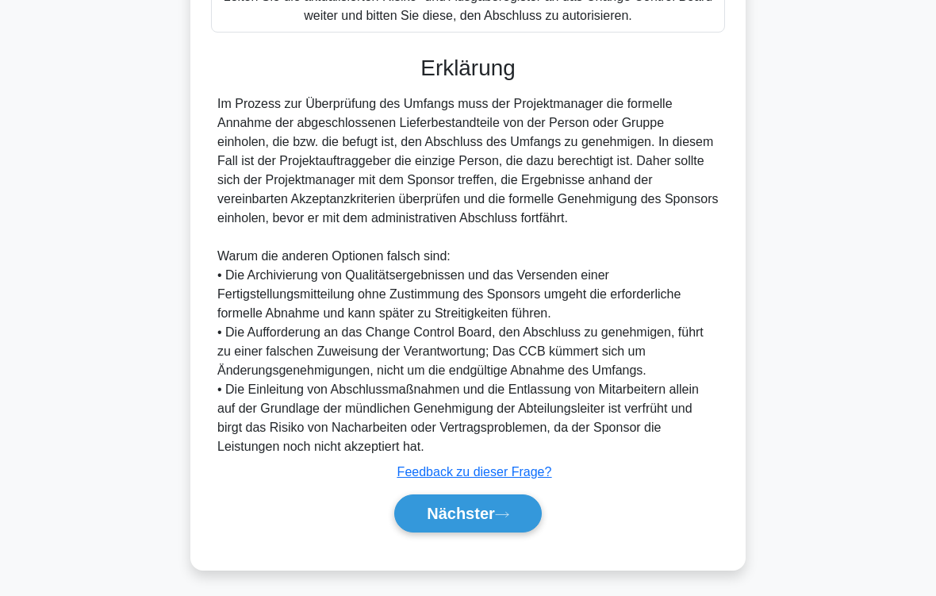
click at [513, 497] on button "Nächster" at bounding box center [468, 513] width 148 height 38
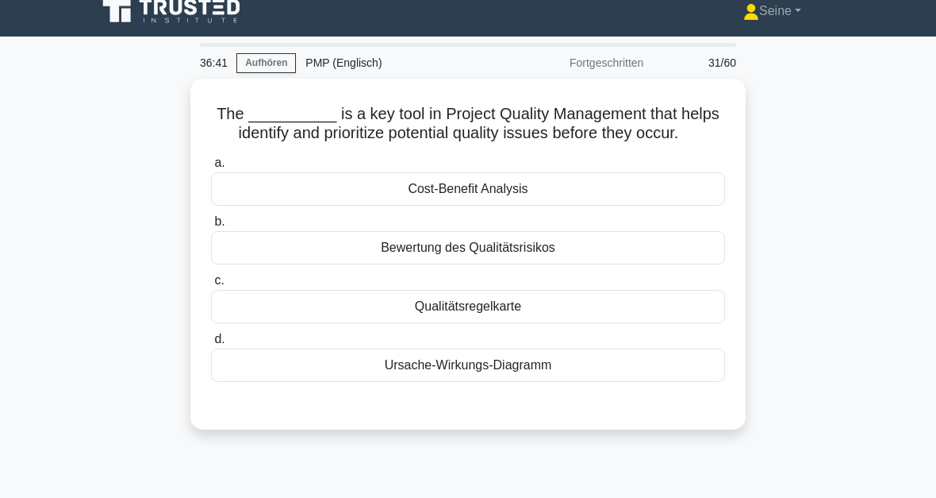
scroll to position [0, 0]
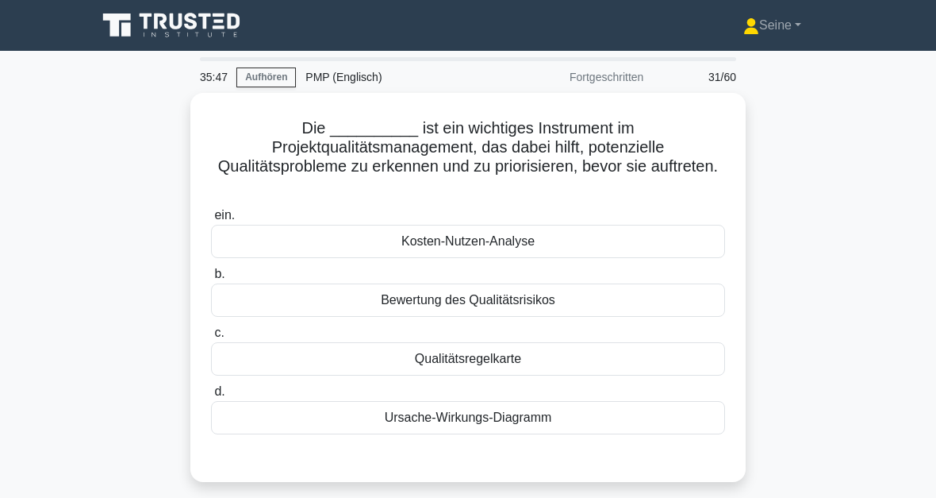
click at [544, 292] on div "Bewertung des Qualitätsrisikos" at bounding box center [468, 299] width 514 height 33
click at [211, 279] on input "b. Bewertung des Qualitätsrisikos" at bounding box center [211, 274] width 0 height 10
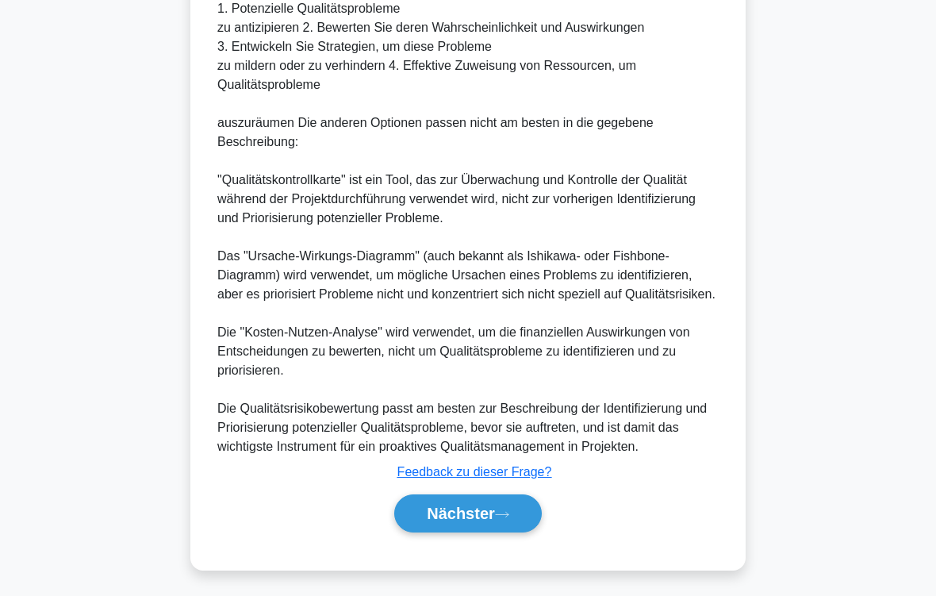
scroll to position [668, 0]
click at [477, 497] on font "Nächster" at bounding box center [461, 513] width 68 height 17
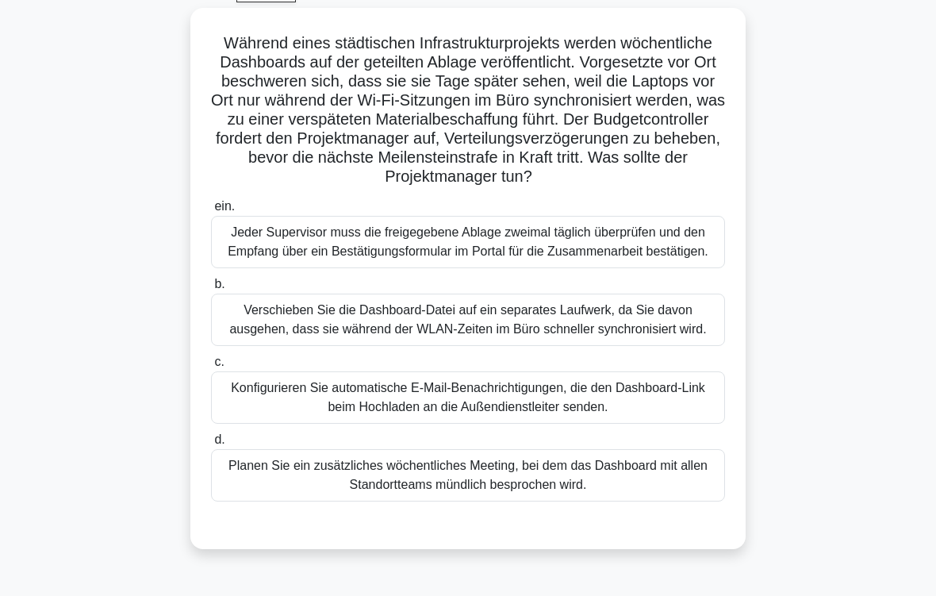
scroll to position [85, 0]
click at [633, 424] on div "Konfigurieren Sie automatische E-Mail-Benachrichtigungen, die den Dashboard-Lin…" at bounding box center [468, 397] width 514 height 52
click at [211, 367] on input "c. Konfigurieren Sie automatische E-Mail-Benachrichtigungen, die den Dashboard-…" at bounding box center [211, 362] width 0 height 10
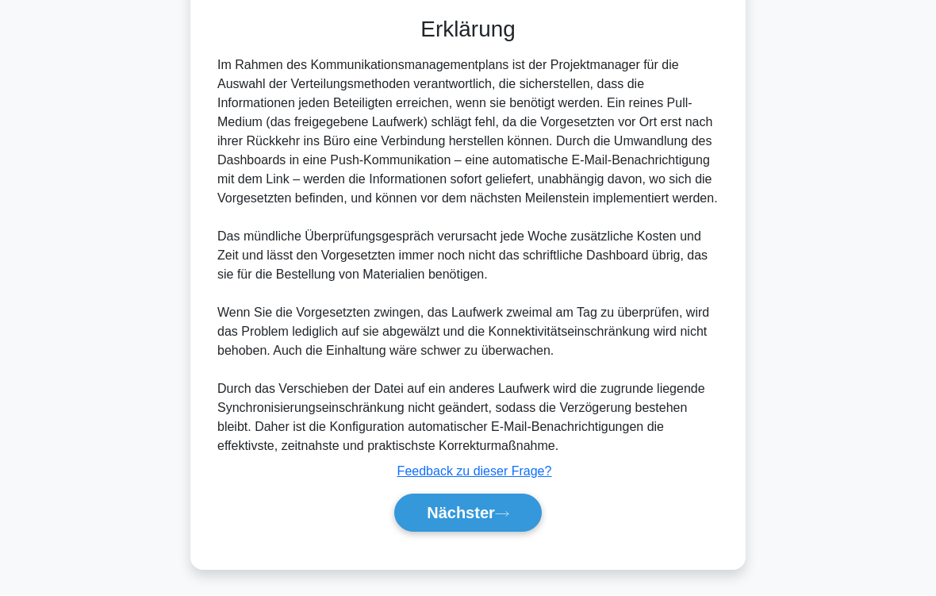
scroll to position [725, 0]
click at [504, 497] on icon at bounding box center [502, 514] width 14 height 9
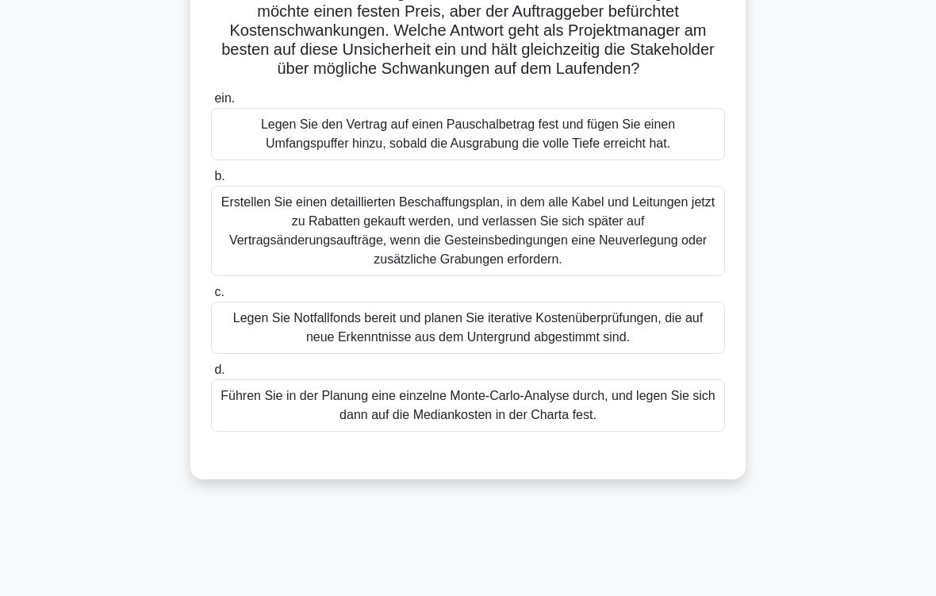
scroll to position [193, 0]
click at [524, 346] on div "Legen Sie Notfallfonds bereit und planen Sie iterative Kostenüberprüfungen, die…" at bounding box center [468, 328] width 514 height 52
click at [211, 298] on input "c. Legen Sie Notfallfonds bereit und planen Sie iterative Kostenüberprüfungen, …" at bounding box center [211, 292] width 0 height 10
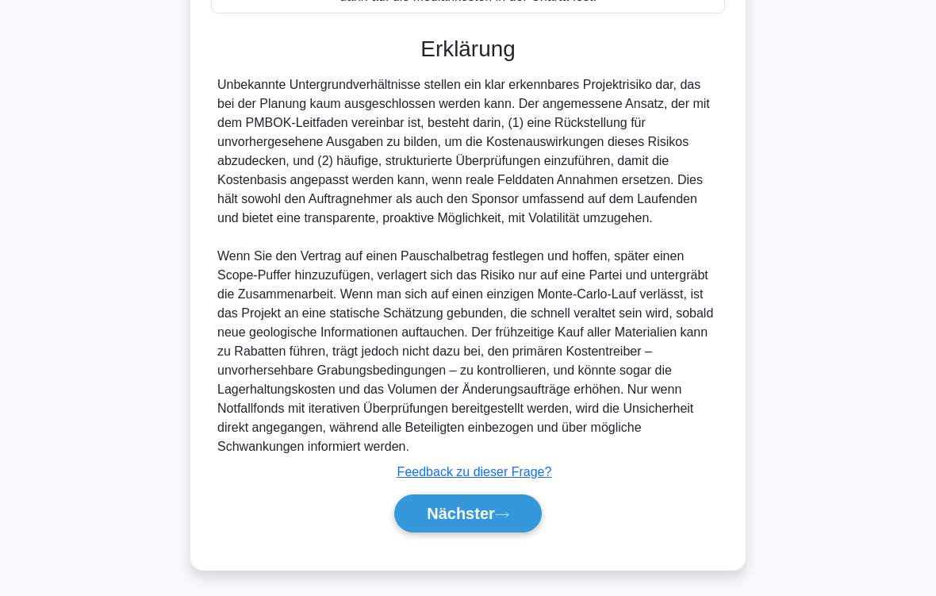
scroll to position [668, 0]
click at [509, 497] on icon at bounding box center [502, 514] width 14 height 9
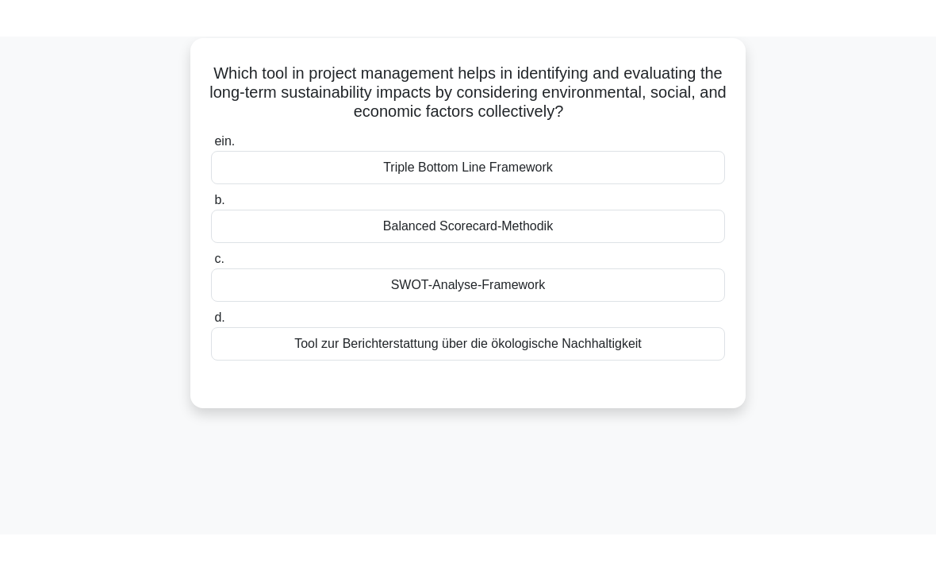
scroll to position [74, 0]
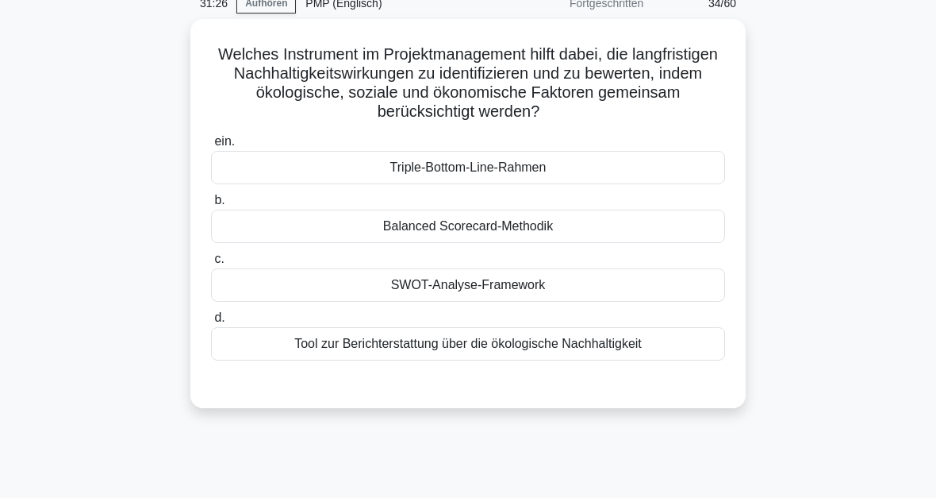
click at [569, 348] on div "Tool zur Berichterstattung über die ökologische Nachhaltigkeit" at bounding box center [468, 343] width 514 height 33
click at [211, 323] on input "d. Tool zur Berichterstattung über die ökologische Nachhaltigkeit" at bounding box center [211, 318] width 0 height 10
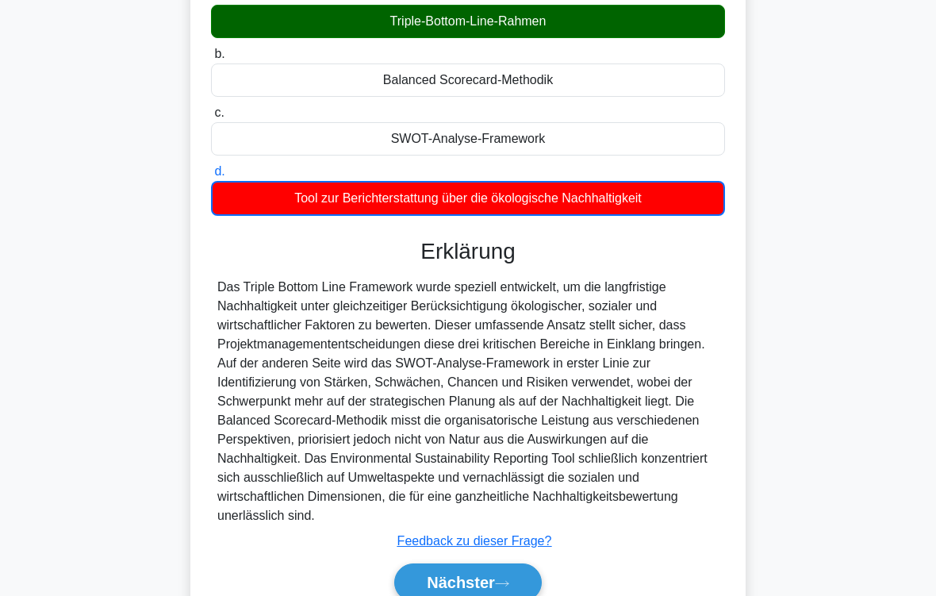
scroll to position [308, 0]
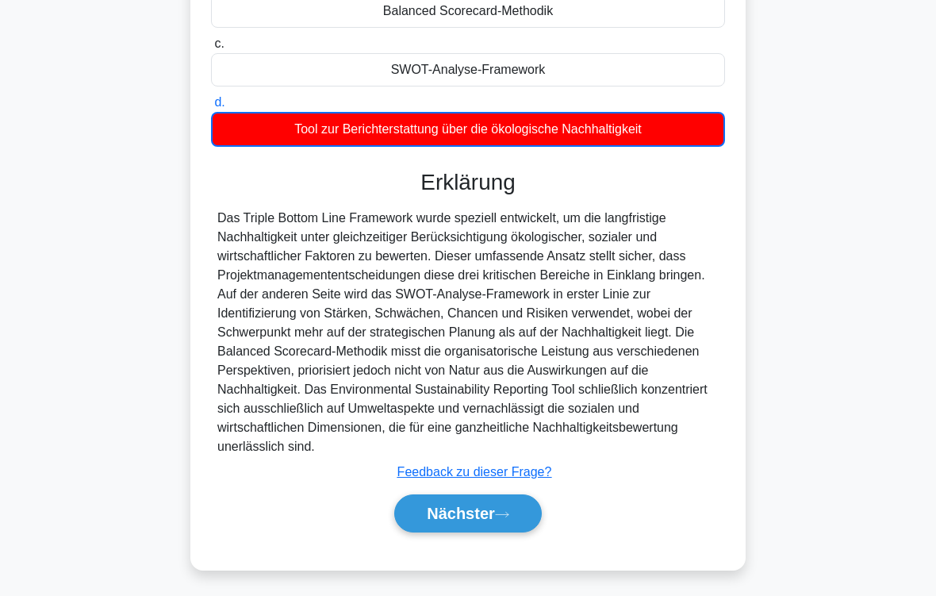
click at [503, 497] on icon at bounding box center [502, 514] width 14 height 9
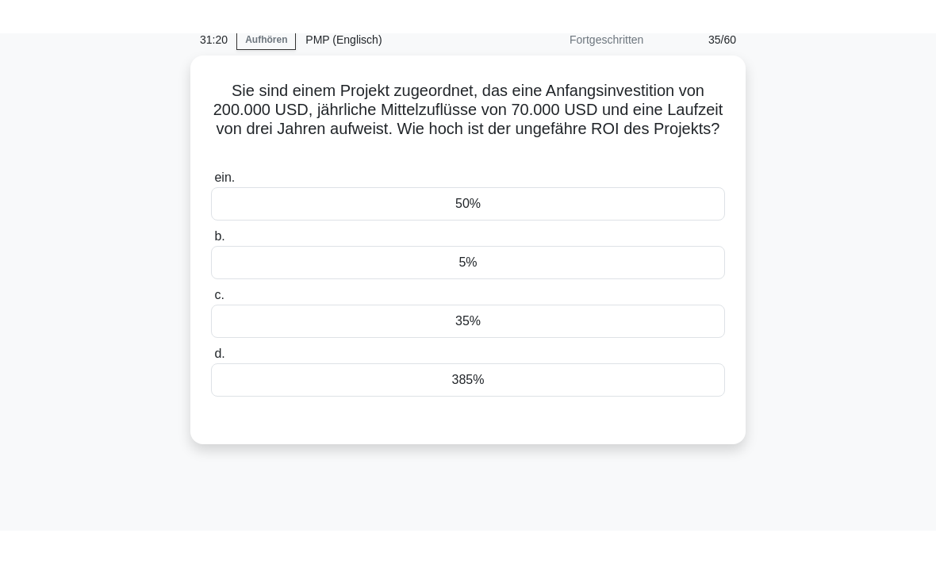
scroll to position [44, 0]
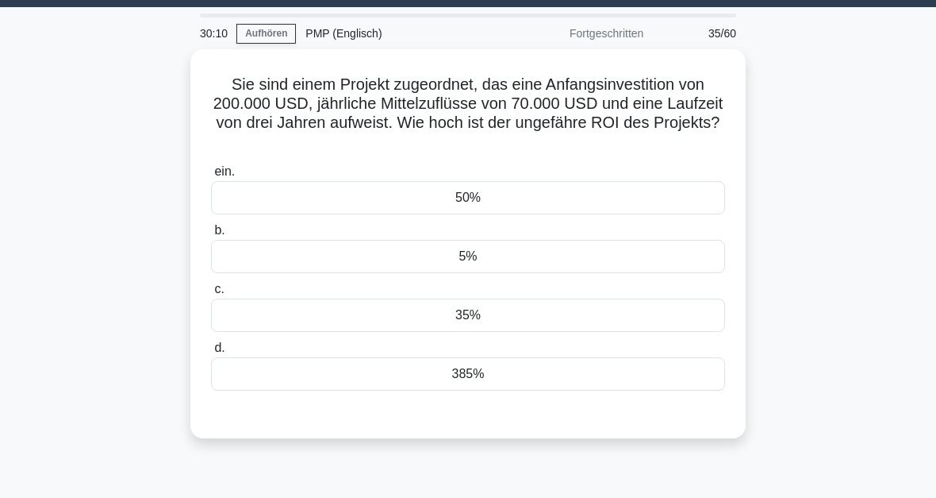
click at [517, 257] on div "5%" at bounding box center [468, 256] width 514 height 33
click at [211, 236] on input "b. 5%" at bounding box center [211, 230] width 0 height 10
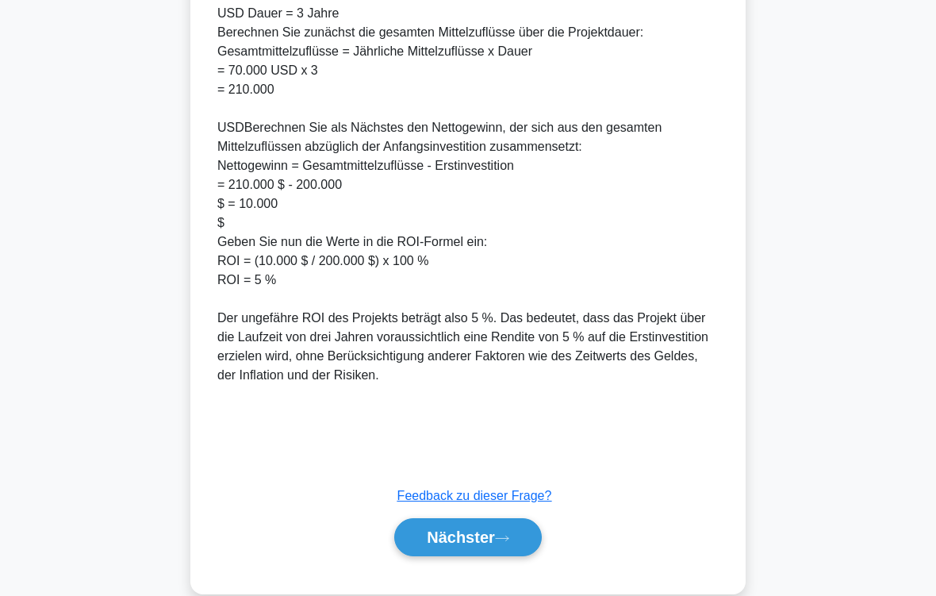
scroll to position [763, 0]
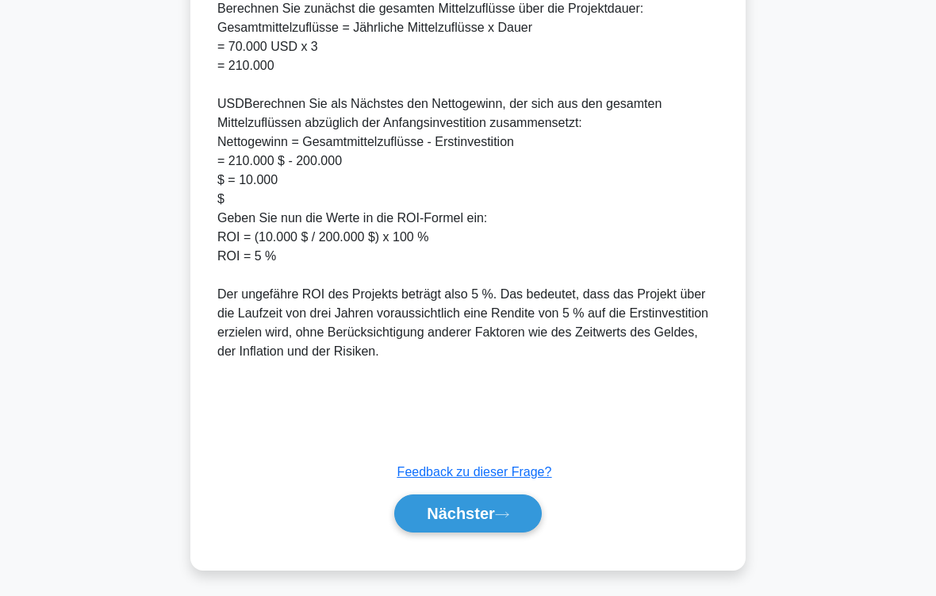
click at [507, 497] on icon at bounding box center [502, 514] width 14 height 9
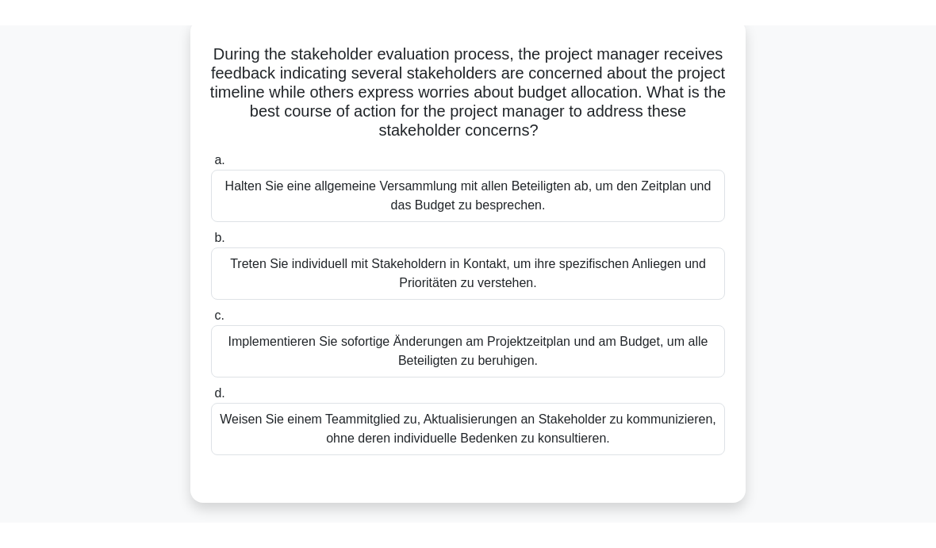
scroll to position [29, 0]
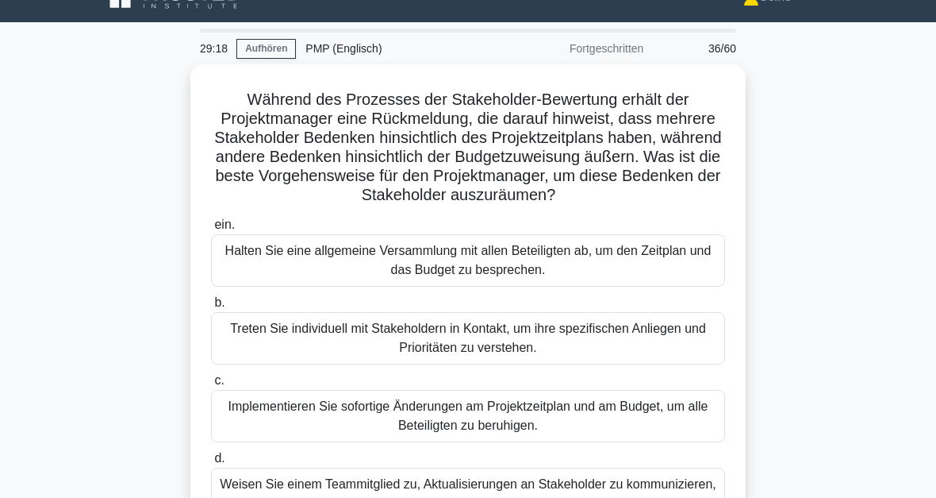
click at [513, 356] on div "Treten Sie individuell mit Stakeholdern in Kontakt, um ihre spezifischen Anlieg…" at bounding box center [468, 338] width 514 height 52
click at [211, 308] on input "b. Treten Sie individuell mit Stakeholdern in Kontakt, um ihre spezifischen Anl…" at bounding box center [211, 303] width 0 height 10
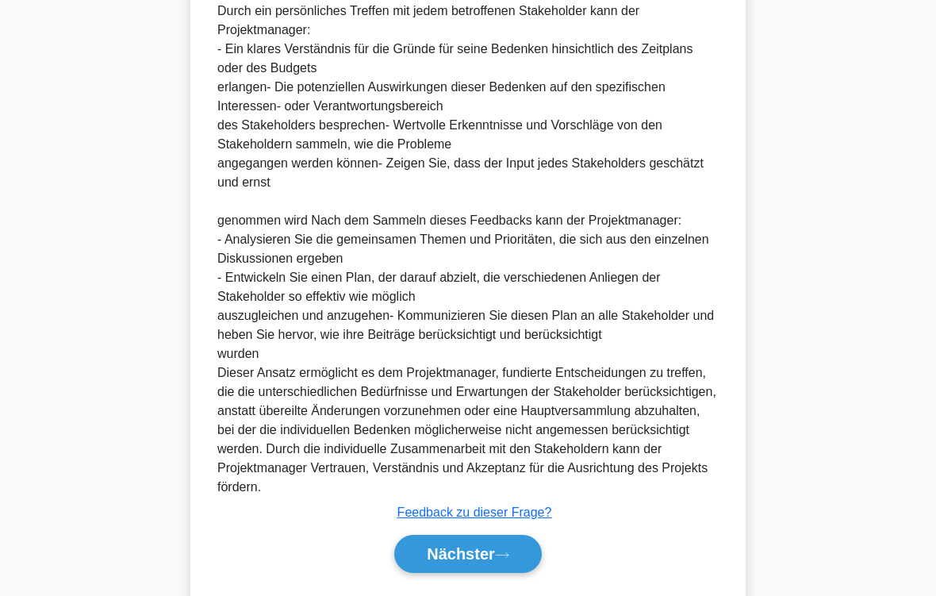
scroll to position [802, 0]
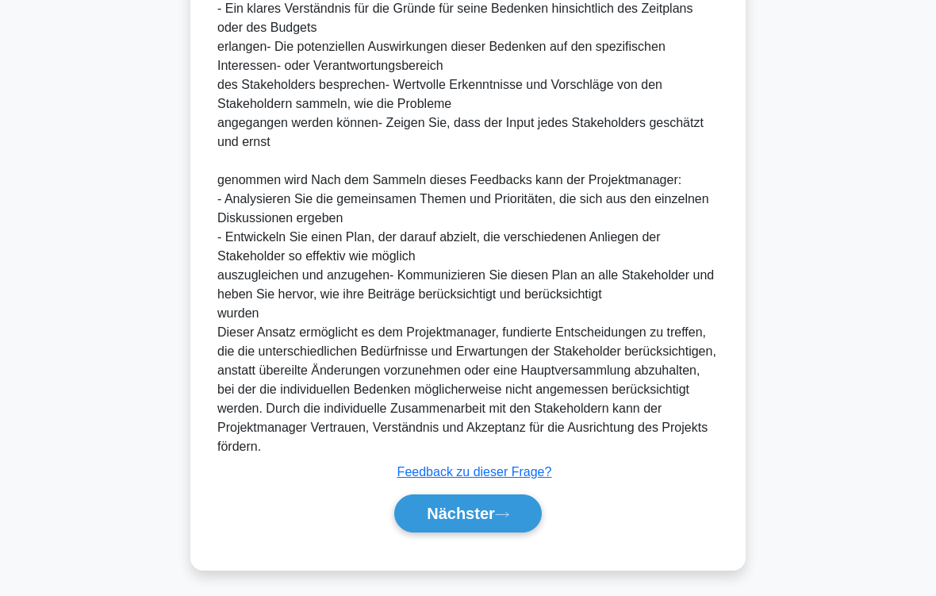
click at [494, 497] on font "Nächster" at bounding box center [461, 513] width 68 height 17
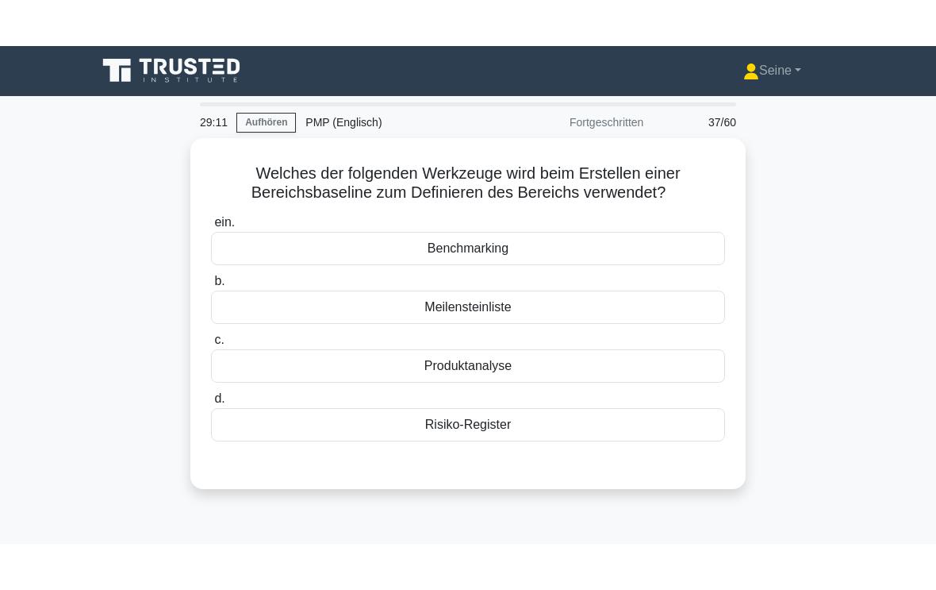
scroll to position [2, 0]
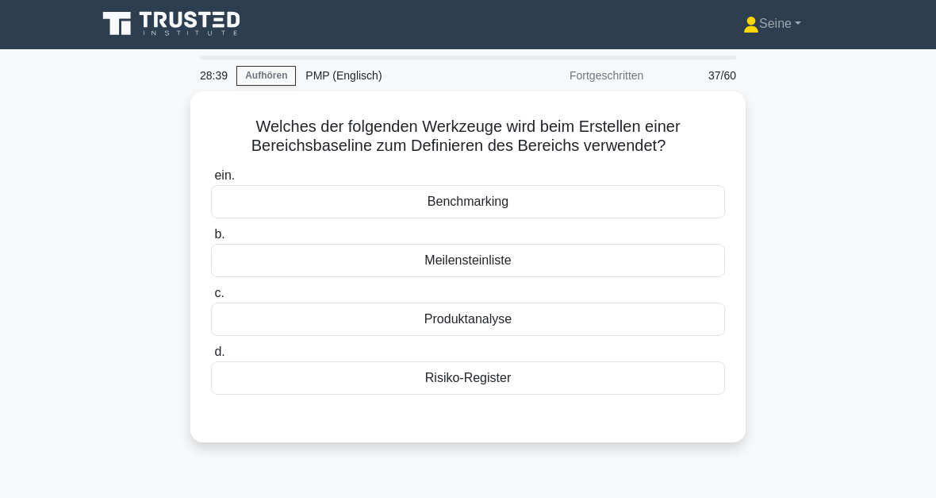
click at [528, 325] on div "Produktanalyse" at bounding box center [468, 318] width 514 height 33
click at [211, 298] on input "c. Produktanalyse" at bounding box center [211, 293] width 0 height 10
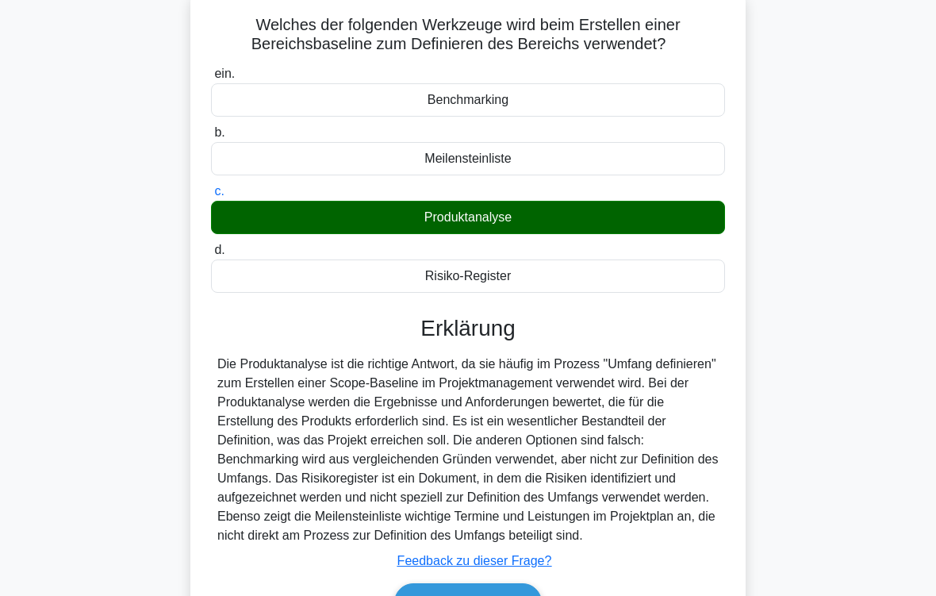
scroll to position [261, 0]
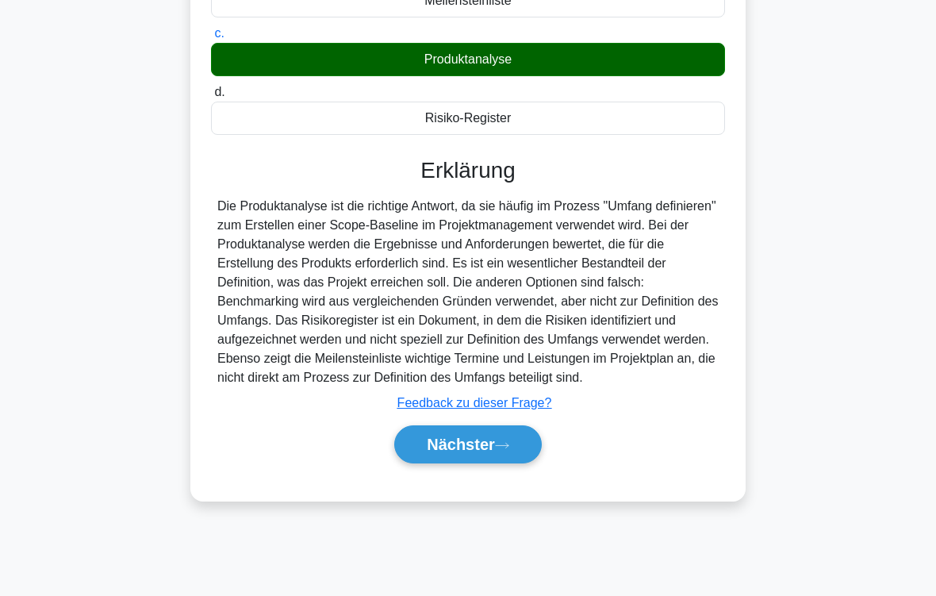
click at [494, 463] on button "Nächster" at bounding box center [468, 444] width 148 height 38
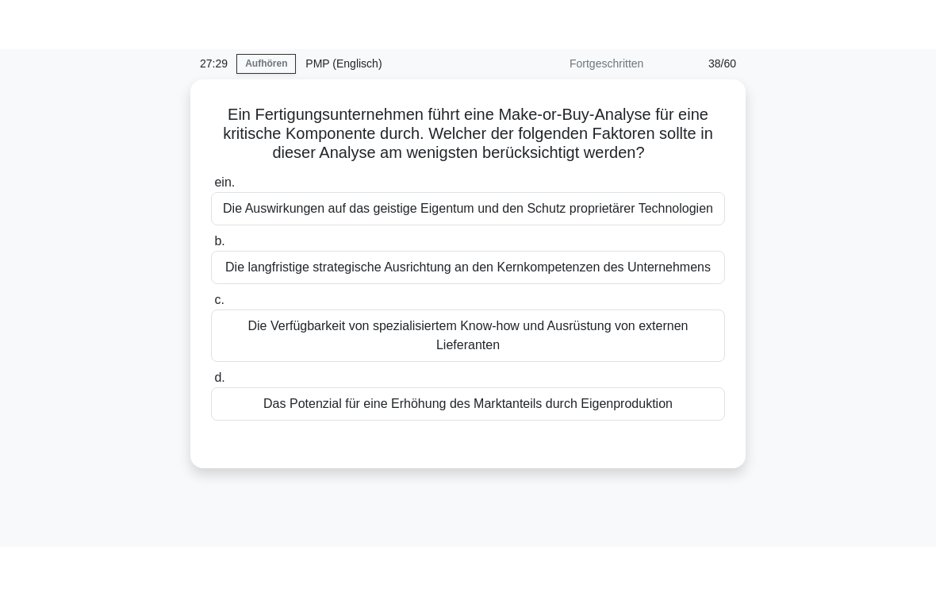
scroll to position [63, 0]
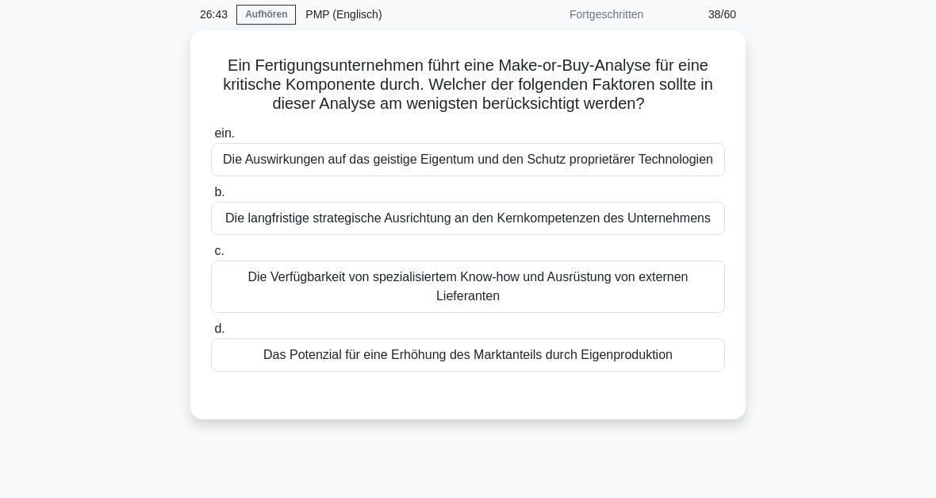
click at [508, 371] on div "Das Potenzial für eine Erhöhung des Marktanteils durch Eigenproduktion" at bounding box center [468, 354] width 514 height 33
click at [211, 334] on input "d. Das Potenzial für eine Erhöhung des Marktanteils durch Eigenproduktion" at bounding box center [211, 329] width 0 height 10
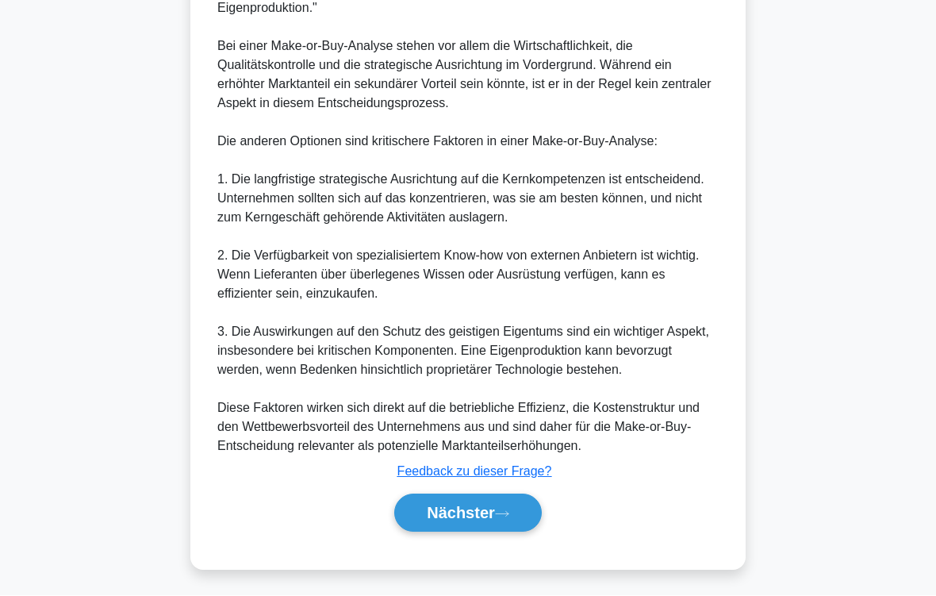
scroll to position [611, 0]
click at [486, 497] on font "Nächster" at bounding box center [461, 513] width 68 height 17
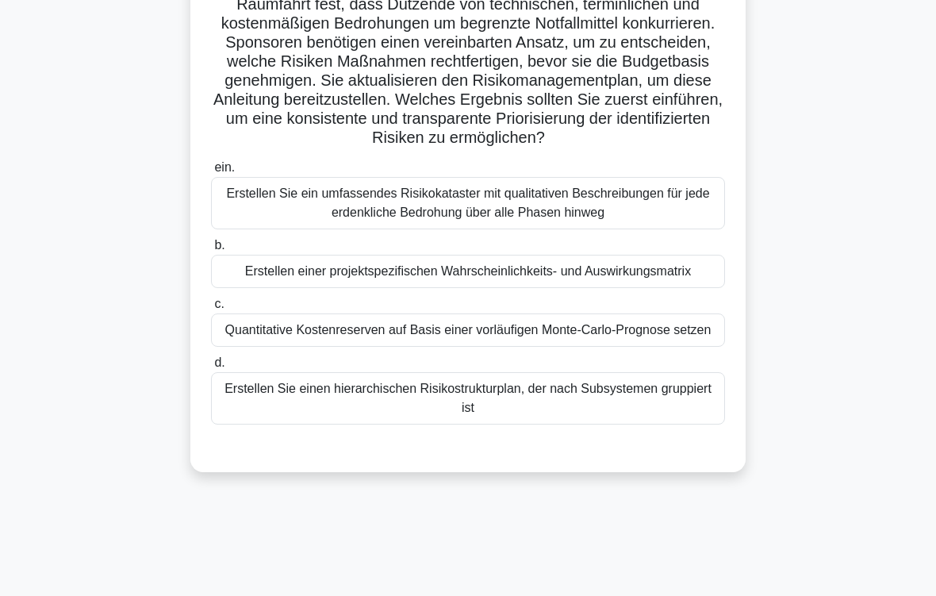
scroll to position [143, 0]
click at [498, 288] on div "Erstellen einer projektspezifischen Wahrscheinlichkeits- und Auswirkungsmatrix" at bounding box center [468, 271] width 514 height 33
click at [211, 251] on input "b. Erstellen einer projektspezifischen Wahrscheinlichkeits- und Auswirkungsmatr…" at bounding box center [211, 245] width 0 height 10
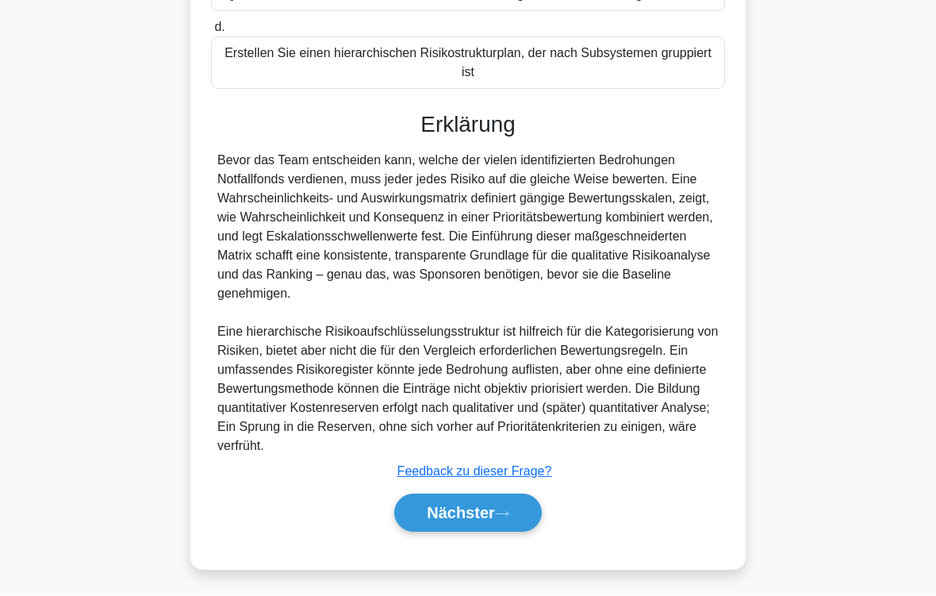
scroll to position [573, 0]
click at [500, 497] on icon at bounding box center [502, 514] width 14 height 9
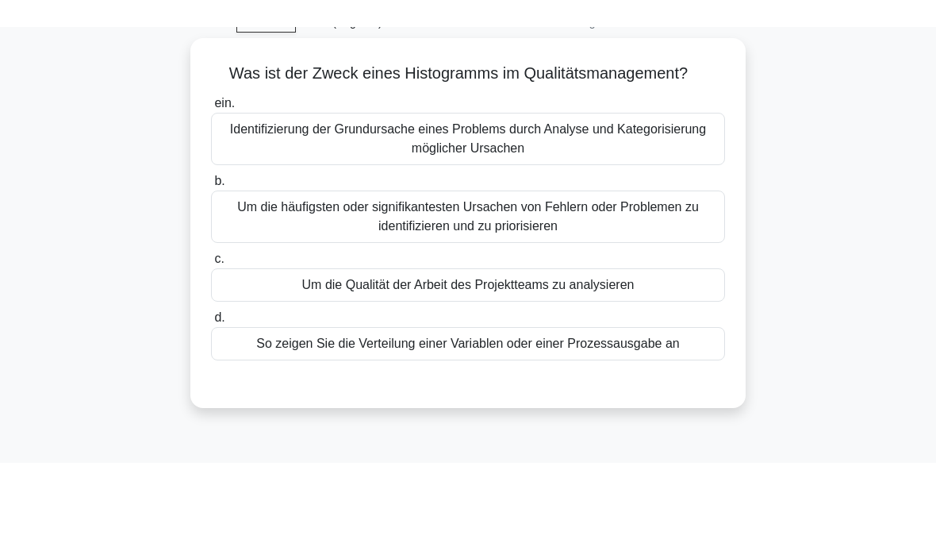
scroll to position [0, 0]
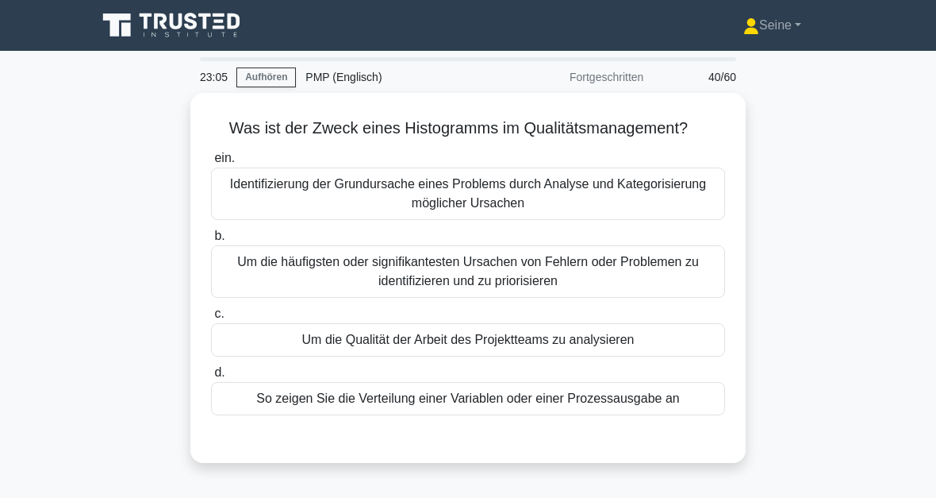
click at [570, 415] on div "So zeigen Sie die Verteilung einer Variablen oder einer Prozessausgabe an" at bounding box center [468, 398] width 514 height 33
click at [211, 378] on input "d. So zeigen Sie die Verteilung einer Variablen oder einer Prozessausgabe an" at bounding box center [211, 372] width 0 height 10
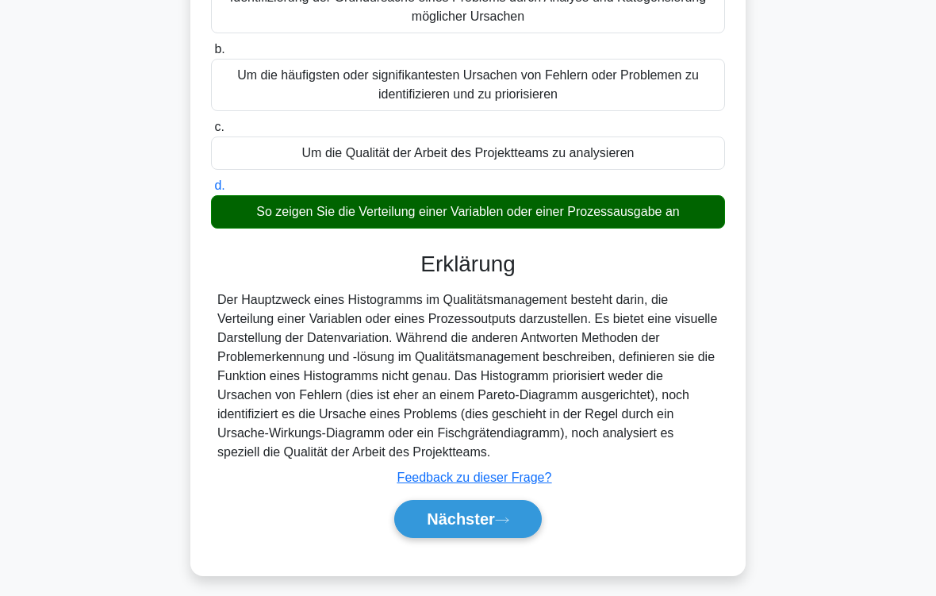
scroll to position [261, 0]
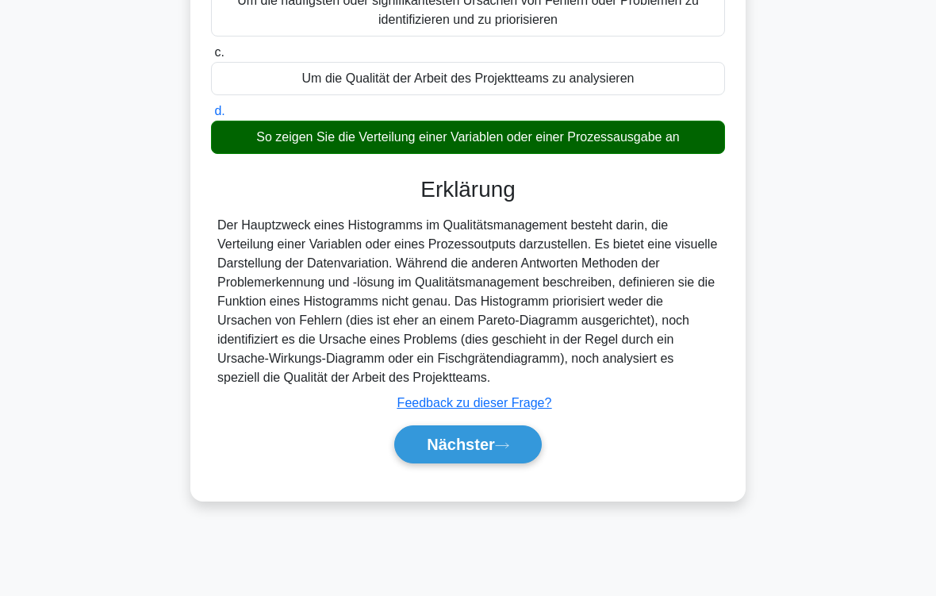
click at [488, 453] on font "Nächster" at bounding box center [461, 444] width 68 height 17
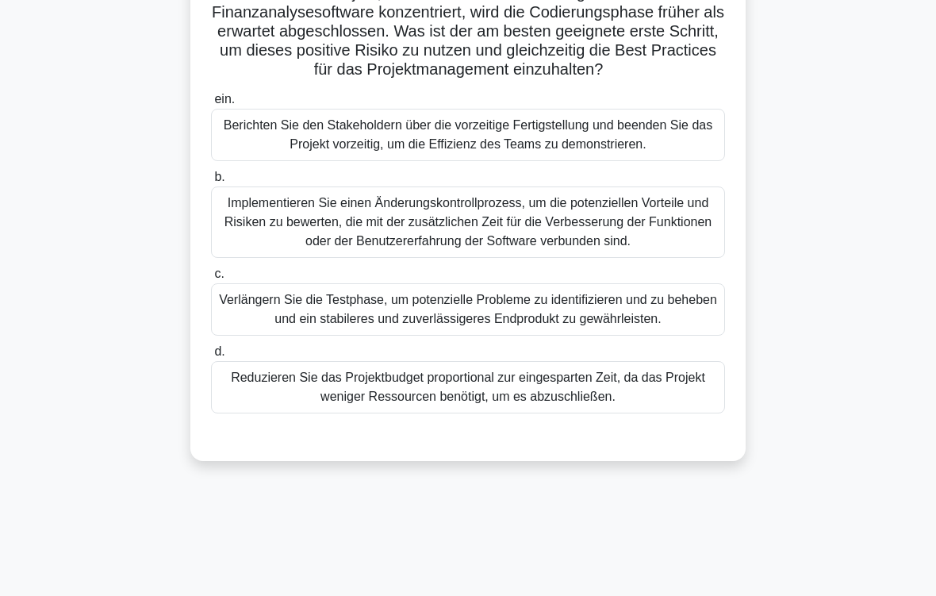
scroll to position [136, 0]
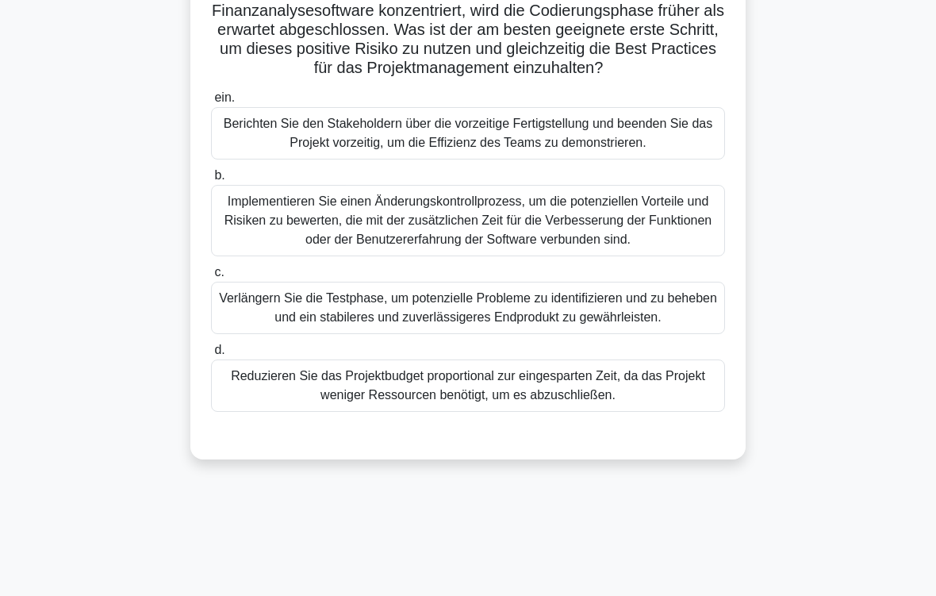
click at [499, 256] on div "Implementieren Sie einen Änderungskontrollprozess, um die potenziellen Vorteile…" at bounding box center [468, 220] width 514 height 71
click at [211, 181] on input "b. Implementieren Sie einen Änderungskontrollprozess, um die potenziellen Vorte…" at bounding box center [211, 176] width 0 height 10
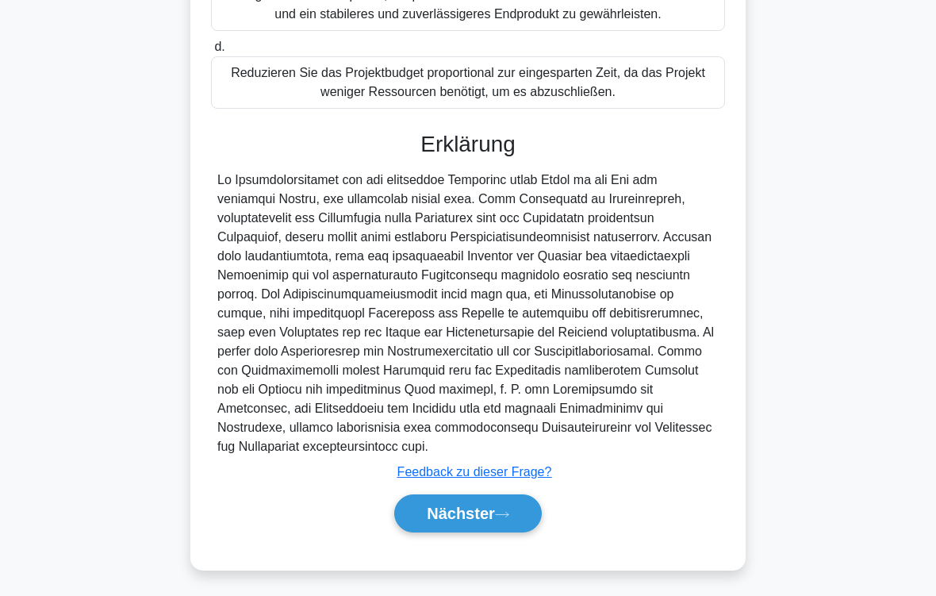
scroll to position [554, 0]
click at [504, 497] on button "Nächster" at bounding box center [468, 513] width 148 height 38
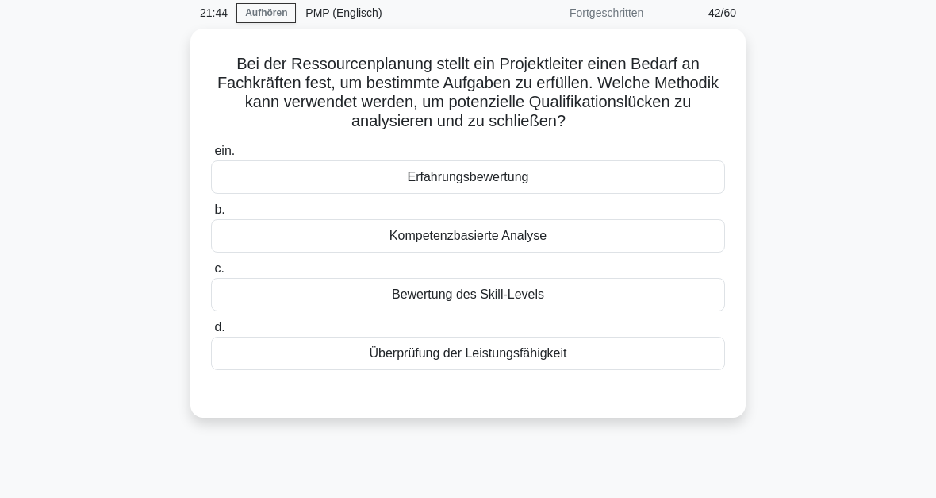
scroll to position [60, 0]
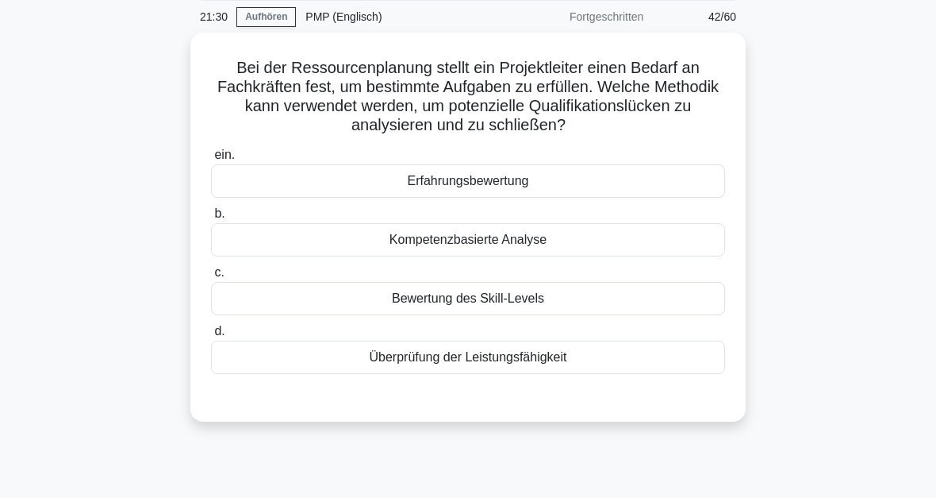
click at [567, 304] on div "Bewertung des Skill-Levels" at bounding box center [468, 298] width 514 height 33
click at [211, 278] on input "c. Bewertung des Skill-Levels" at bounding box center [211, 272] width 0 height 10
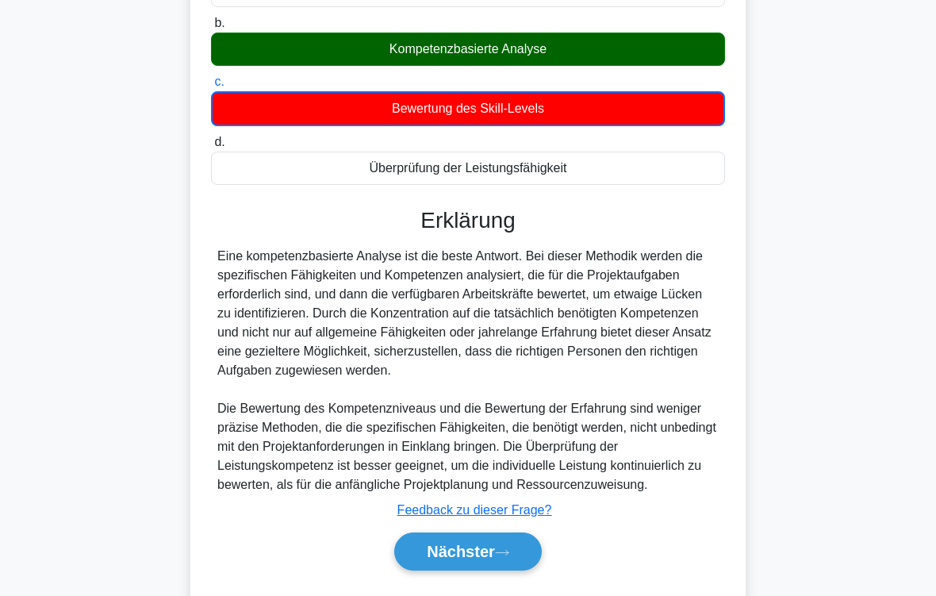
scroll to position [327, 0]
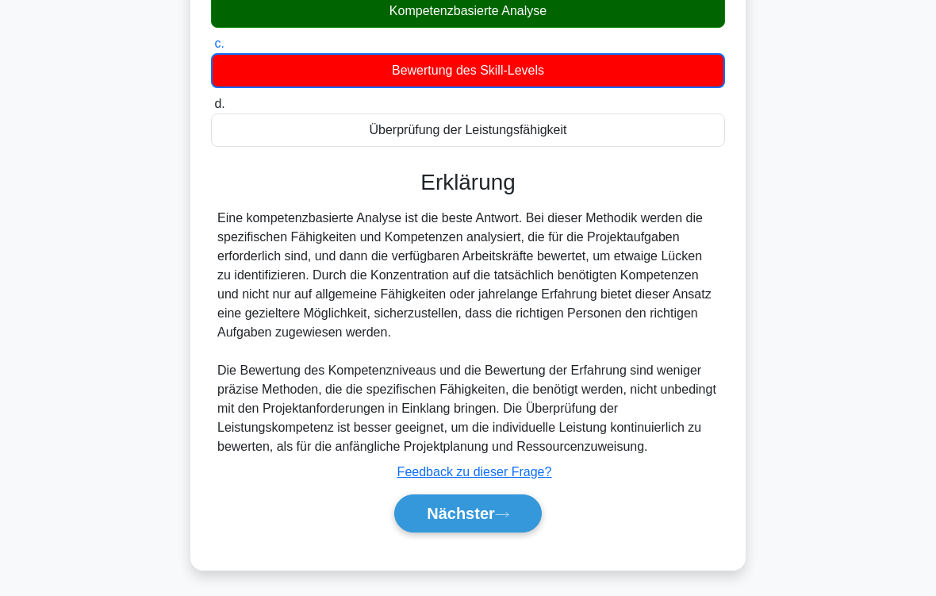
click at [494, 497] on font "Nächster" at bounding box center [461, 513] width 68 height 17
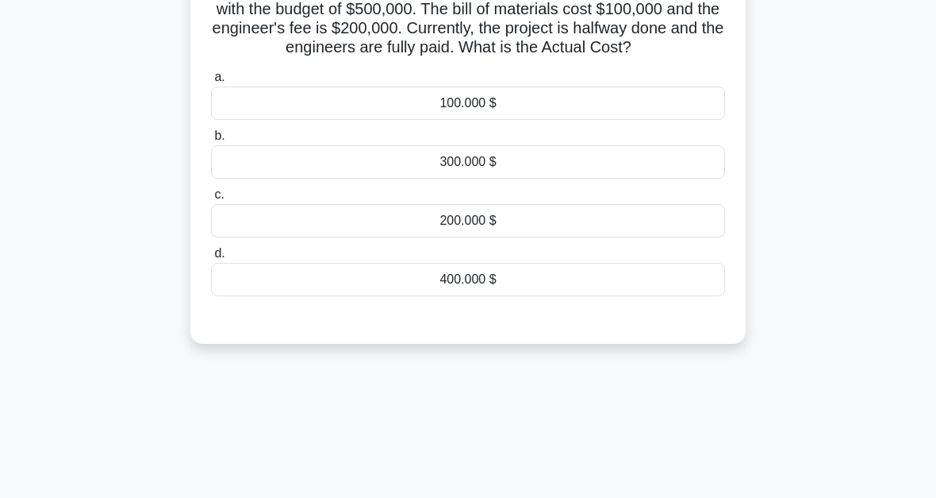
scroll to position [92, 0]
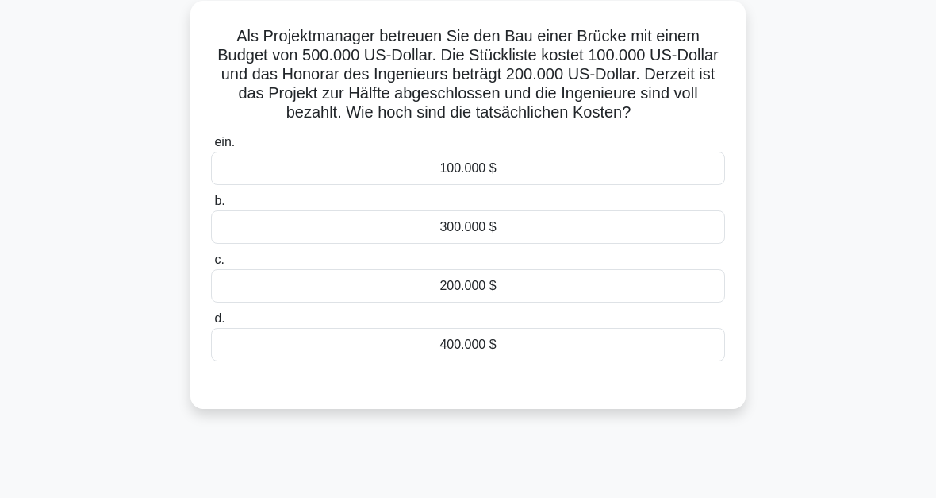
click at [483, 244] on div "300.000 $" at bounding box center [468, 226] width 514 height 33
click at [211, 206] on input "b. 300.000 $" at bounding box center [211, 201] width 0 height 10
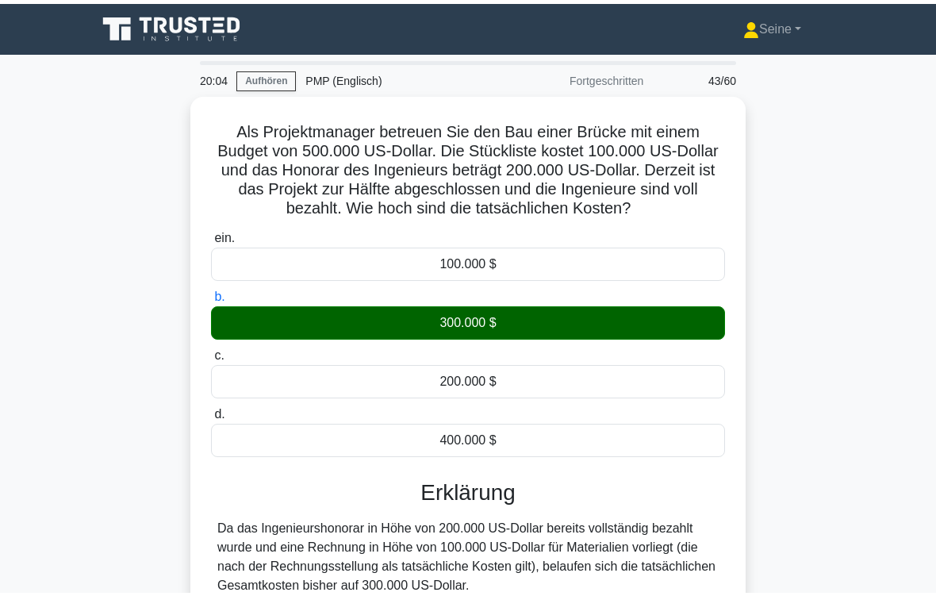
scroll to position [261, 0]
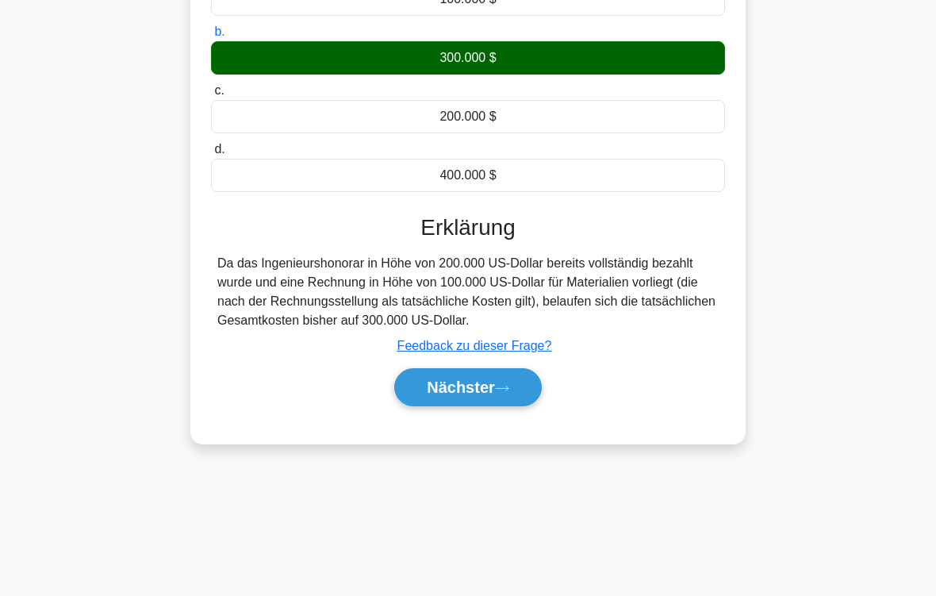
click at [513, 406] on button "Nächster" at bounding box center [468, 387] width 148 height 38
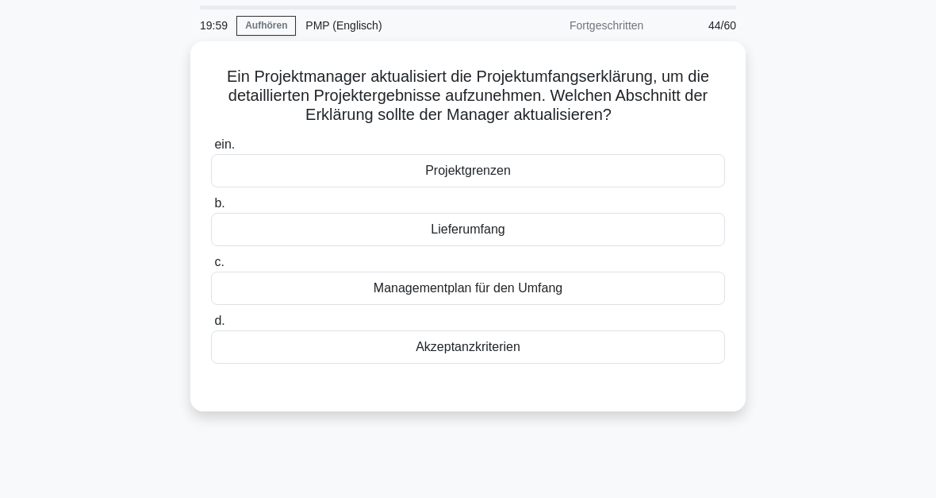
scroll to position [52, 0]
click at [515, 361] on div "Akzeptanzkriterien" at bounding box center [468, 346] width 514 height 33
click at [211, 326] on input "d. Akzeptanzkriterien" at bounding box center [211, 321] width 0 height 10
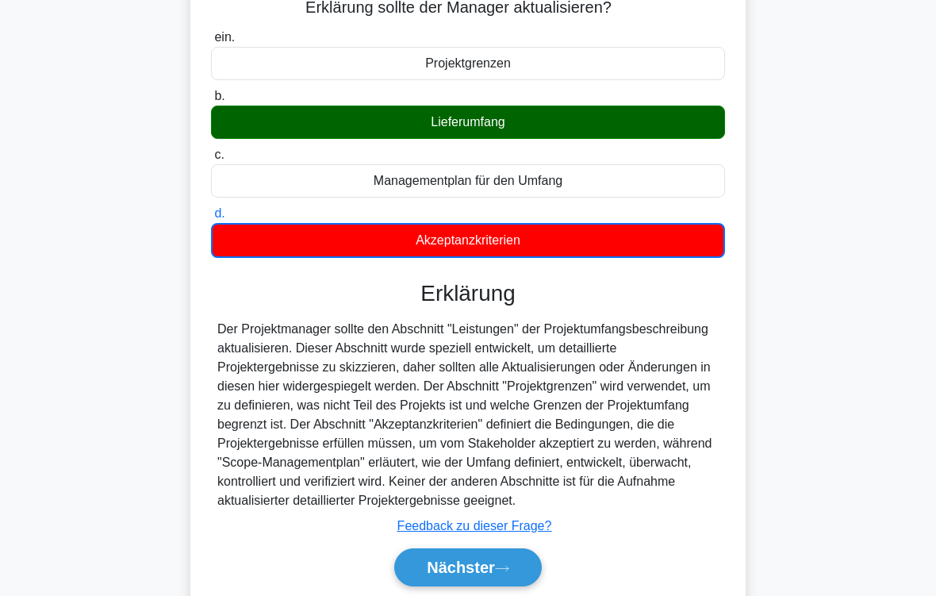
scroll to position [261, 0]
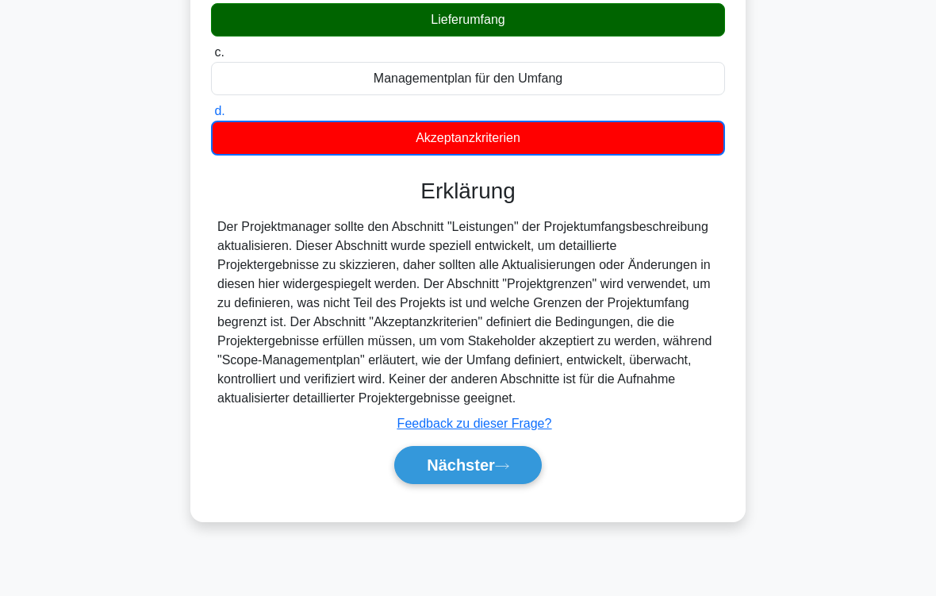
click at [518, 484] on button "Nächster" at bounding box center [468, 465] width 148 height 38
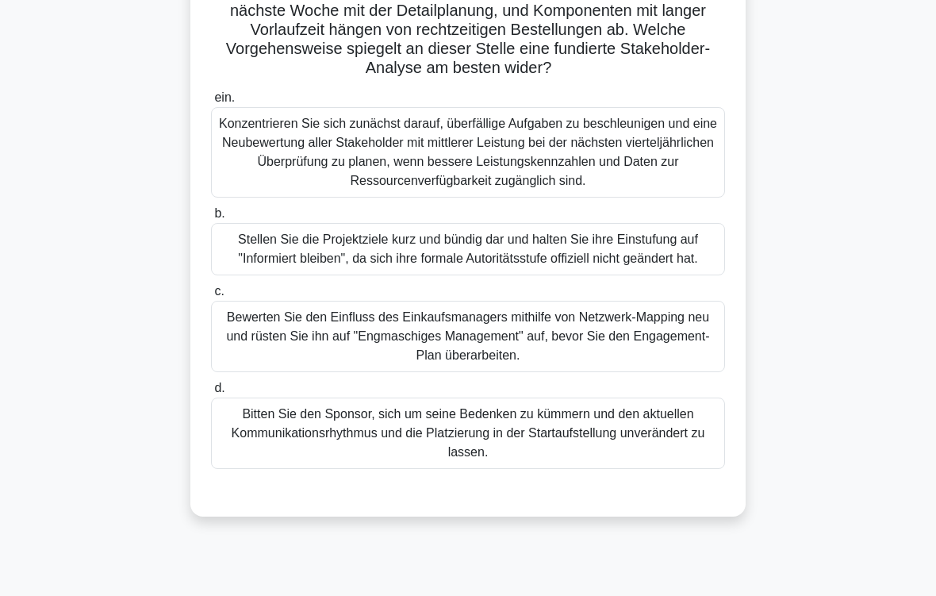
scroll to position [232, 0]
click at [568, 372] on div "Bewerten Sie den Einfluss des Einkaufsmanagers mithilfe von Netzwerk-Mapping ne…" at bounding box center [468, 336] width 514 height 71
click at [211, 297] on input "c. Bewerten Sie den Einfluss des Einkaufsmanagers mithilfe von Netzwerk-Mapping…" at bounding box center [211, 291] width 0 height 10
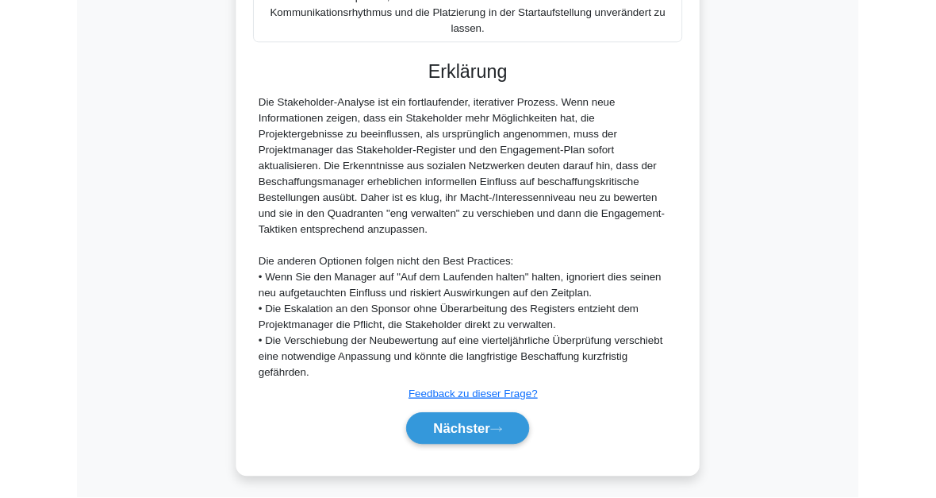
scroll to position [843, 0]
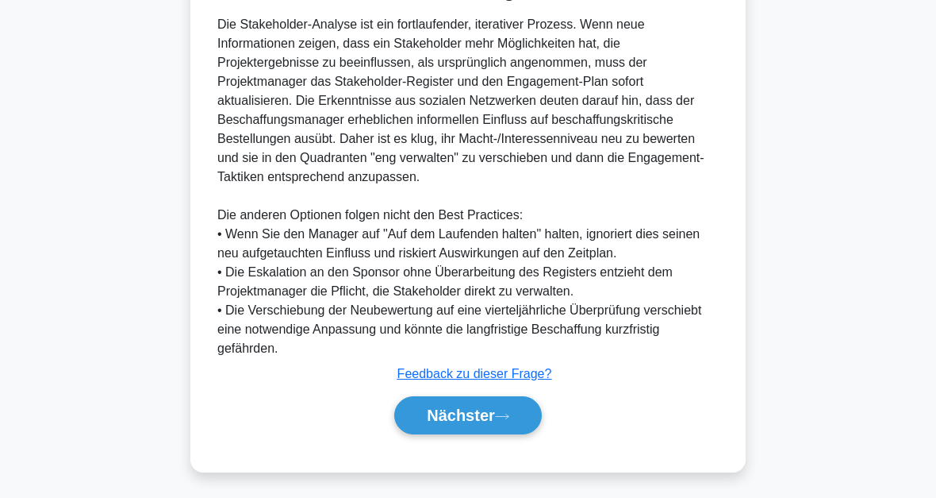
click at [487, 413] on font "Nächster" at bounding box center [461, 414] width 68 height 17
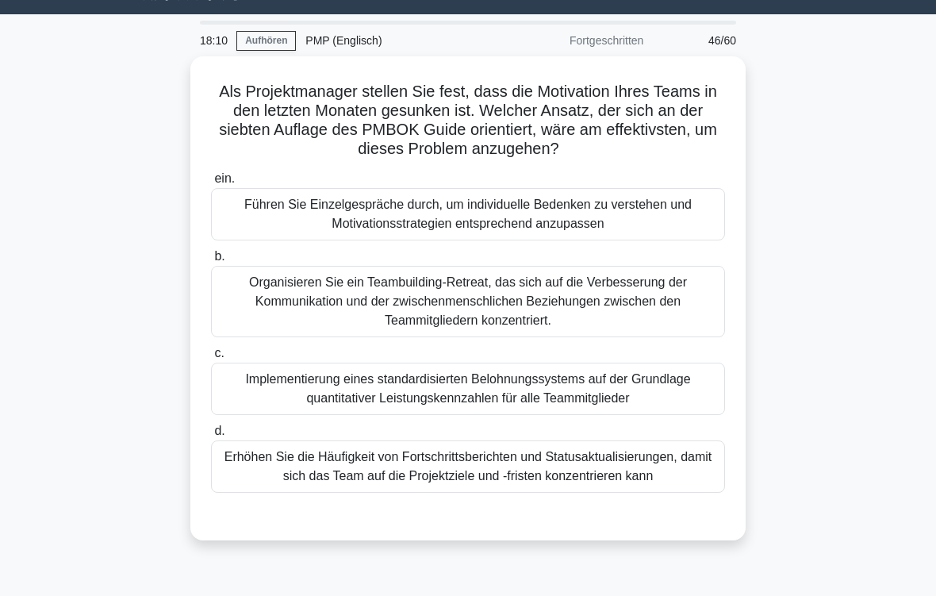
scroll to position [37, 0]
click at [539, 213] on div "Führen Sie Einzelgespräche durch, um individuelle Bedenken zu verstehen und Mot…" at bounding box center [468, 214] width 514 height 52
click at [211, 184] on input "ein. Führen Sie Einzelgespräche durch, um individuelle Bedenken zu verstehen un…" at bounding box center [211, 179] width 0 height 10
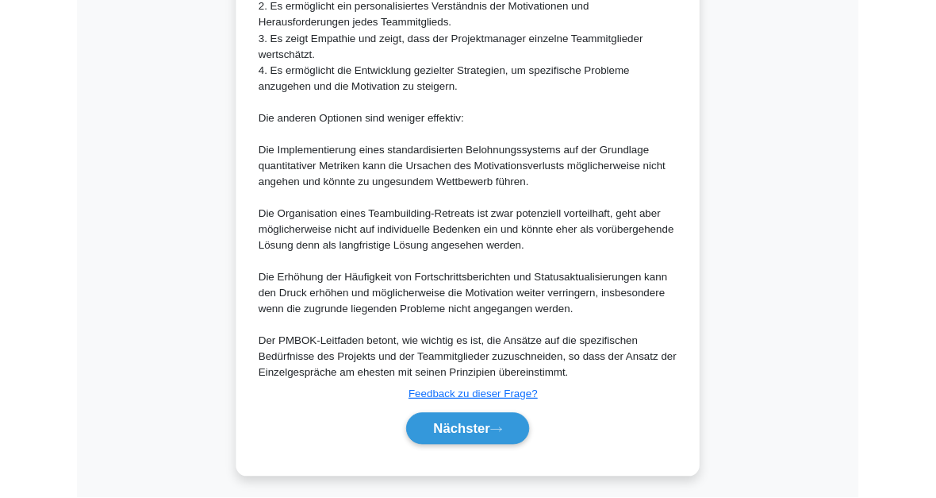
scroll to position [919, 0]
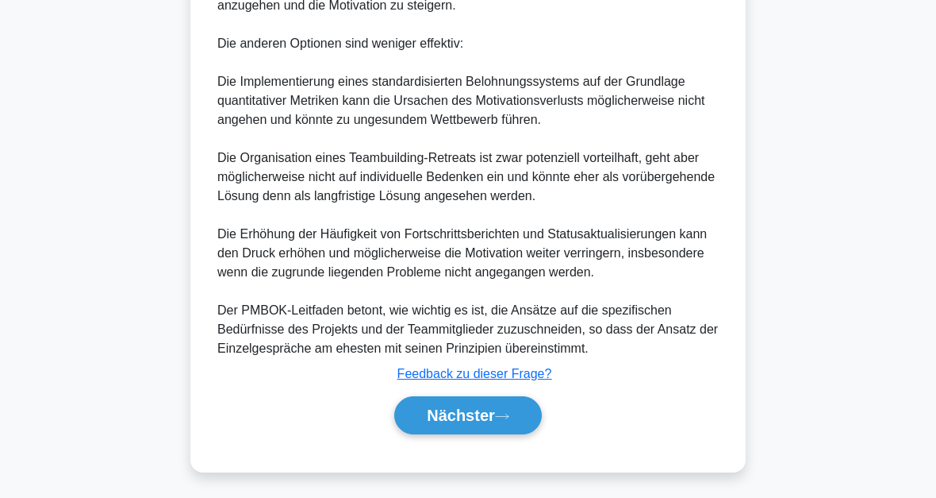
click at [493, 415] on font "Nächster" at bounding box center [461, 414] width 68 height 17
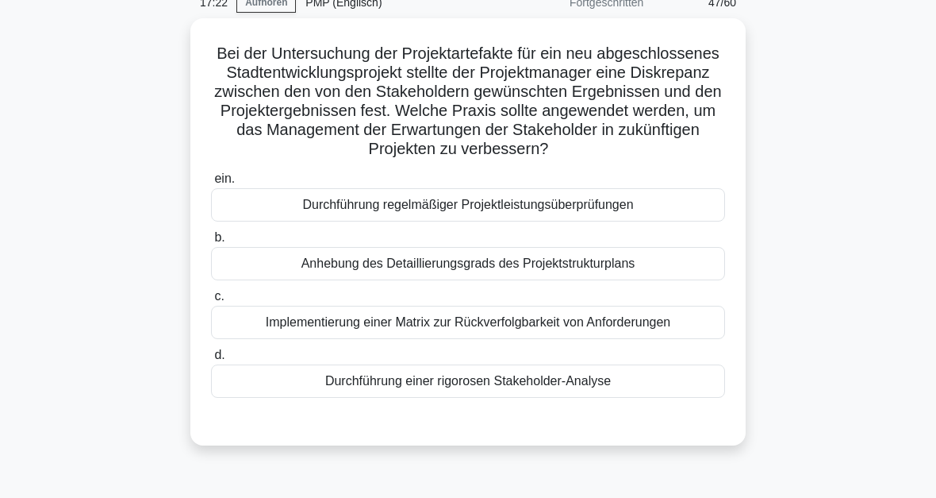
scroll to position [75, 0]
click at [602, 339] on div "Implementierung einer Matrix zur Rückverfolgbarkeit von Anforderungen" at bounding box center [468, 322] width 514 height 33
click at [211, 302] on input "c. Implementierung einer Matrix zur Rückverfolgbarkeit von Anforderungen" at bounding box center [211, 296] width 0 height 10
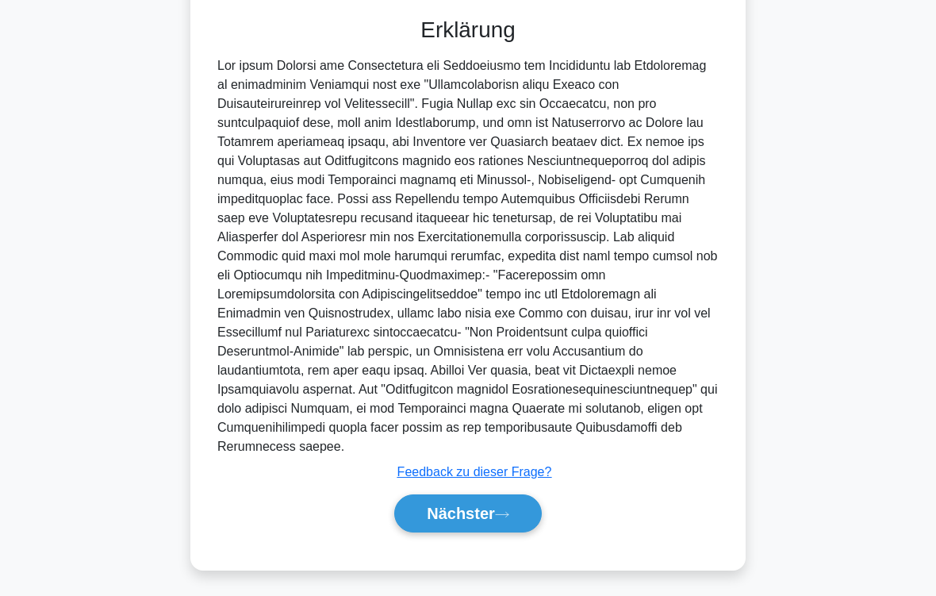
scroll to position [535, 0]
click at [503, 497] on icon at bounding box center [502, 514] width 14 height 9
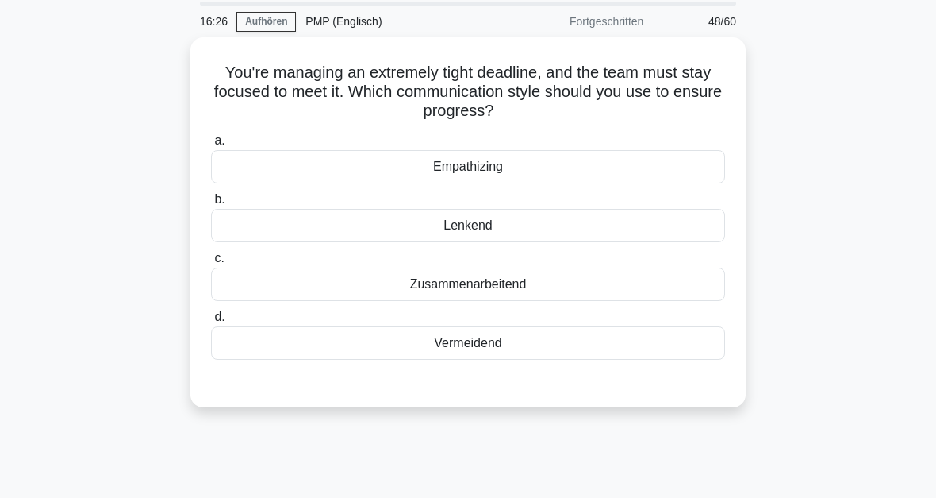
scroll to position [7, 0]
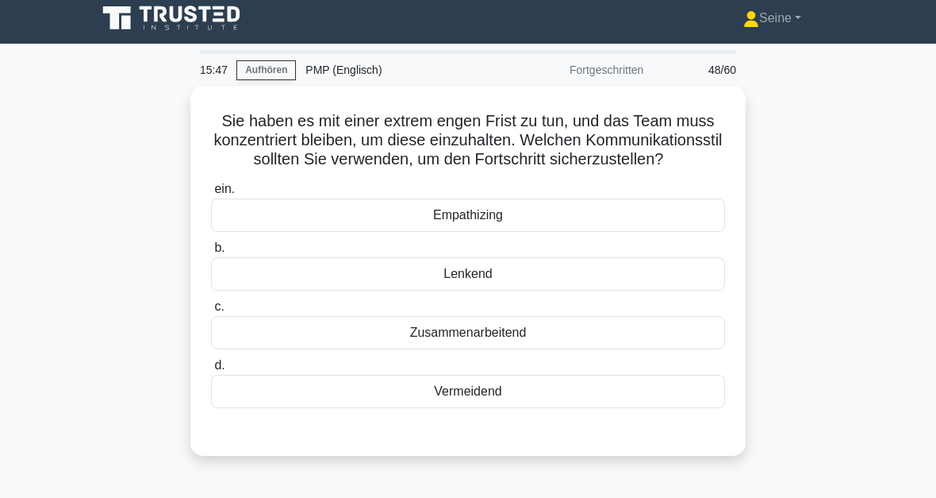
click at [521, 290] on div "Lenkend" at bounding box center [468, 273] width 514 height 33
click at [211, 253] on input "b. Lenkend" at bounding box center [211, 248] width 0 height 10
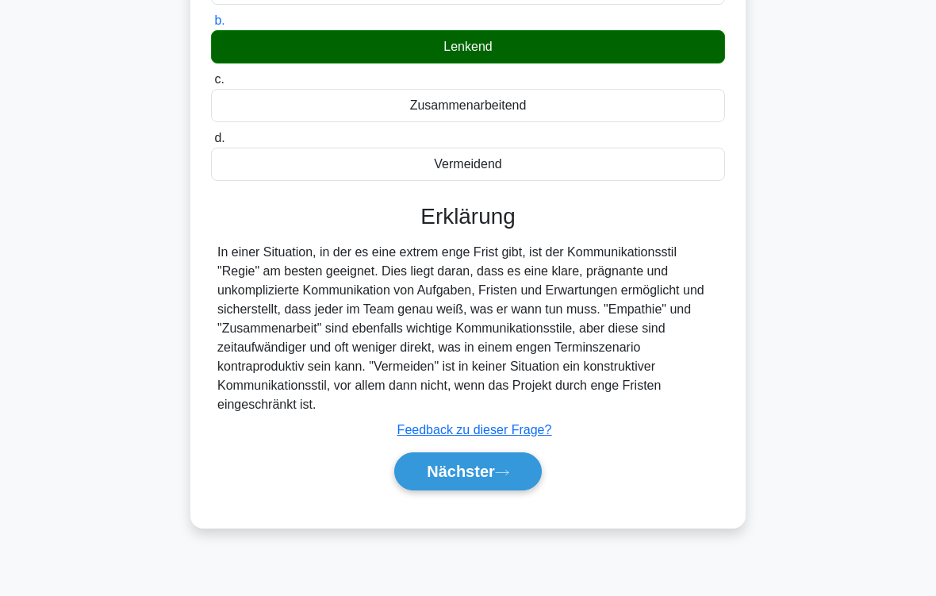
scroll to position [261, 0]
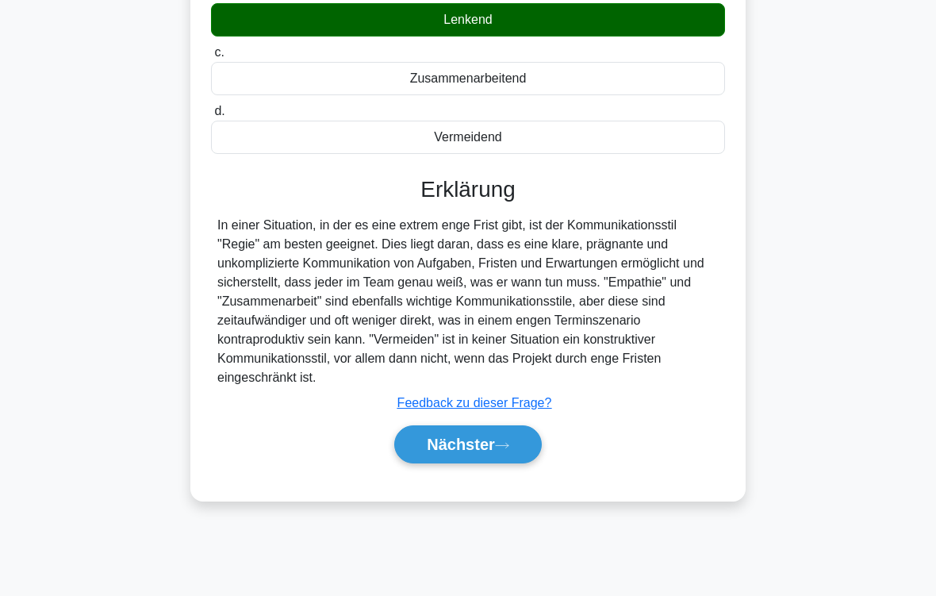
click at [488, 453] on font "Nächster" at bounding box center [461, 444] width 68 height 17
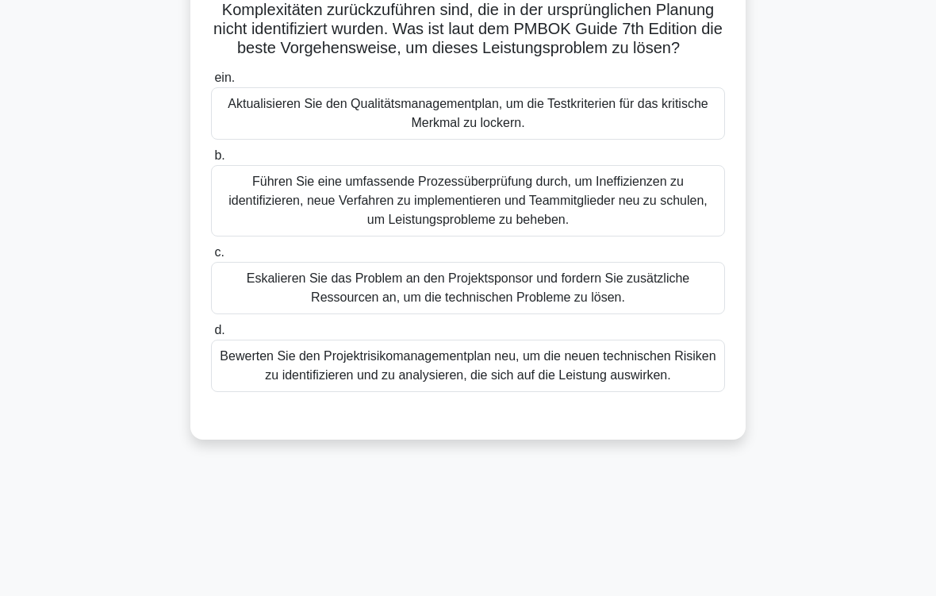
scroll to position [221, 0]
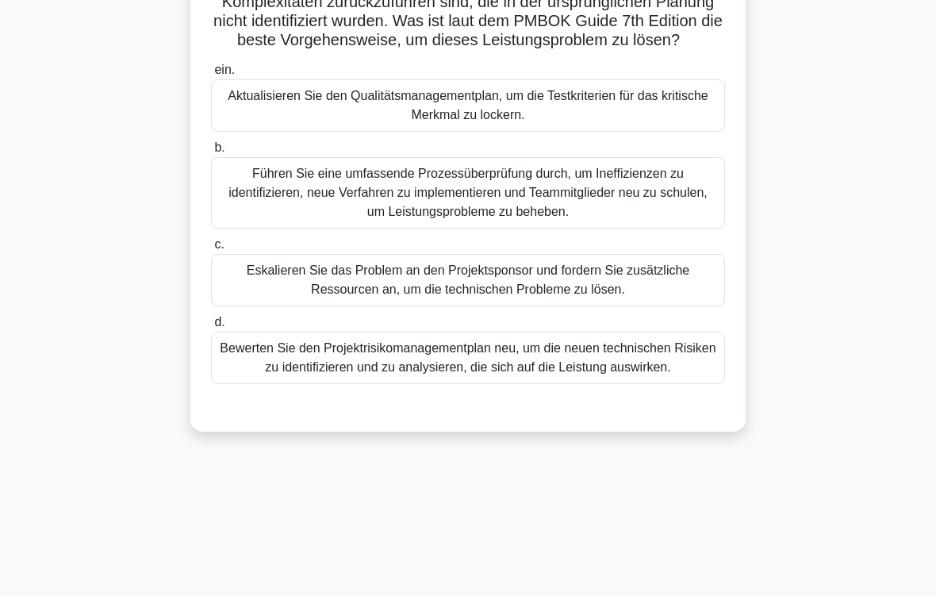
click at [537, 229] on div "Führen Sie eine umfassende Prozessüberprüfung durch, um Ineffizienzen zu identi…" at bounding box center [468, 192] width 514 height 71
click at [211, 153] on input "b. Führen Sie eine umfassende Prozessüberprüfung durch, um Ineffizienzen zu ide…" at bounding box center [211, 148] width 0 height 10
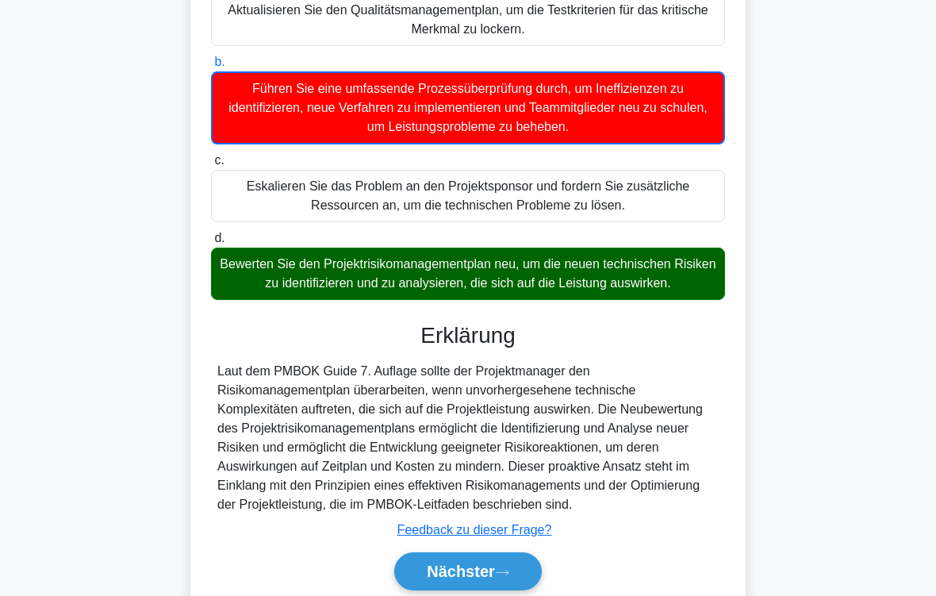
scroll to position [441, 0]
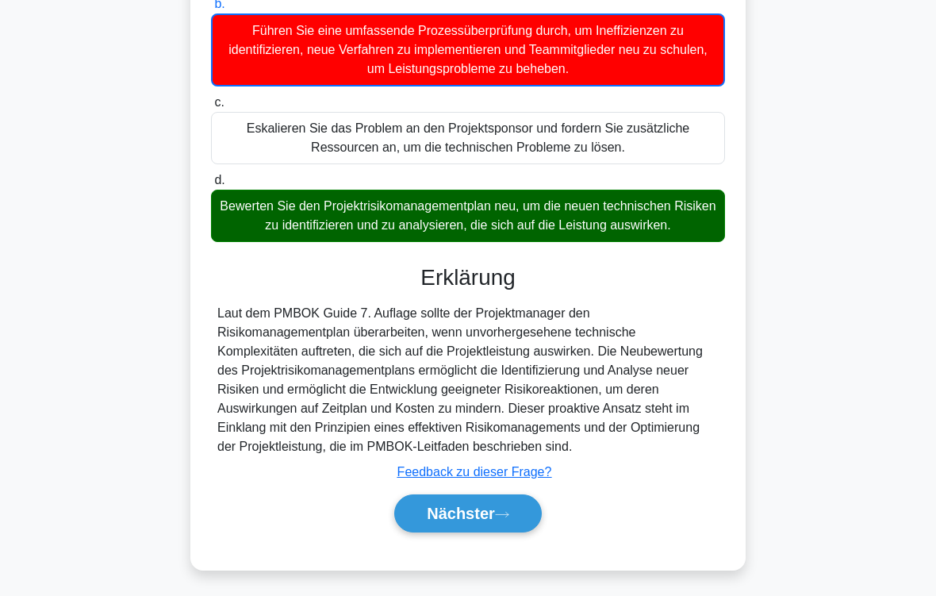
click at [498, 497] on icon at bounding box center [502, 514] width 14 height 9
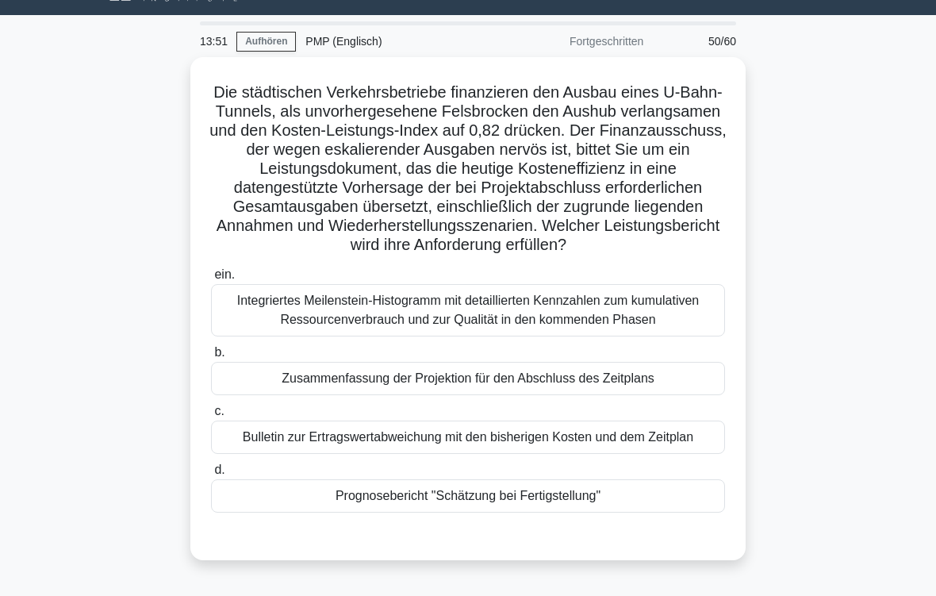
scroll to position [41, 0]
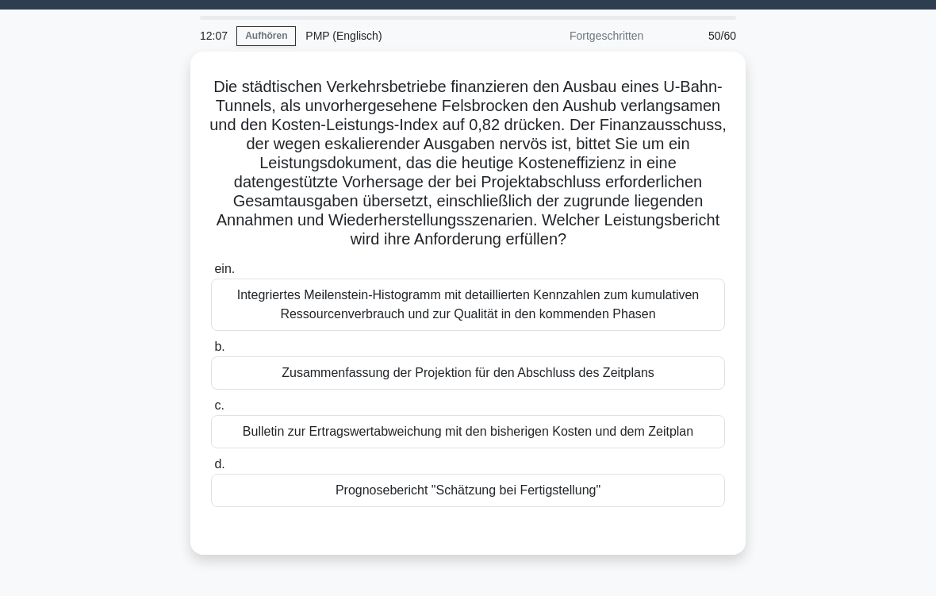
click at [603, 448] on div "Bulletin zur Ertragswertabweichung mit den bisherigen Kosten und dem Zeitplan" at bounding box center [468, 431] width 514 height 33
click at [211, 411] on input "c. Bulletin zur Ertragswertabweichung mit den bisherigen Kosten und dem Zeitplan" at bounding box center [211, 406] width 0 height 10
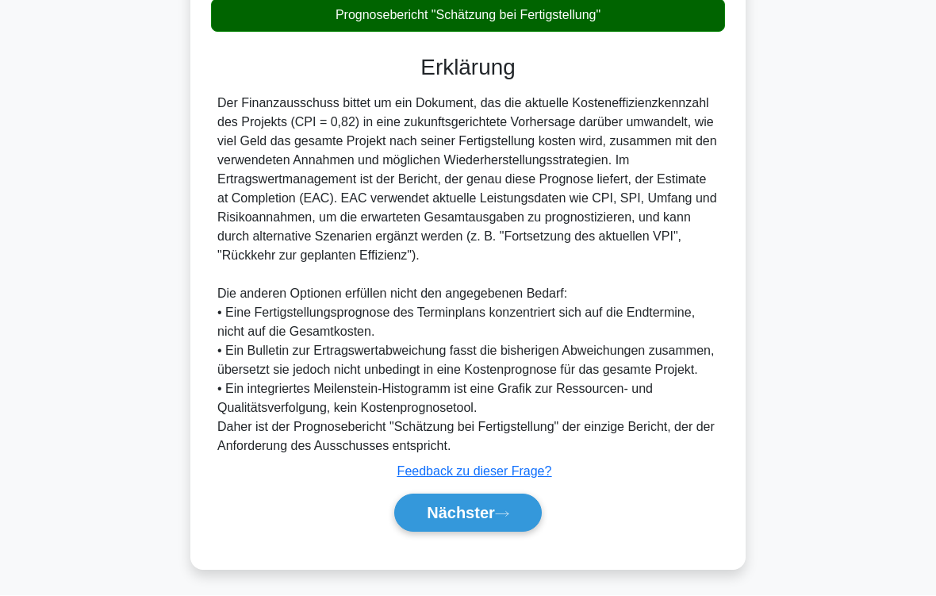
scroll to position [613, 0]
click at [513, 497] on button "Nächster" at bounding box center [468, 513] width 148 height 38
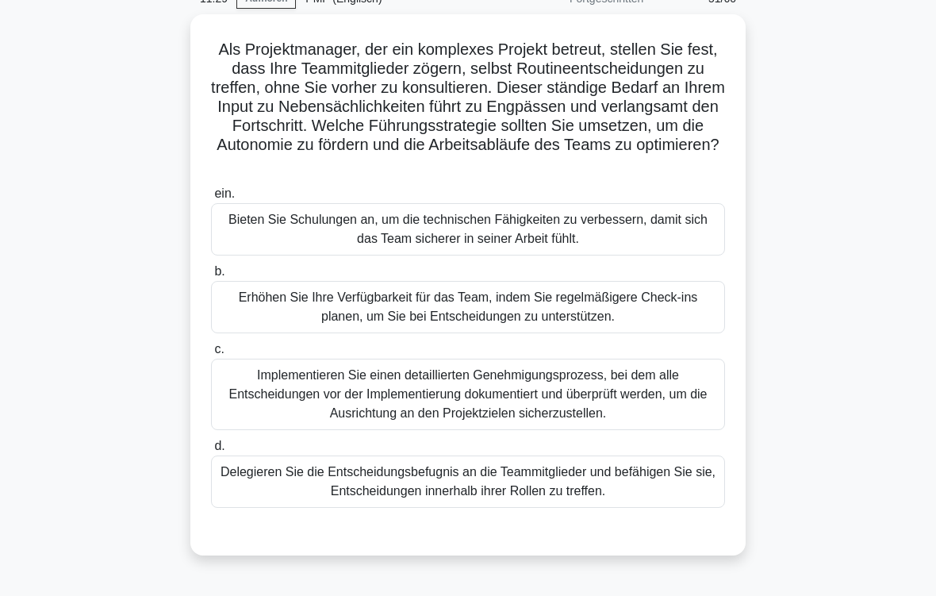
scroll to position [79, 0]
click at [587, 497] on div "Delegieren Sie die Entscheidungsbefugnis an die Teammitglieder und befähigen Si…" at bounding box center [468, 482] width 514 height 52
click at [211, 452] on input "d. Delegieren Sie die Entscheidungsbefugnis an die Teammitglieder und befähigen…" at bounding box center [211, 446] width 0 height 10
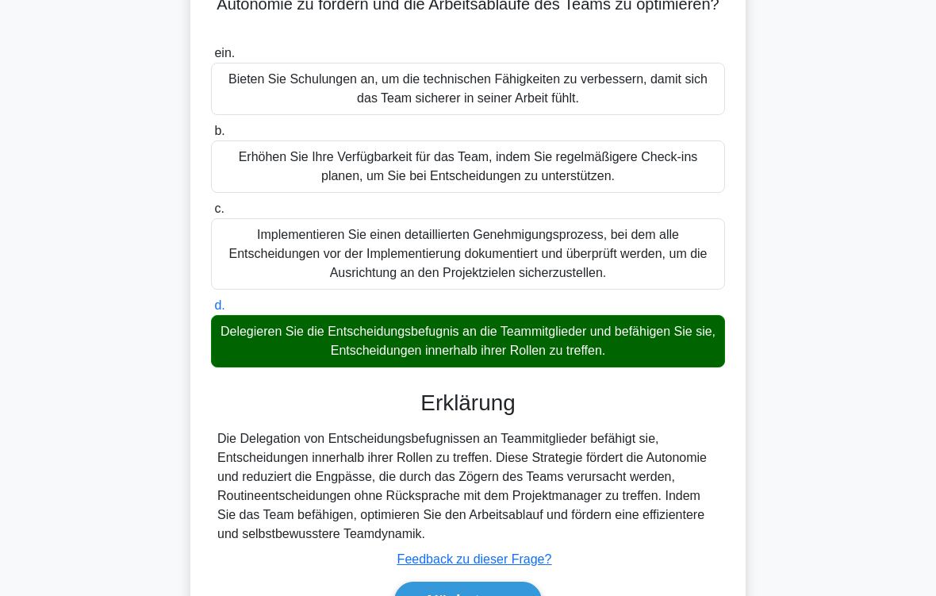
scroll to position [344, 0]
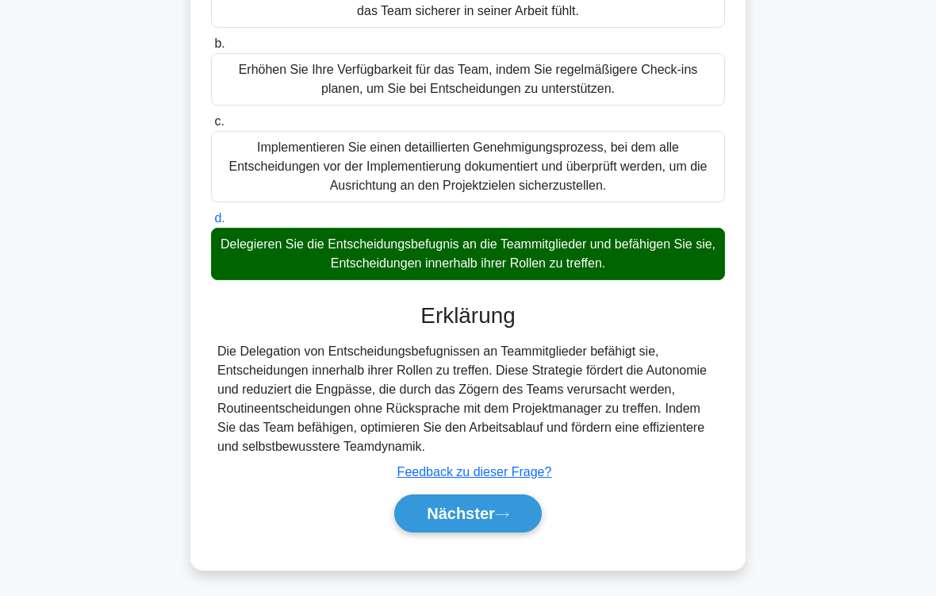
click at [502, 497] on icon at bounding box center [502, 514] width 14 height 9
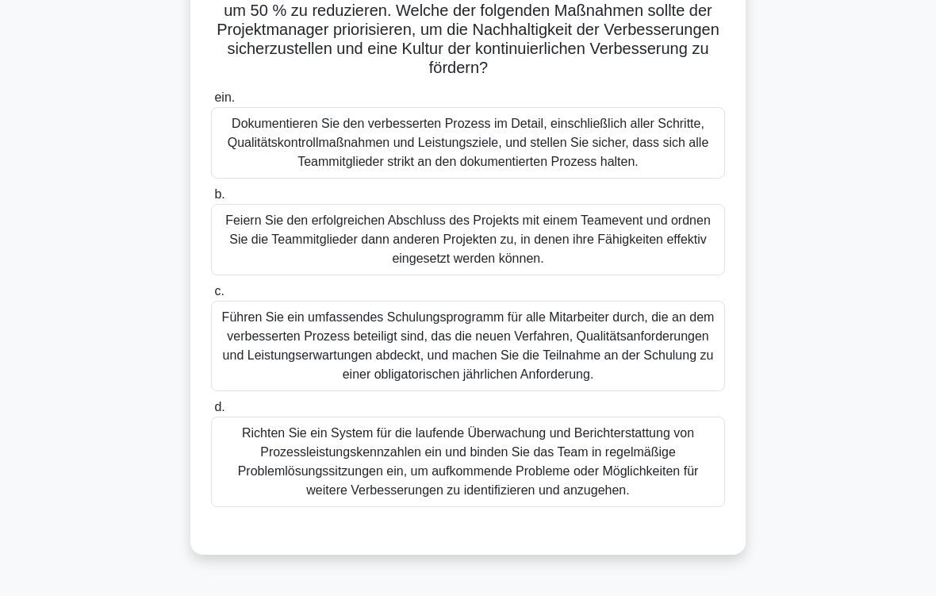
scroll to position [261, 0]
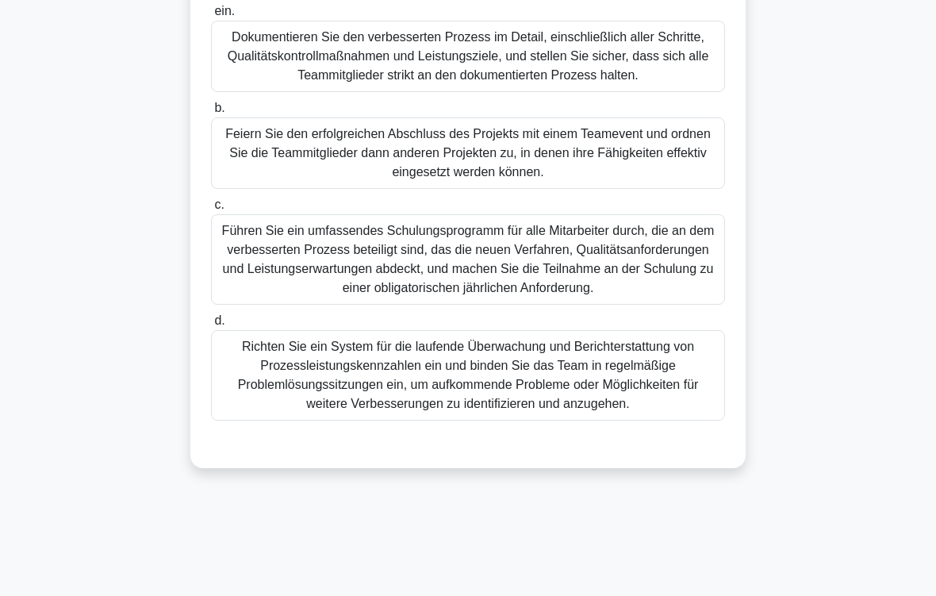
click at [464, 415] on div "Richten Sie ein System für die laufende Überwachung und Berichterstattung von P…" at bounding box center [468, 375] width 514 height 90
click at [211, 326] on input "d. Richten Sie ein System für die laufende Überwachung und Berichterstattung vo…" at bounding box center [211, 321] width 0 height 10
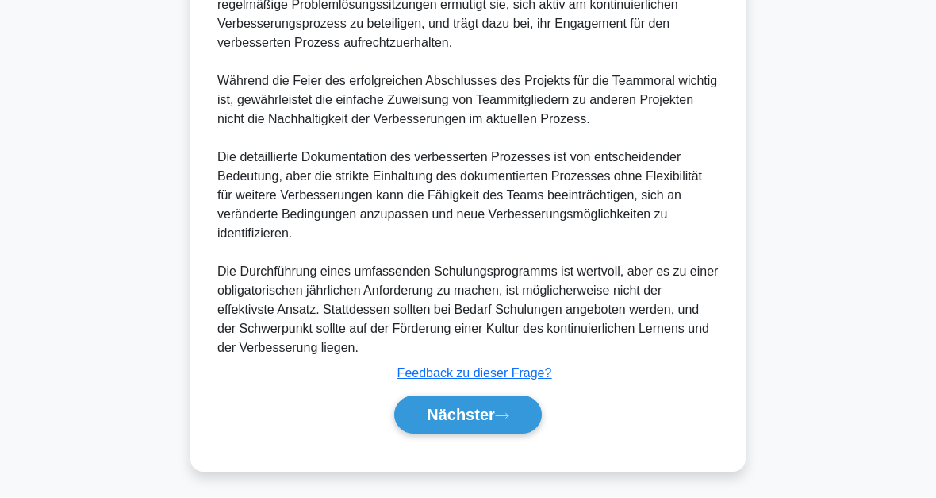
scroll to position [1033, 0]
click at [481, 413] on font "Nächster" at bounding box center [461, 414] width 68 height 17
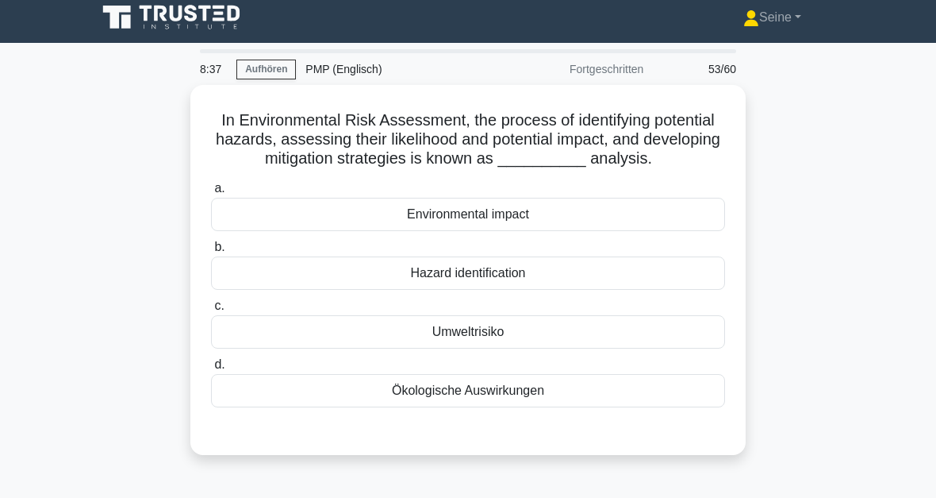
scroll to position [0, 0]
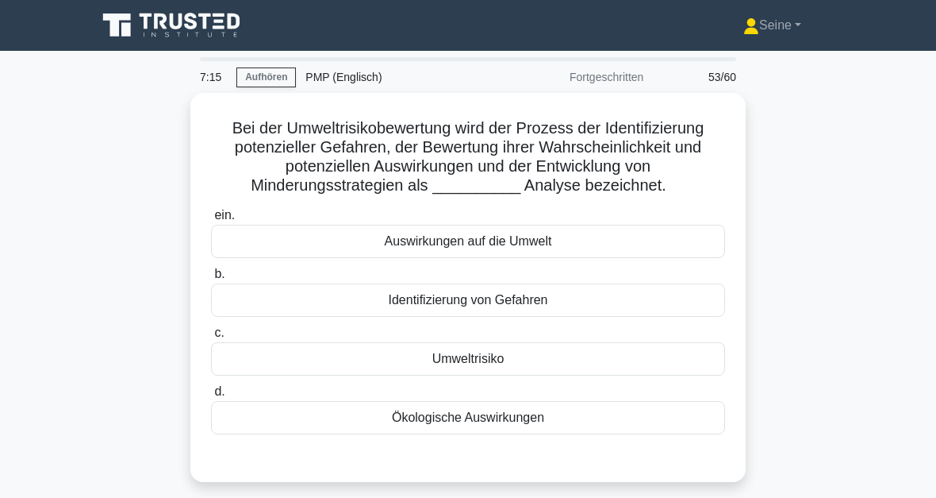
click at [533, 375] on div "Umweltrisiko" at bounding box center [468, 358] width 514 height 33
click at [211, 338] on input "c. Umweltrisiko" at bounding box center [211, 333] width 0 height 10
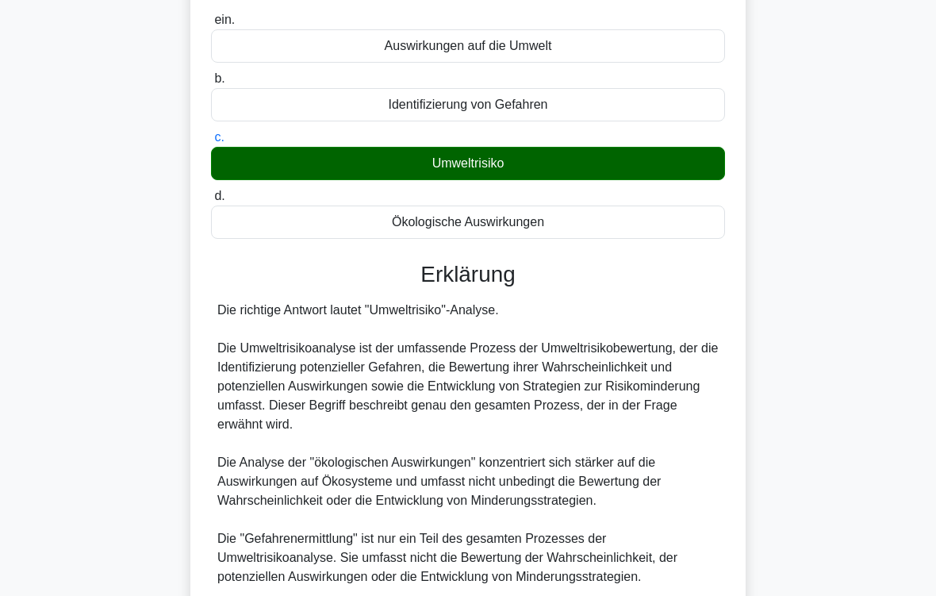
scroll to position [478, 0]
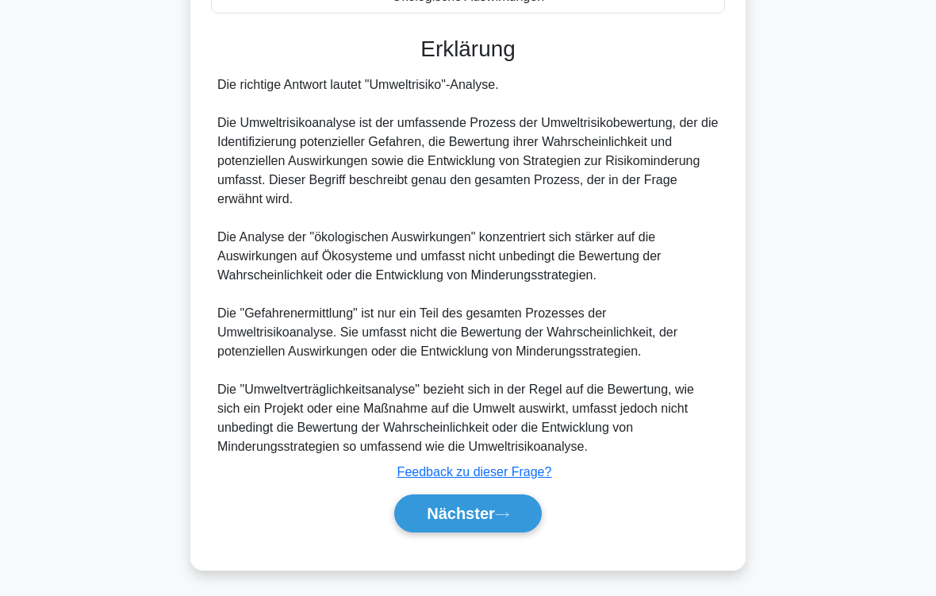
click at [495, 497] on font "Nächster" at bounding box center [461, 513] width 68 height 17
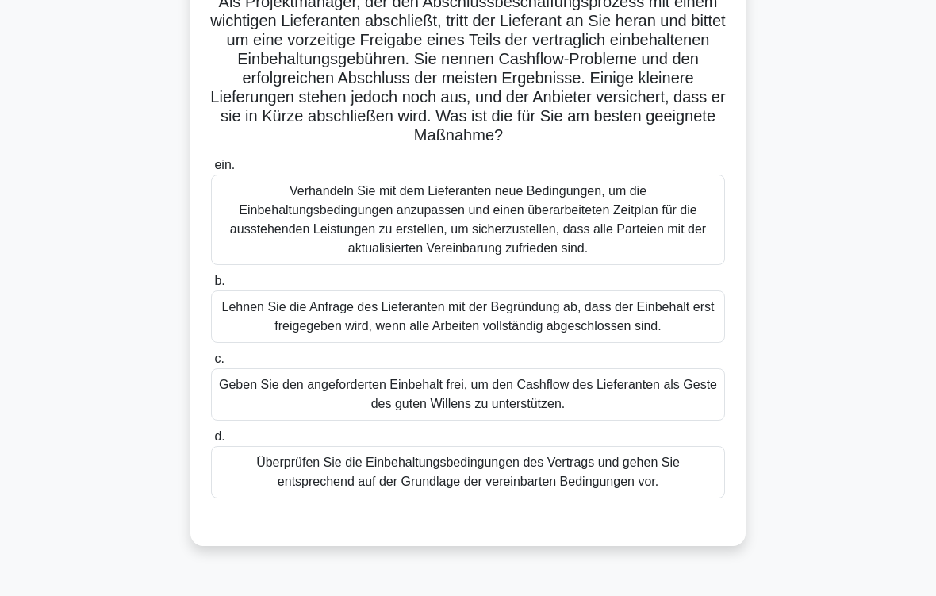
scroll to position [125, 0]
click at [529, 497] on div "Überprüfen Sie die Einbehaltungsbedingungen des Vertrags und gehen Sie entsprec…" at bounding box center [468, 473] width 514 height 52
click at [211, 443] on input "d. Überprüfen Sie die Einbehaltungsbedingungen des Vertrags und gehen Sie entsp…" at bounding box center [211, 438] width 0 height 10
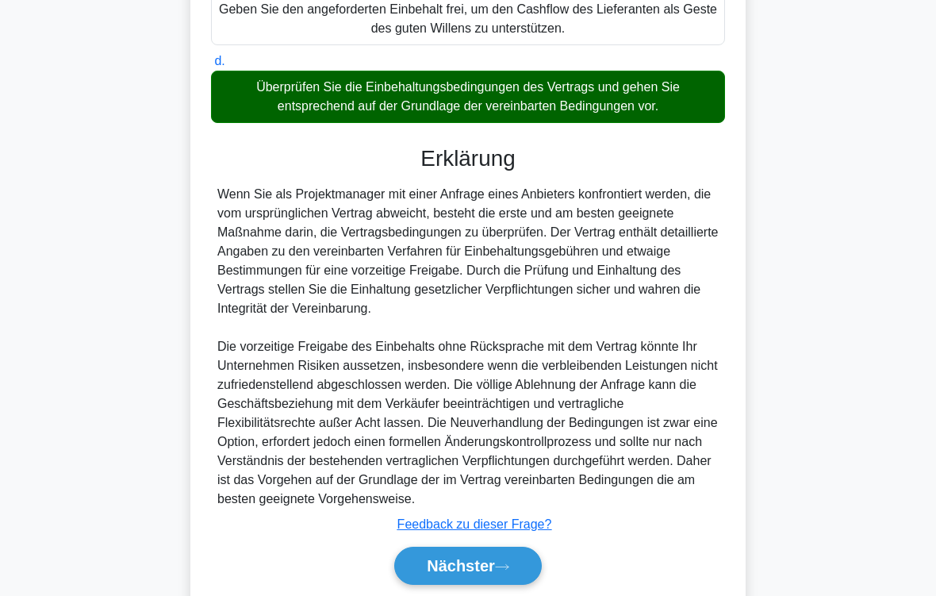
scroll to position [630, 0]
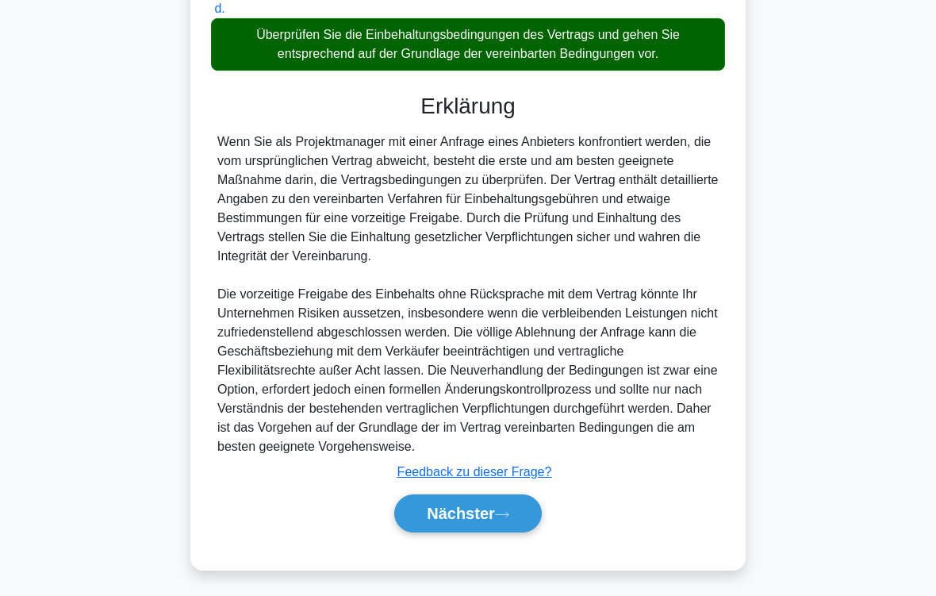
click at [513, 497] on button "Nächster" at bounding box center [468, 513] width 148 height 38
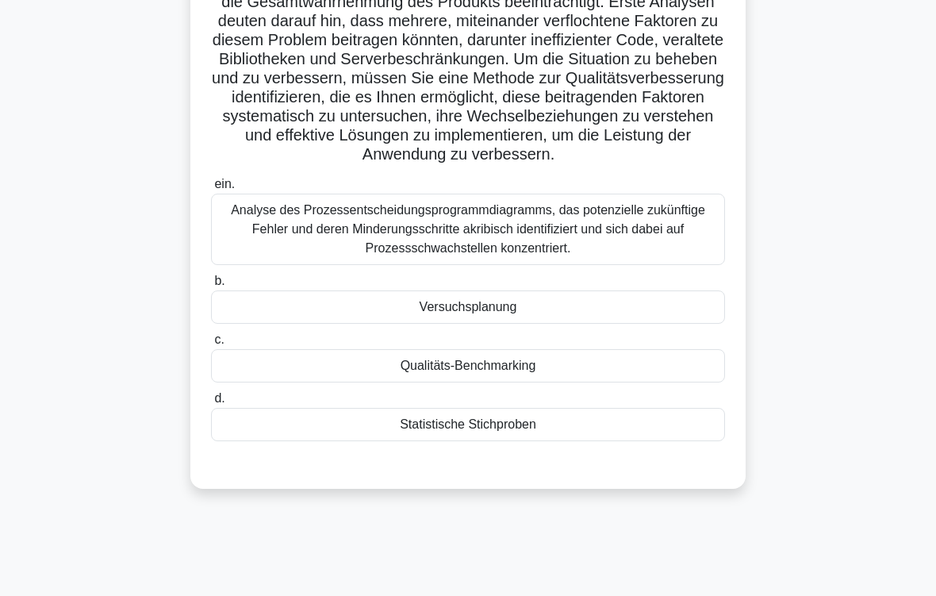
scroll to position [202, 0]
click at [610, 265] on div "Analyse des Prozessentscheidungsprogrammdiagramms, das potenzielle zukünftige F…" at bounding box center [468, 229] width 514 height 71
click at [211, 190] on input "ein. Analyse des Prozessentscheidungsprogrammdiagramms, das potenzielle zukünft…" at bounding box center [211, 184] width 0 height 10
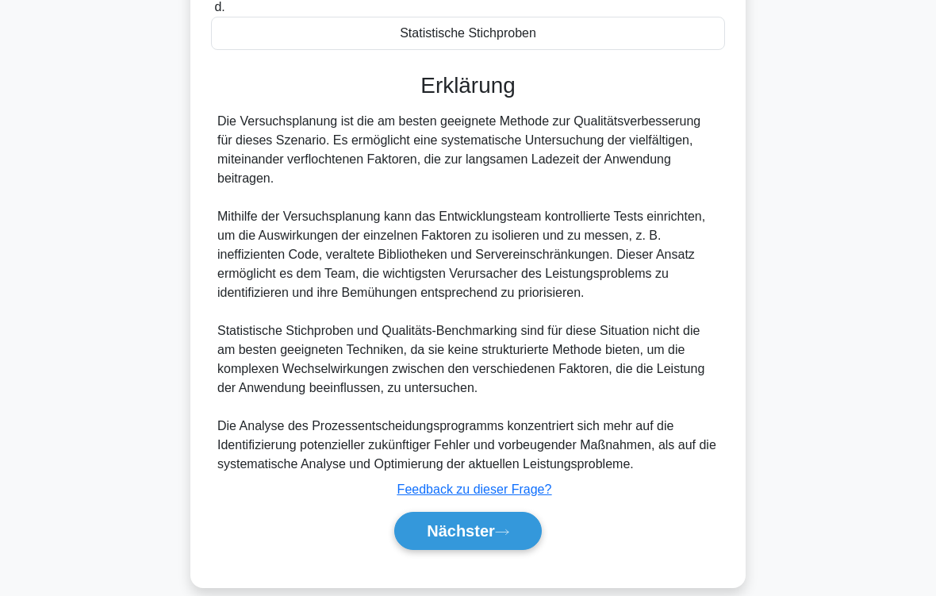
scroll to position [708, 0]
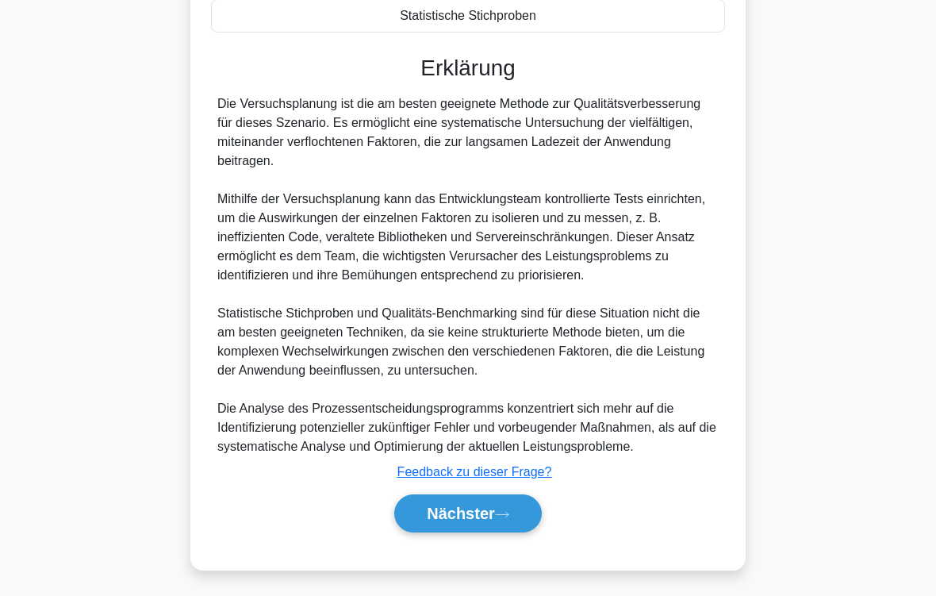
click at [503, 497] on icon at bounding box center [502, 514] width 14 height 9
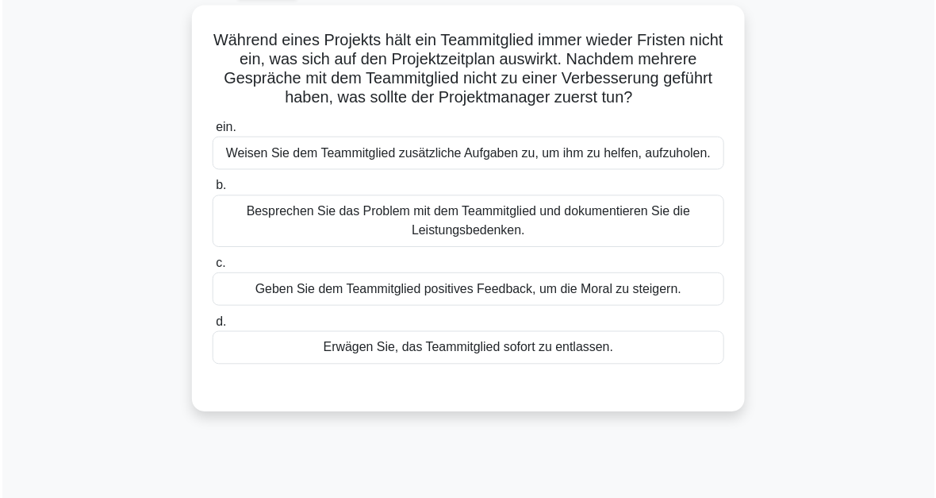
scroll to position [87, 0]
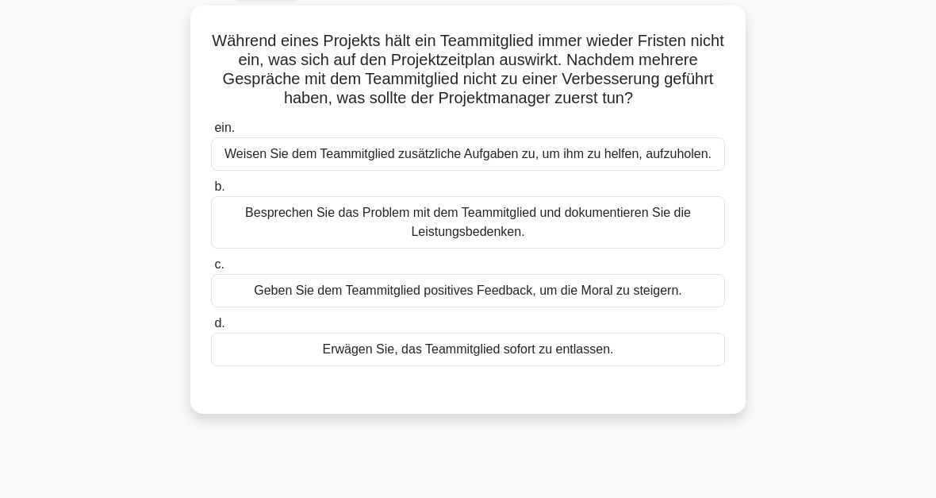
click at [488, 366] on div "Erwägen Sie, das Teammitglied sofort zu entlassen." at bounding box center [468, 349] width 514 height 33
click at [211, 329] on input "d. Erwägen Sie, das Teammitglied sofort zu entlassen." at bounding box center [211, 323] width 0 height 10
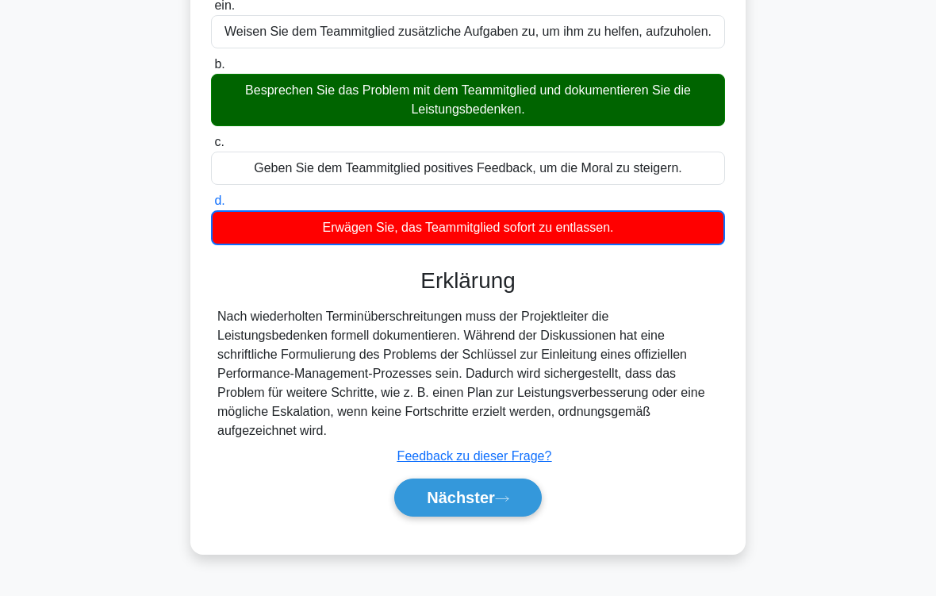
scroll to position [261, 0]
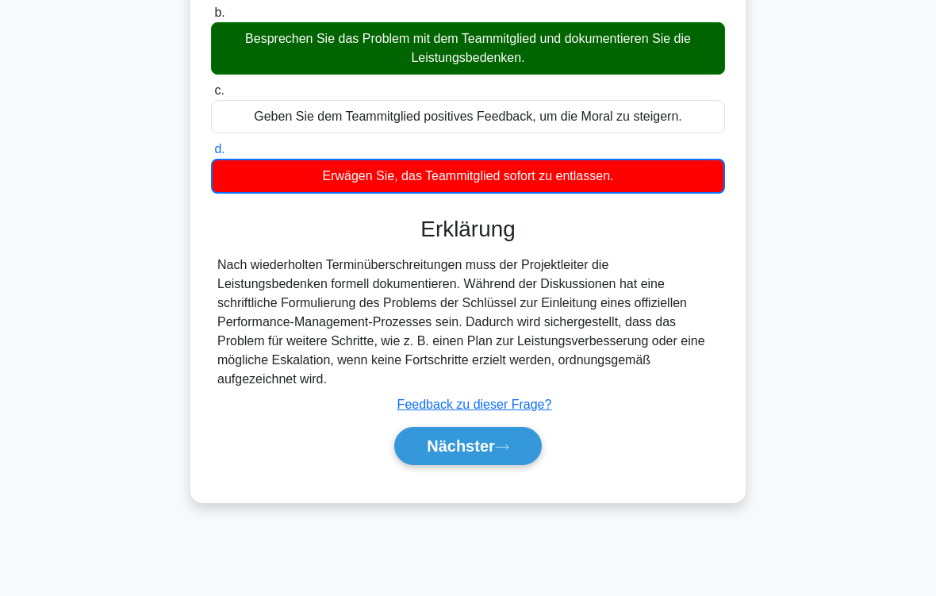
click at [498, 465] on button "Nächster" at bounding box center [468, 446] width 148 height 38
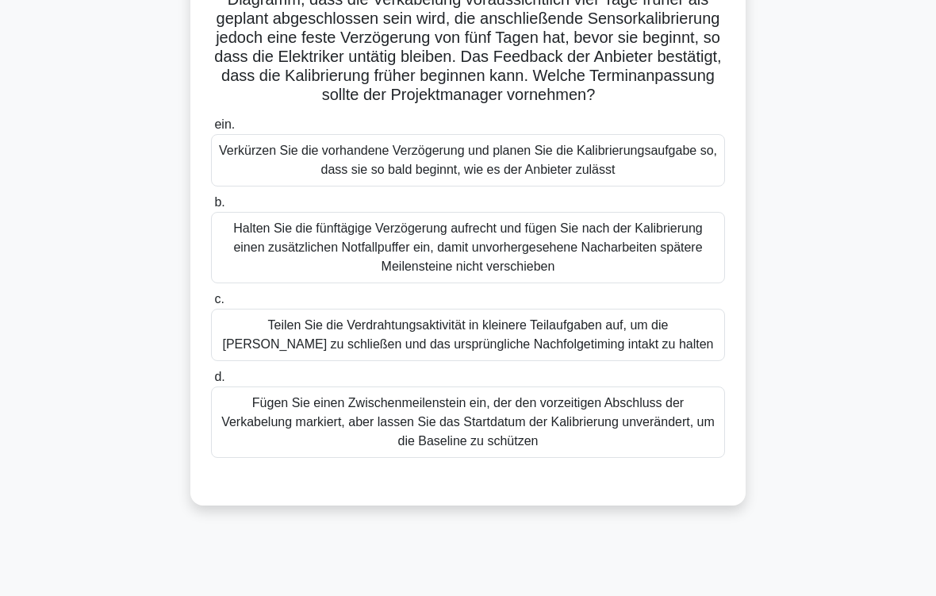
scroll to position [148, 0]
click at [465, 448] on div "Fügen Sie einen Zwischenmeilenstein ein, der den vorzeitigen Abschluss der Verk…" at bounding box center [468, 421] width 514 height 71
click at [211, 383] on input "d. Fügen Sie einen Zwischenmeilenstein ein, der den vorzeitigen Abschluss der V…" at bounding box center [211, 377] width 0 height 10
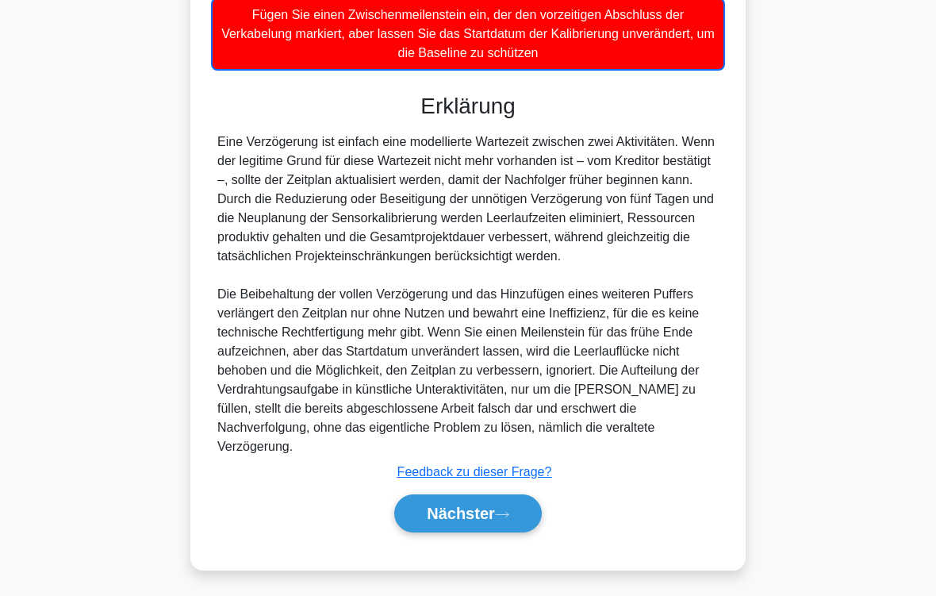
scroll to position [594, 0]
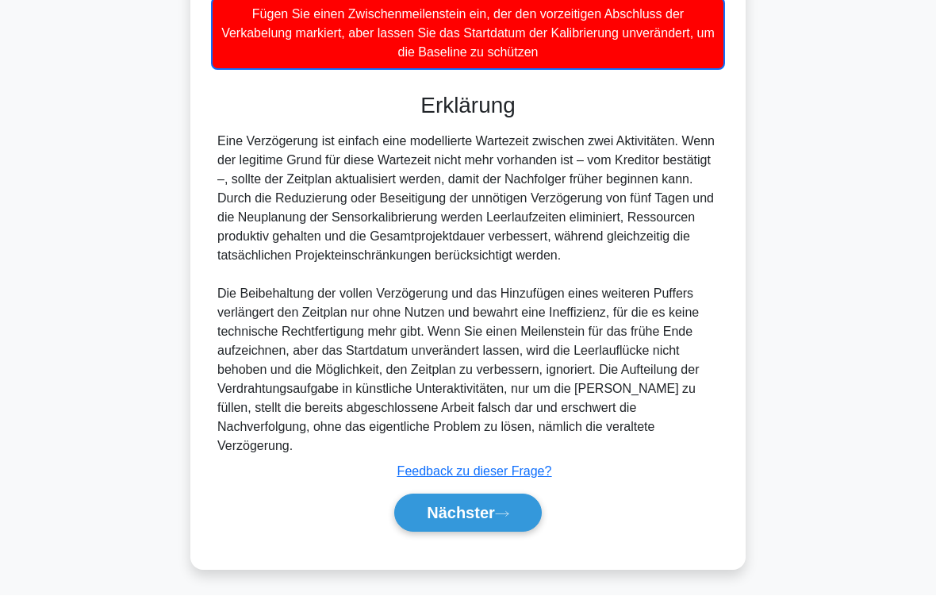
click at [519, 497] on button "Nächster" at bounding box center [468, 513] width 148 height 38
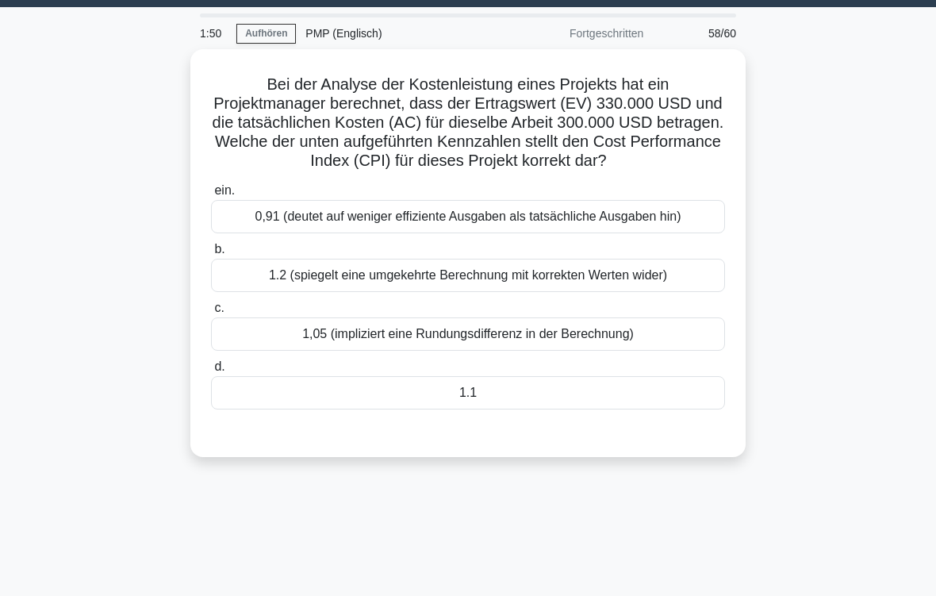
scroll to position [43, 0]
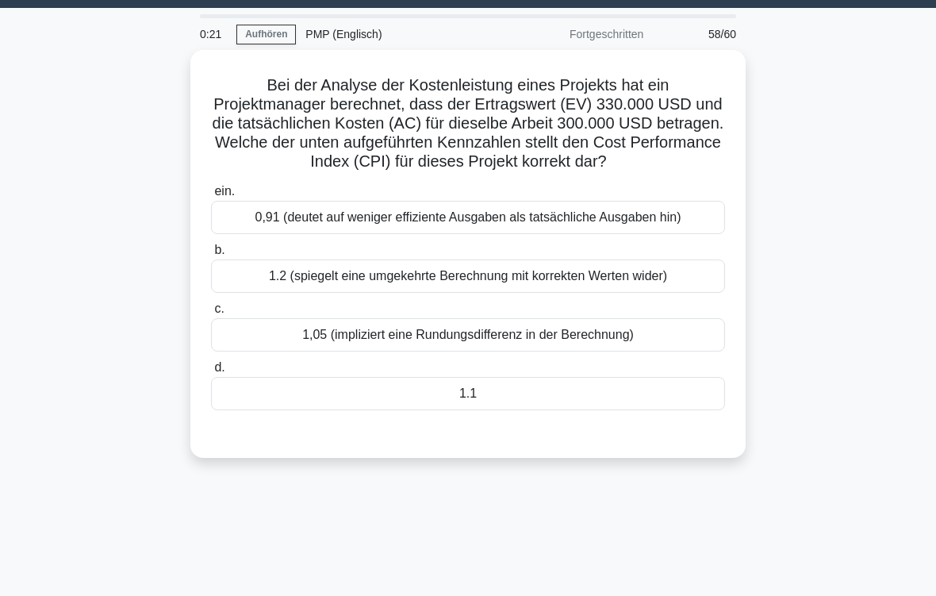
click at [513, 410] on div "1.1" at bounding box center [468, 393] width 514 height 33
click at [211, 373] on input "d. 1.1" at bounding box center [211, 368] width 0 height 10
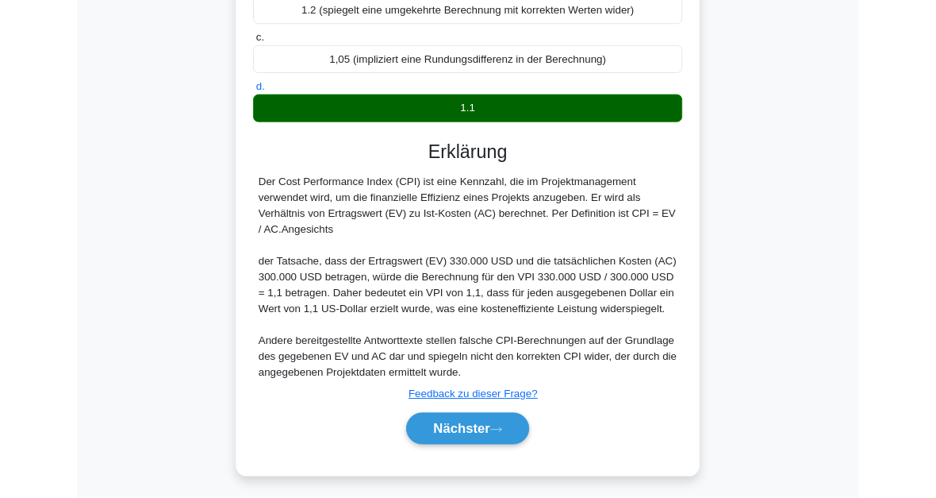
scroll to position [443, 0]
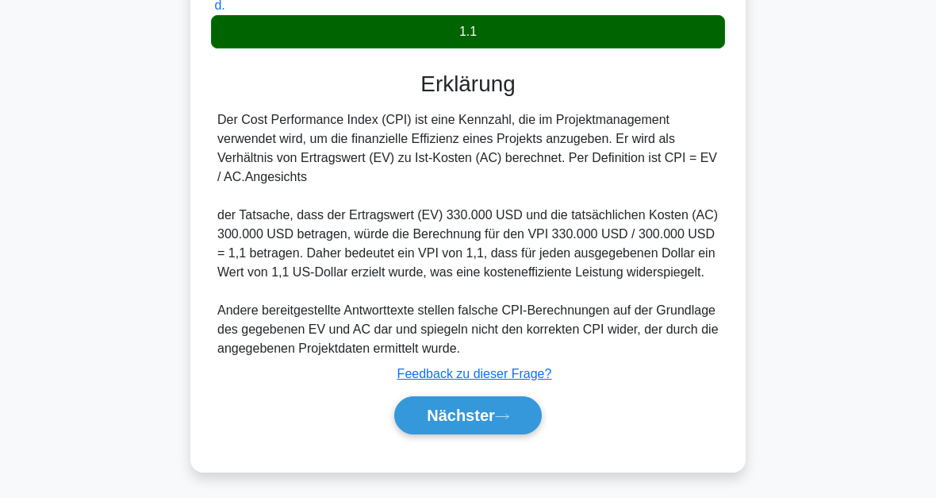
click at [493, 416] on font "Nächster" at bounding box center [461, 414] width 68 height 17
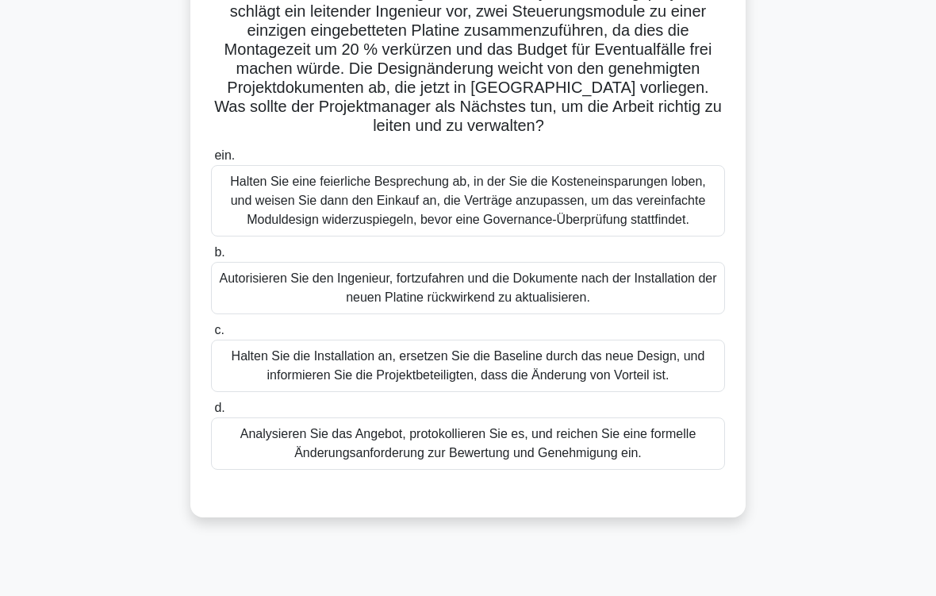
scroll to position [136, 0]
click at [523, 469] on div "Analysieren Sie das Angebot, protokollieren Sie es, und reichen Sie eine formel…" at bounding box center [468, 443] width 514 height 52
click at [211, 413] on input "d. Analysieren Sie das Angebot, protokollieren Sie es, und reichen Sie eine for…" at bounding box center [211, 407] width 0 height 10
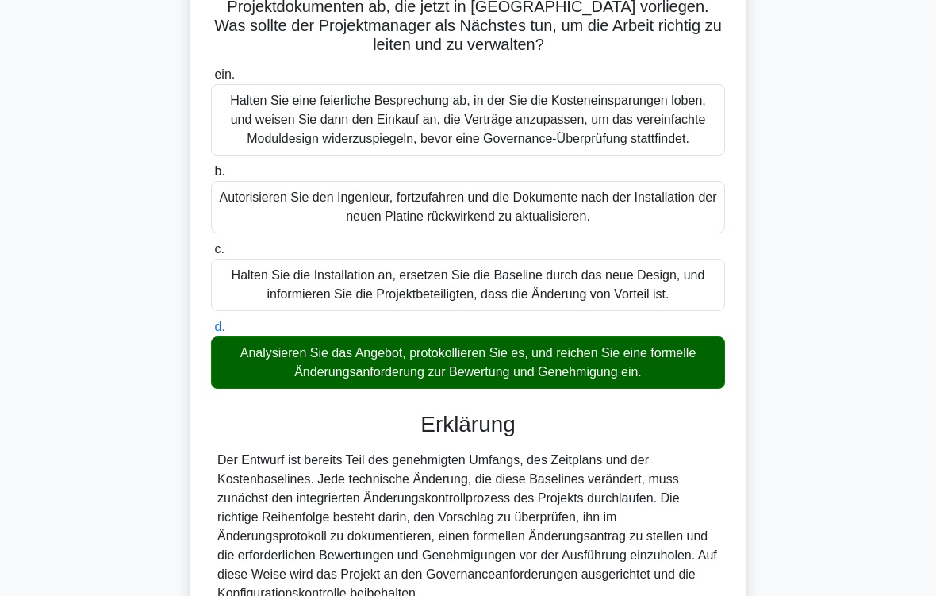
scroll to position [366, 0]
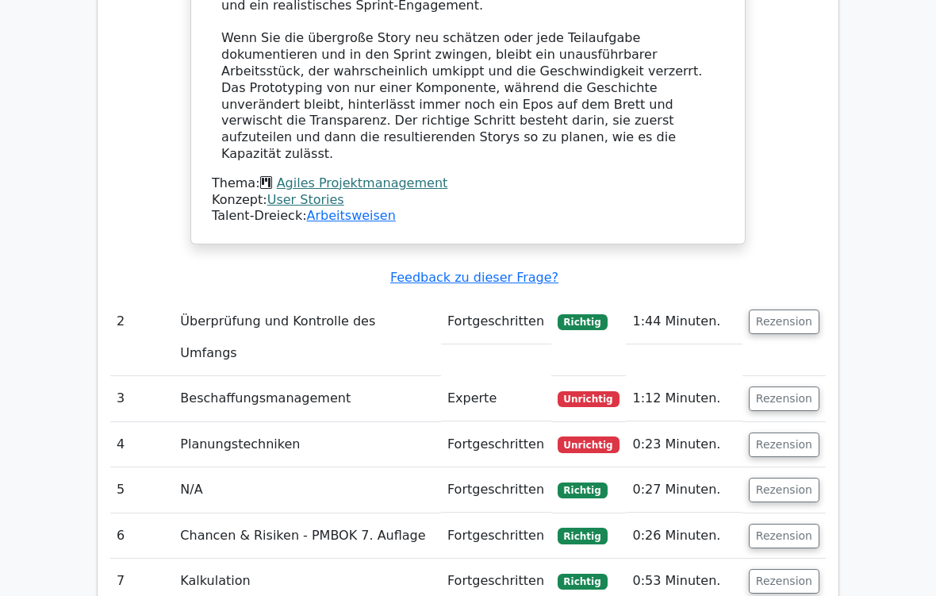
scroll to position [2688, 0]
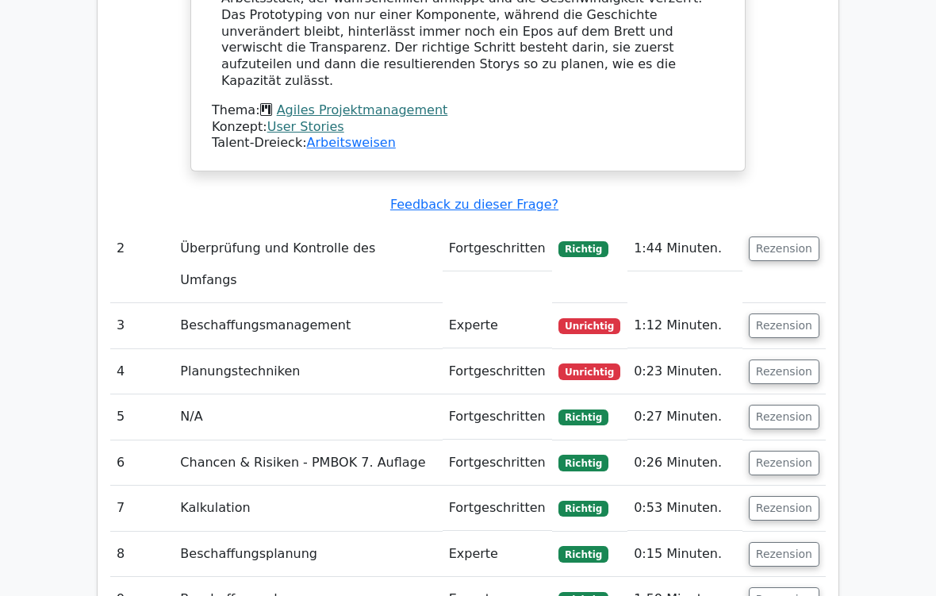
click at [788, 313] on button "Rezension" at bounding box center [784, 325] width 71 height 25
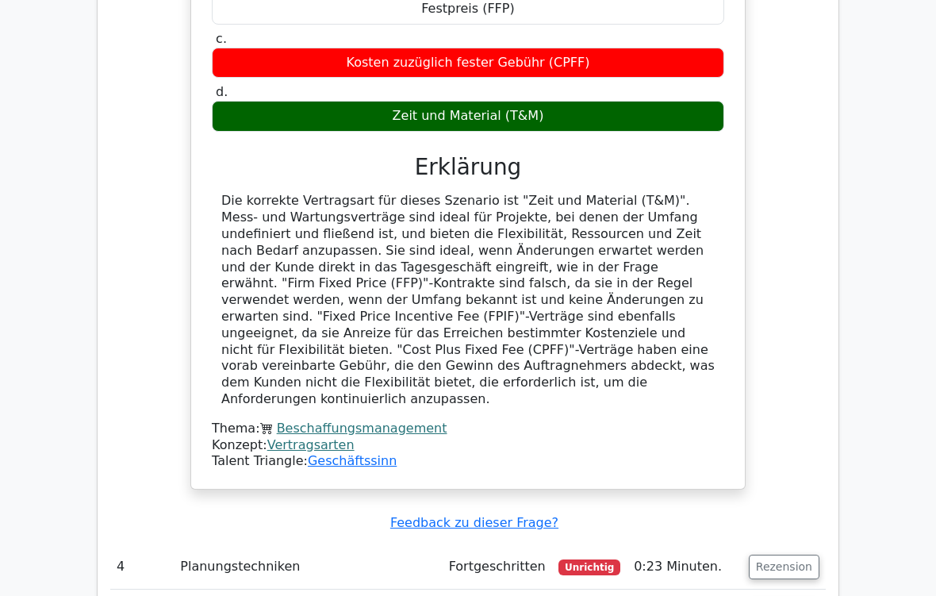
scroll to position [3277, 0]
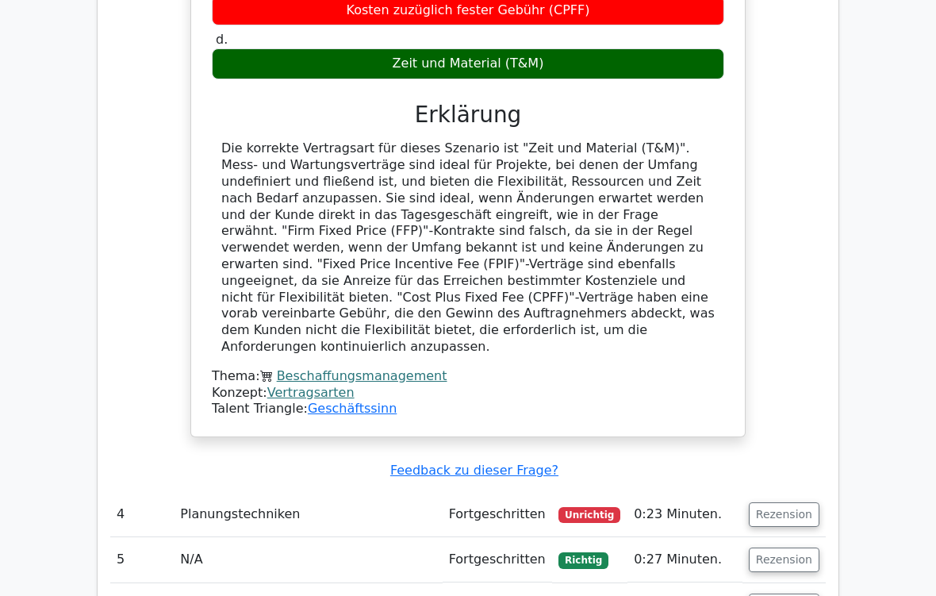
click at [786, 497] on button "Rezension" at bounding box center [784, 515] width 71 height 25
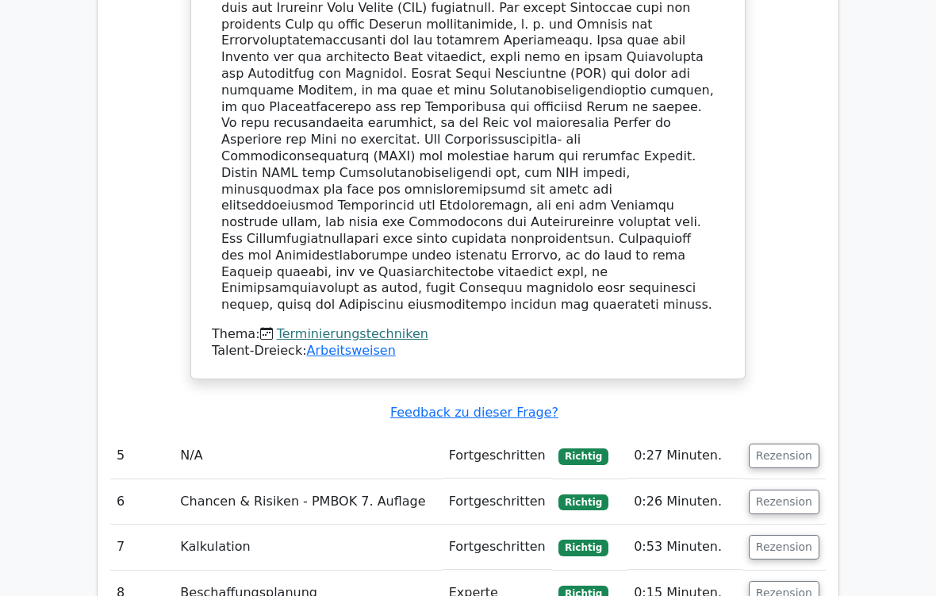
scroll to position [4210, 0]
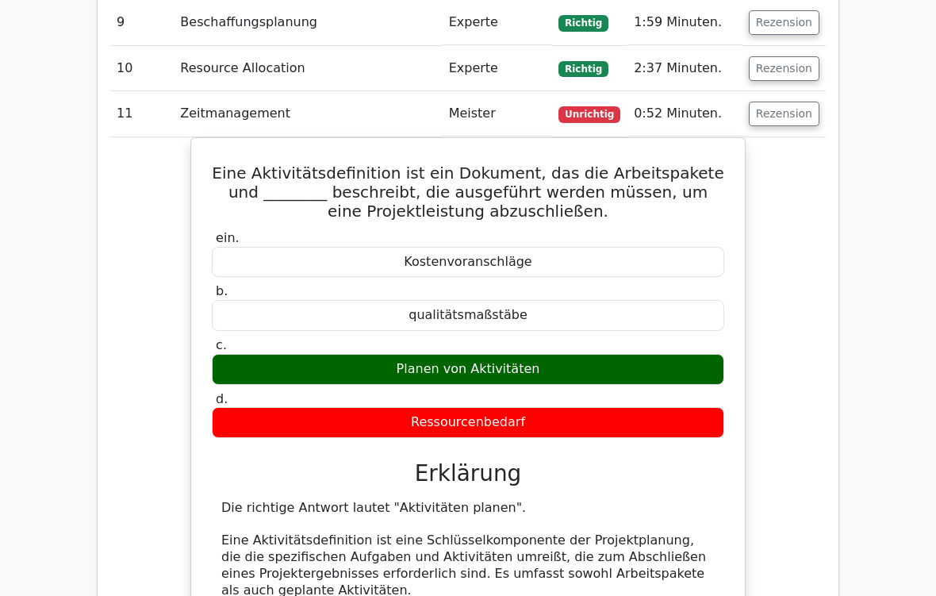
scroll to position [4831, 0]
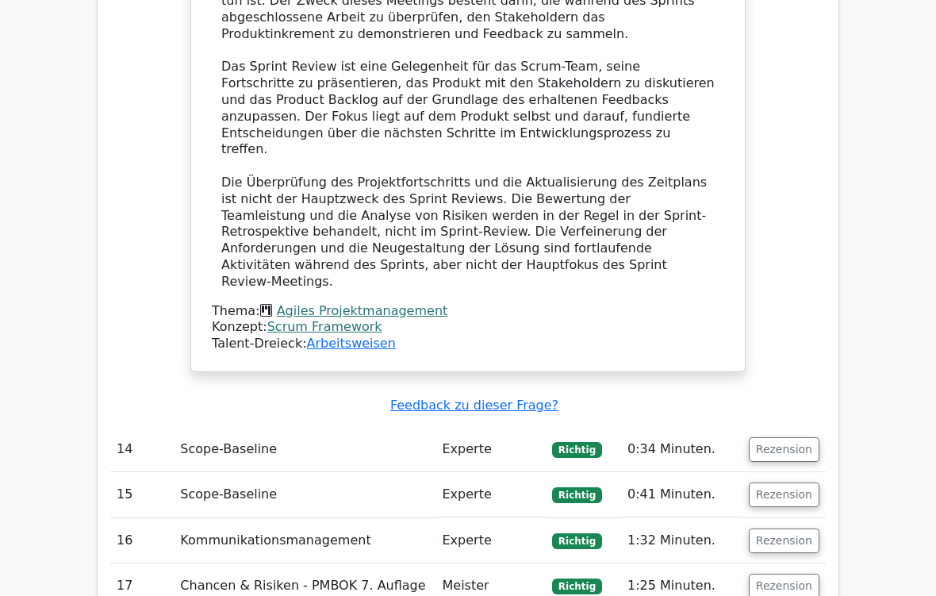
scroll to position [6433, 0]
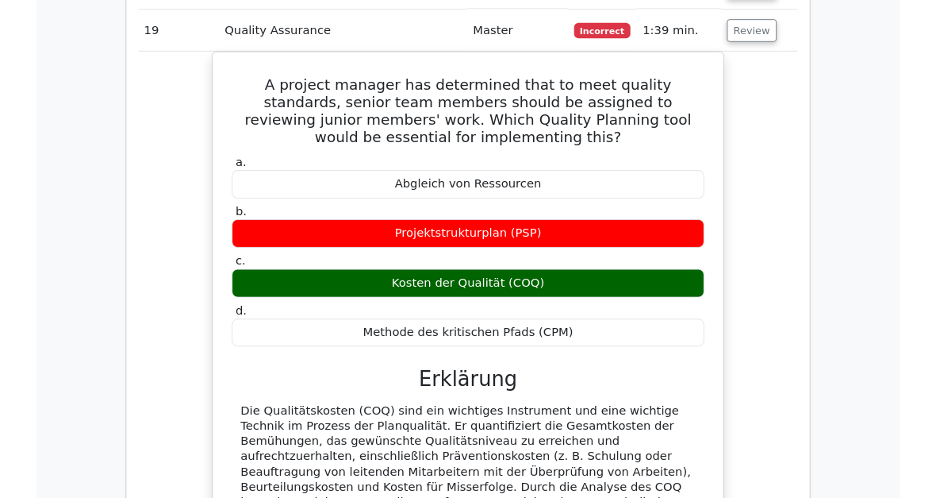
scroll to position [6883, 0]
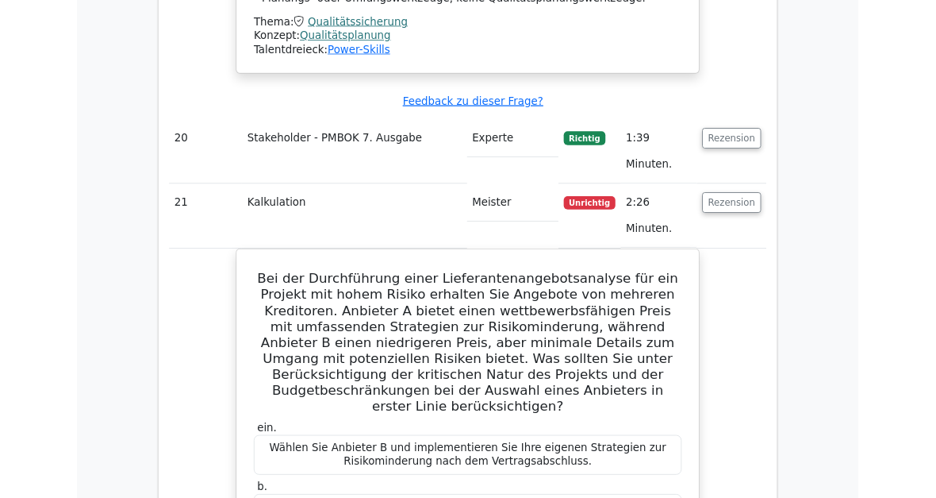
scroll to position [7568, 0]
